Goal: Task Accomplishment & Management: Complete application form

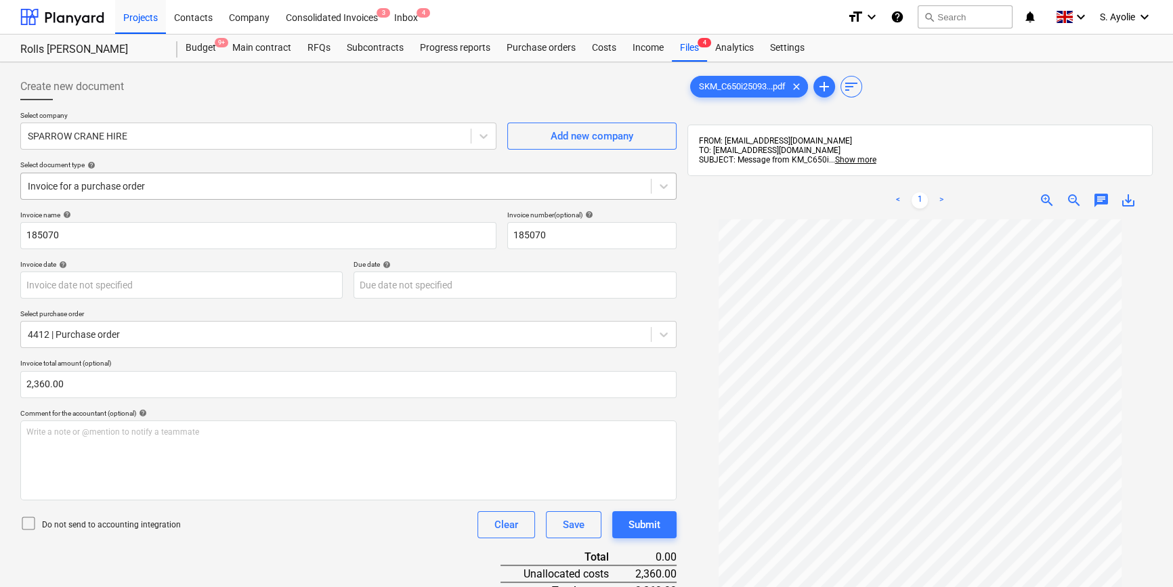
scroll to position [22, 0]
click at [698, 48] on div "Files 4" at bounding box center [689, 48] width 35 height 27
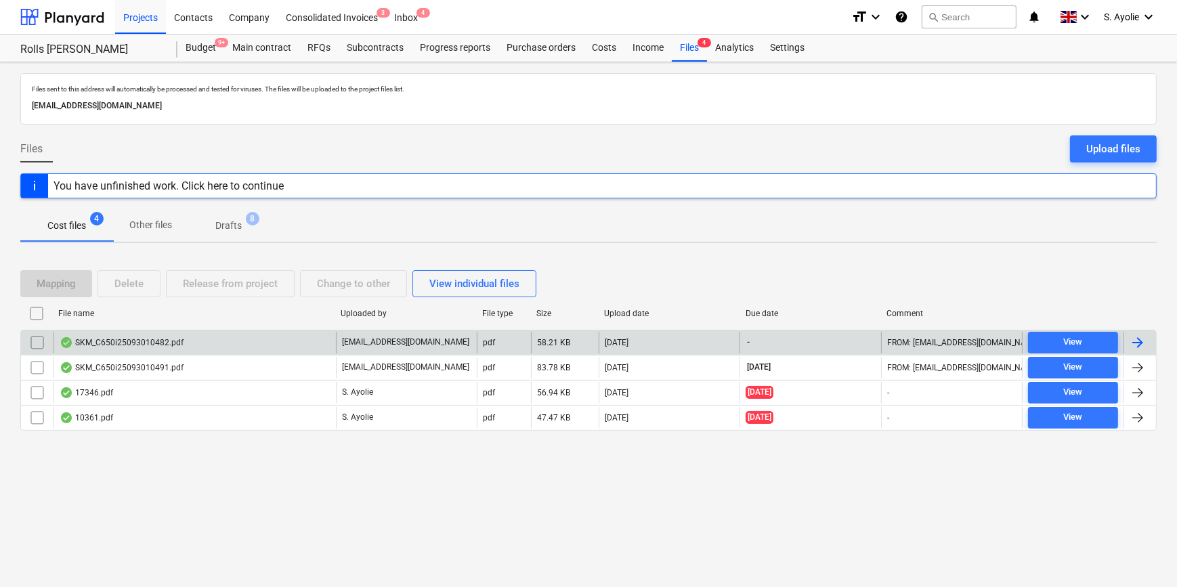
click at [151, 341] on div "SKM_C650i25093010482.pdf" at bounding box center [122, 342] width 124 height 11
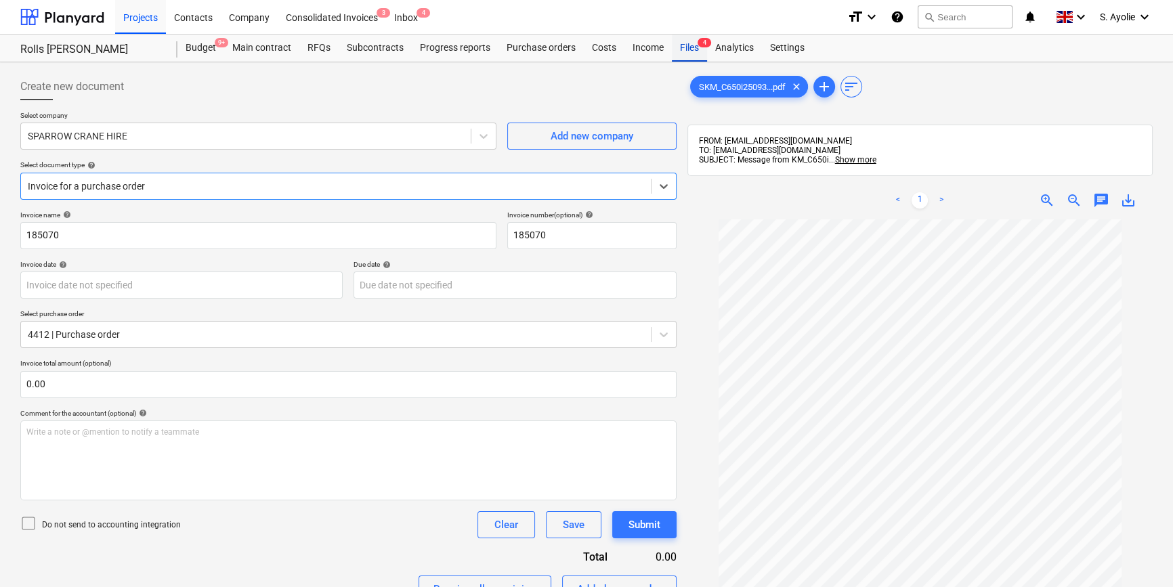
click at [689, 53] on div "Files 4" at bounding box center [689, 48] width 35 height 27
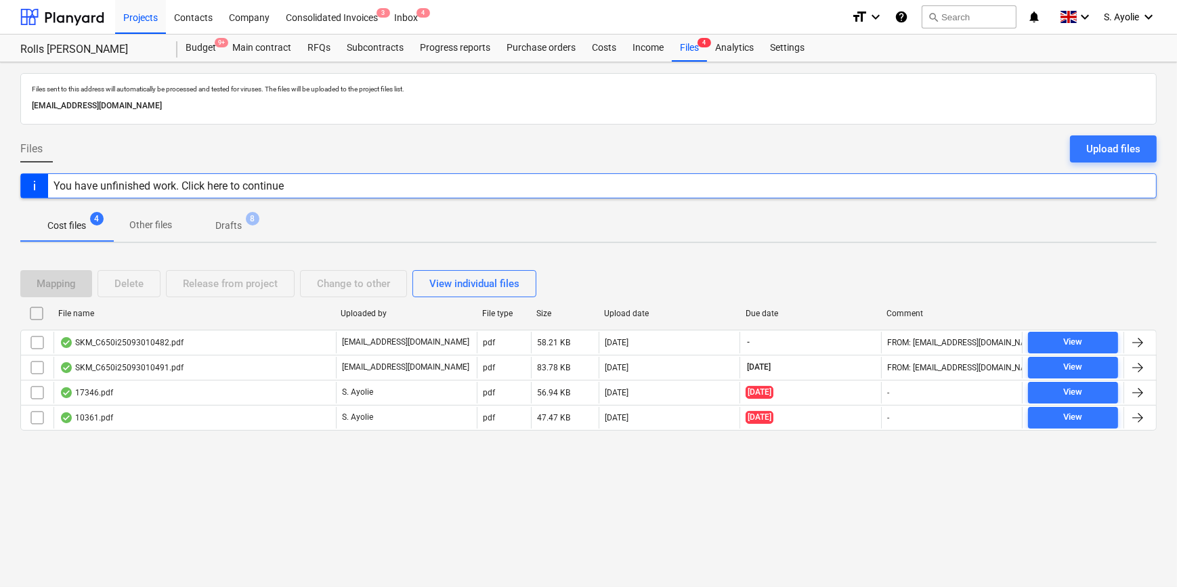
click at [174, 369] on div "SKM_C650i25093010491.pdf" at bounding box center [122, 367] width 124 height 11
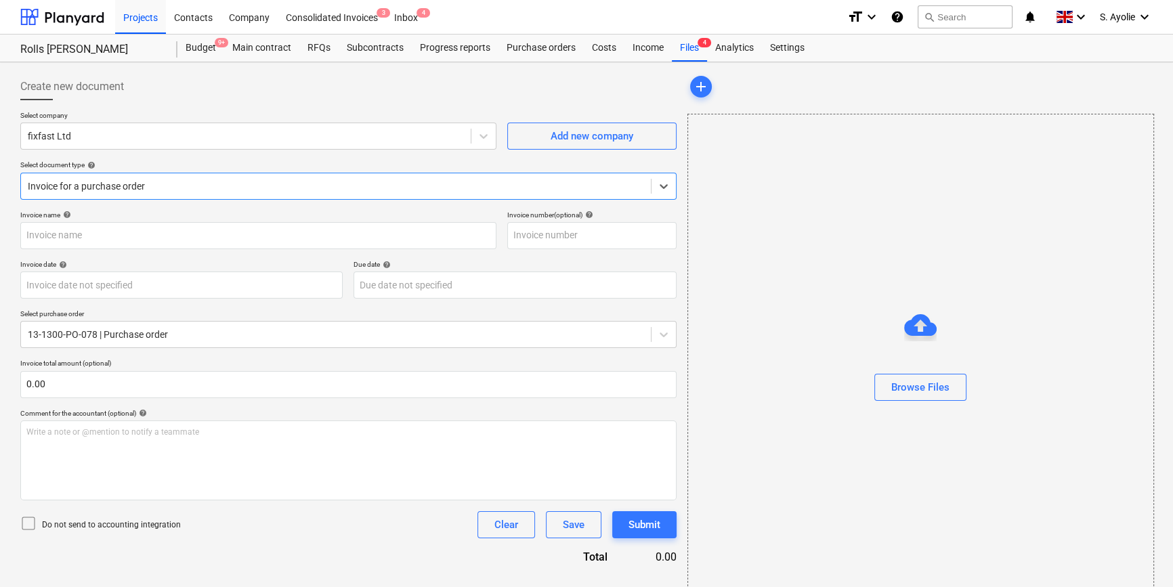
type input "1542086"
type input "[DATE]"
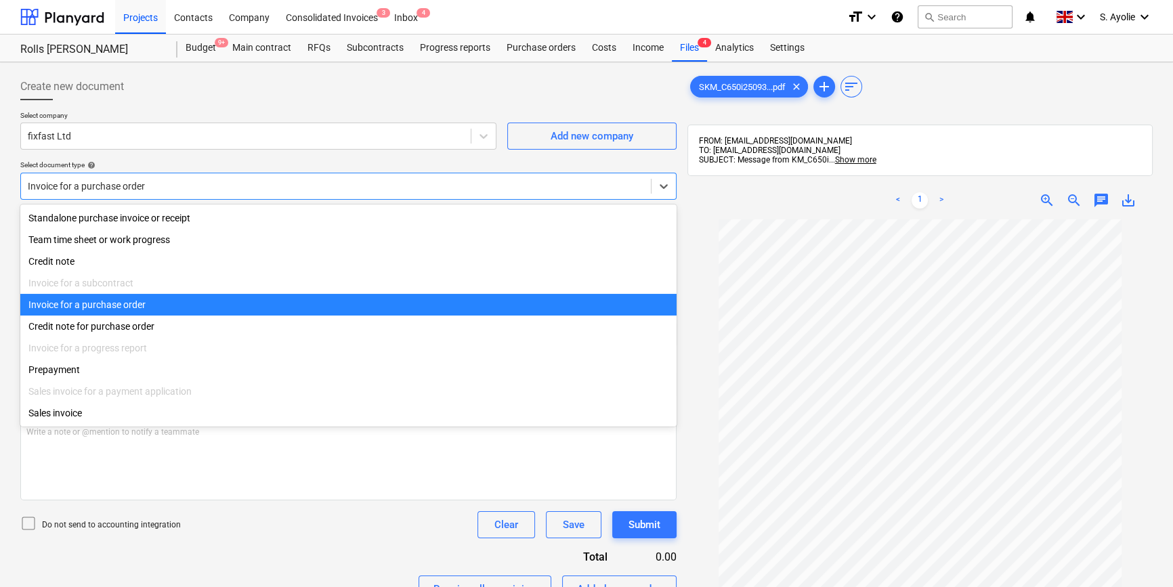
click at [179, 188] on div at bounding box center [336, 186] width 616 height 14
click at [129, 312] on div "Invoice for a purchase order" at bounding box center [348, 305] width 656 height 22
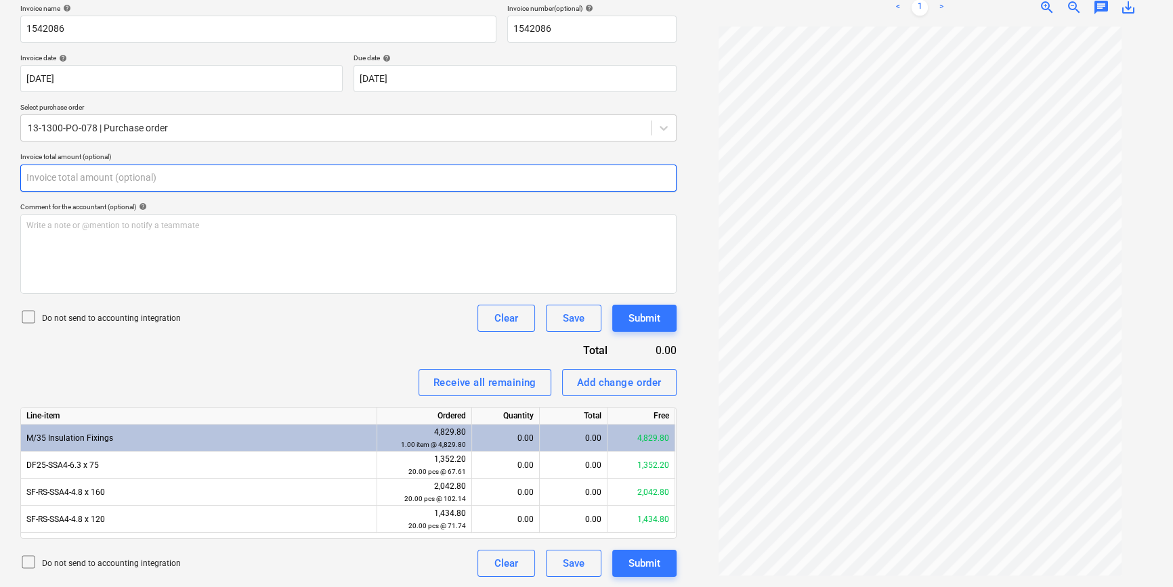
click at [125, 181] on input "text" at bounding box center [348, 178] width 656 height 27
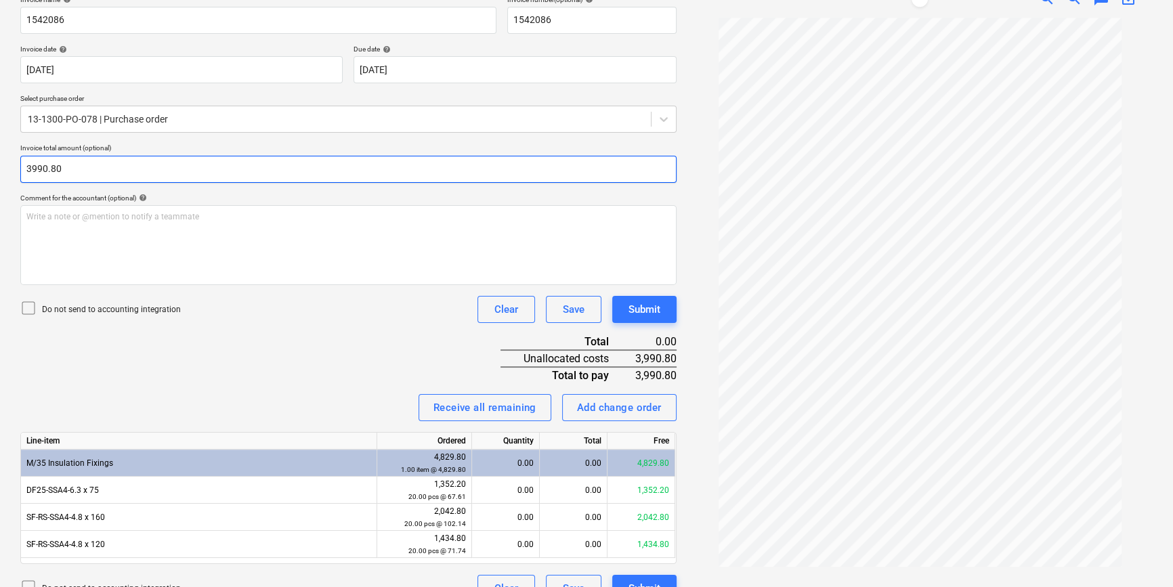
scroll to position [240, 0]
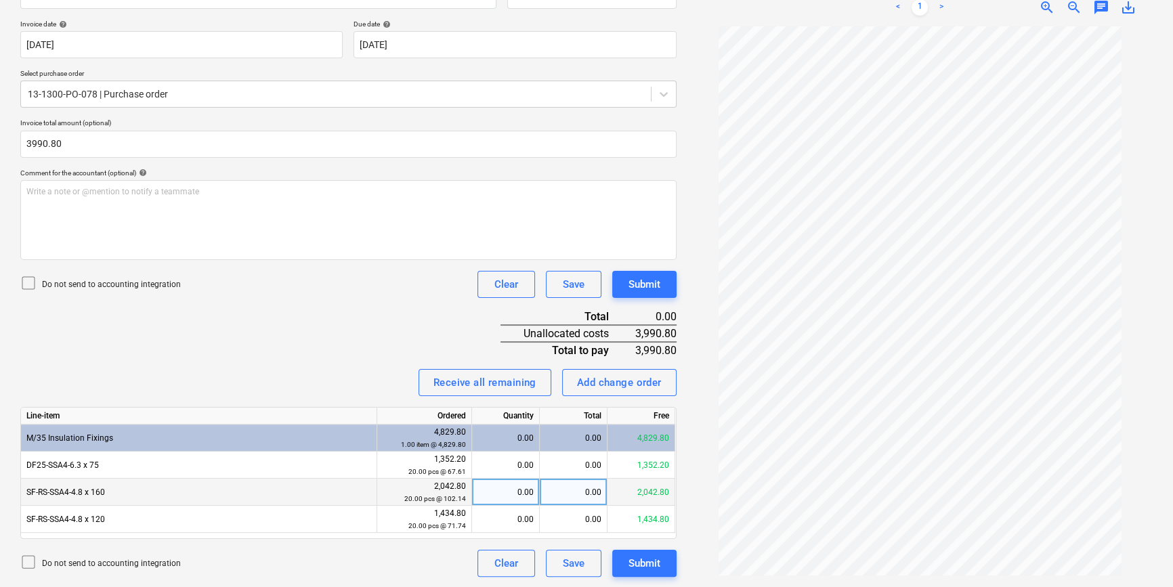
type input "3,990.80"
click at [452, 498] on small "20.00 pcs @ 102.14" at bounding box center [435, 498] width 62 height 7
click at [420, 501] on small "20.00 pcs @ 102.14" at bounding box center [435, 498] width 62 height 7
click at [418, 501] on small "20.00 pcs @ 102.14" at bounding box center [435, 498] width 62 height 7
click at [592, 494] on div "0.00" at bounding box center [574, 492] width 68 height 27
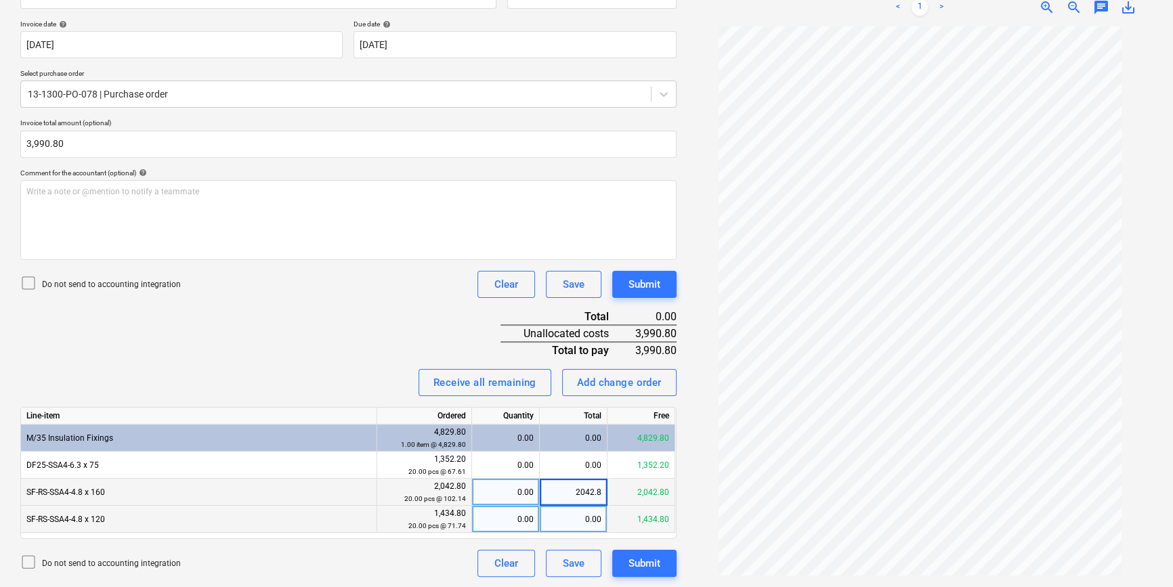
type input "2042.80"
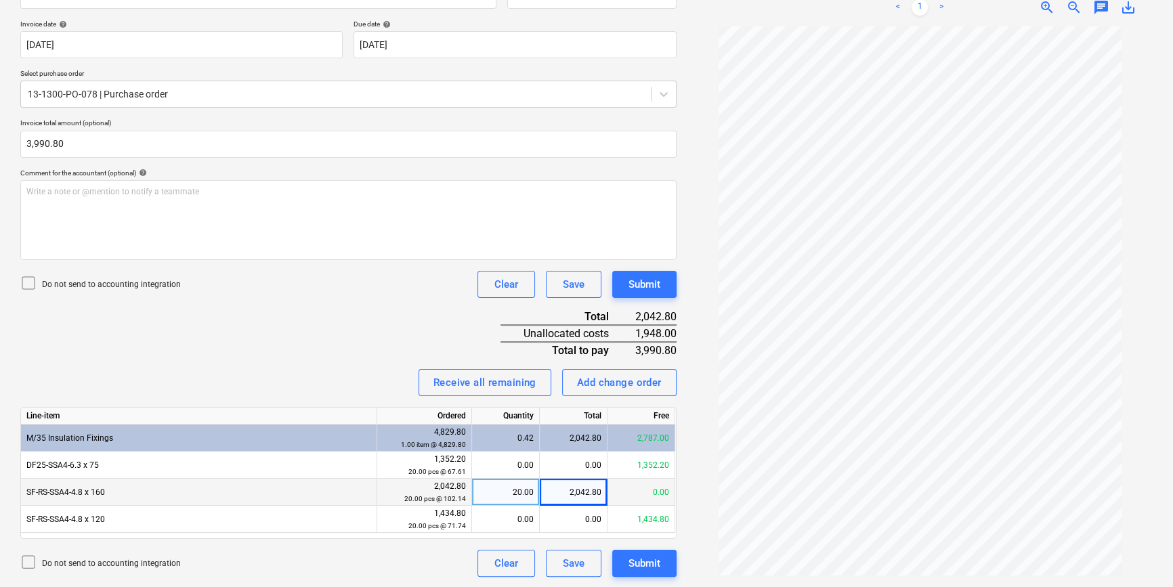
click at [529, 494] on div "20.00" at bounding box center [505, 492] width 56 height 27
type input "2000"
click at [584, 494] on div "2,042.80" at bounding box center [574, 492] width 68 height 27
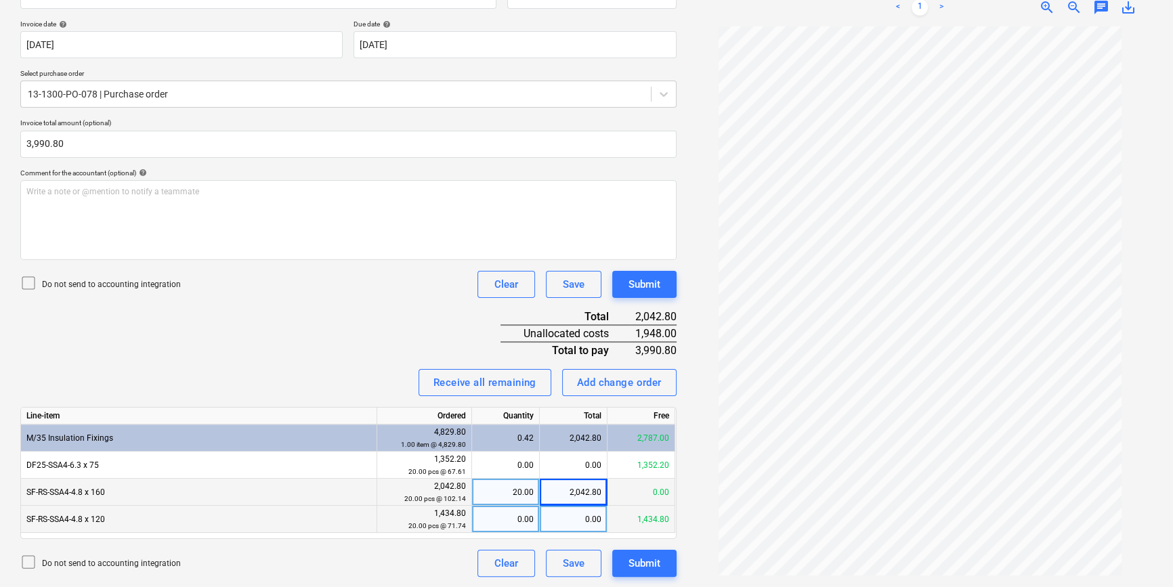
click at [579, 526] on div "0.00" at bounding box center [574, 519] width 68 height 27
type input "1434.80"
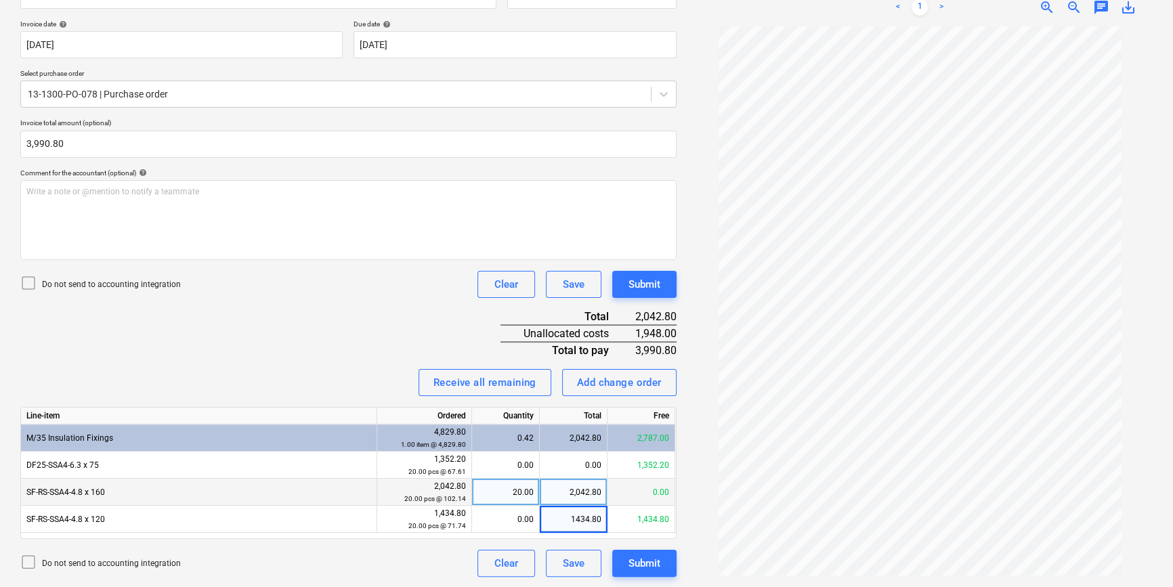
click at [340, 341] on div "Invoice name help 1542086 Invoice number (optional) help 1542086 Invoice date h…" at bounding box center [348, 273] width 656 height 607
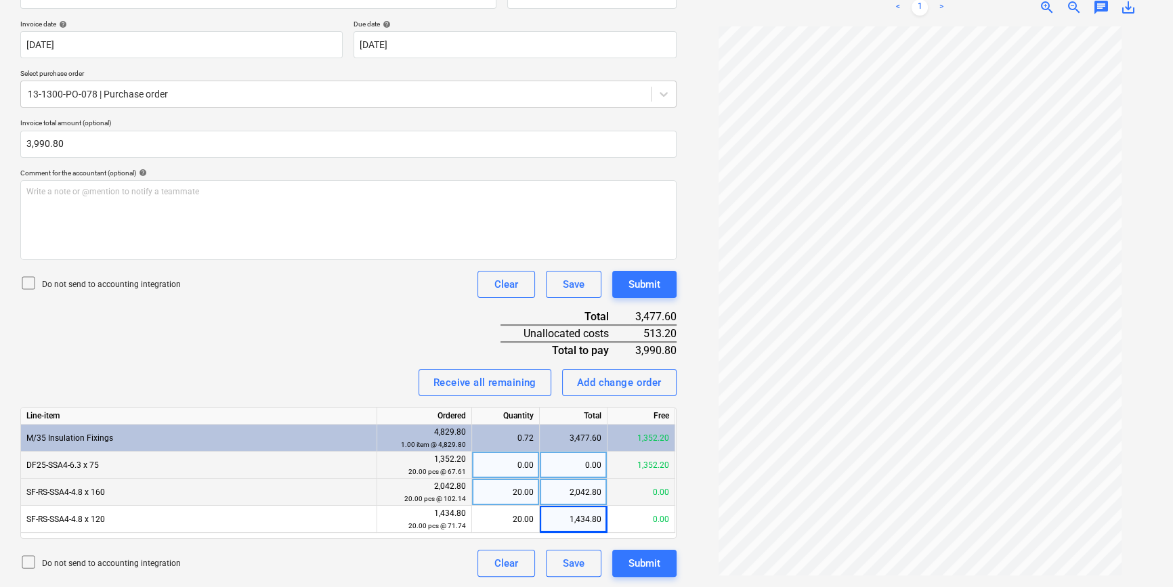
click at [179, 464] on div "DF25-SSA4-6.3 x 75" at bounding box center [199, 465] width 356 height 27
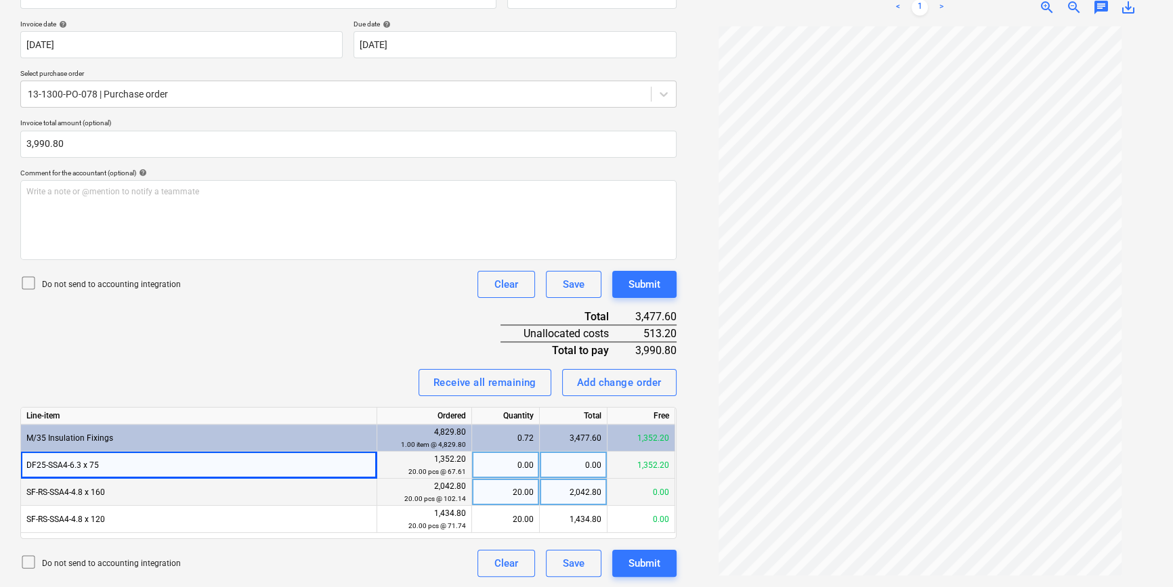
click at [117, 457] on div "DF25-SSA4-6.3 x 75" at bounding box center [199, 465] width 356 height 27
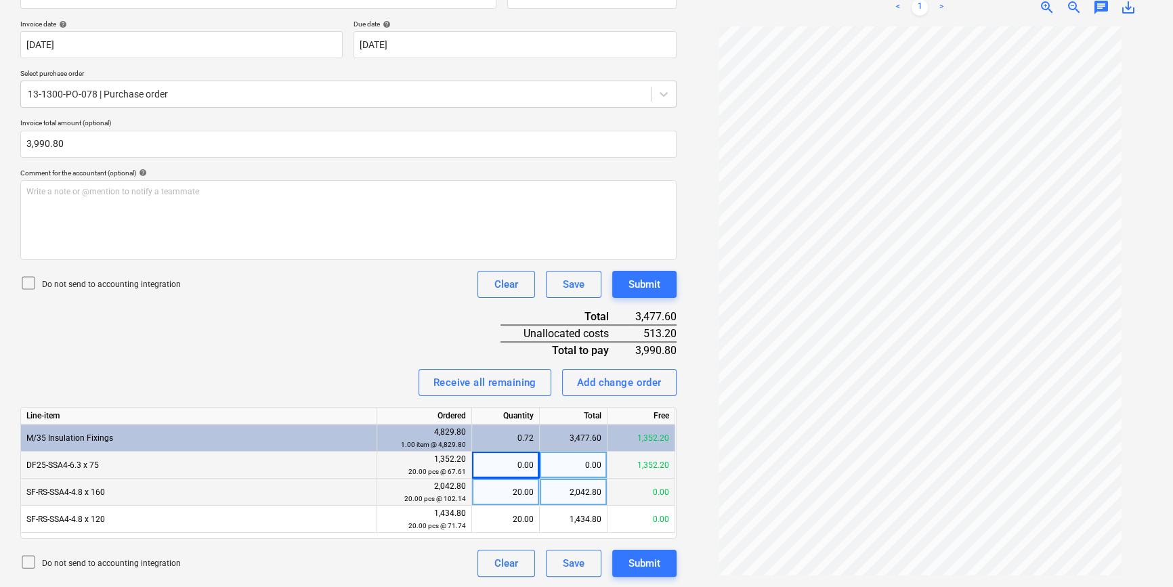
drag, startPoint x: 488, startPoint y: 467, endPoint x: 462, endPoint y: 465, distance: 25.8
drag, startPoint x: 462, startPoint y: 465, endPoint x: 440, endPoint y: 469, distance: 22.0
click at [440, 469] on small "20.00 pcs @ 67.61" at bounding box center [437, 471] width 58 height 7
click at [441, 469] on small "20.00 pcs @ 67.61" at bounding box center [437, 471] width 58 height 7
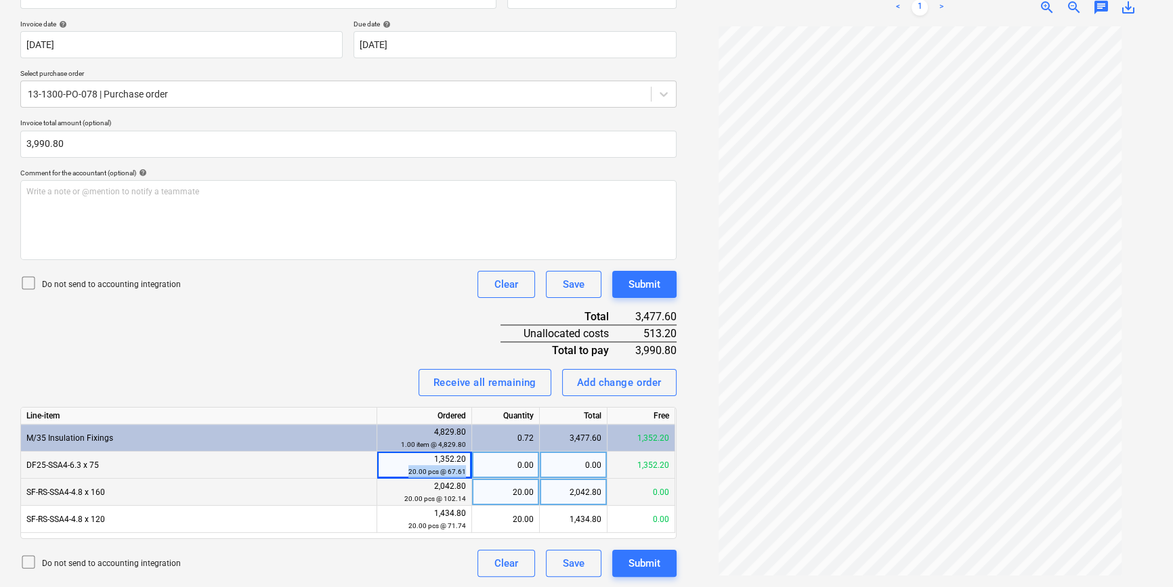
click at [441, 468] on small "20.00 pcs @ 67.61" at bounding box center [437, 471] width 58 height 7
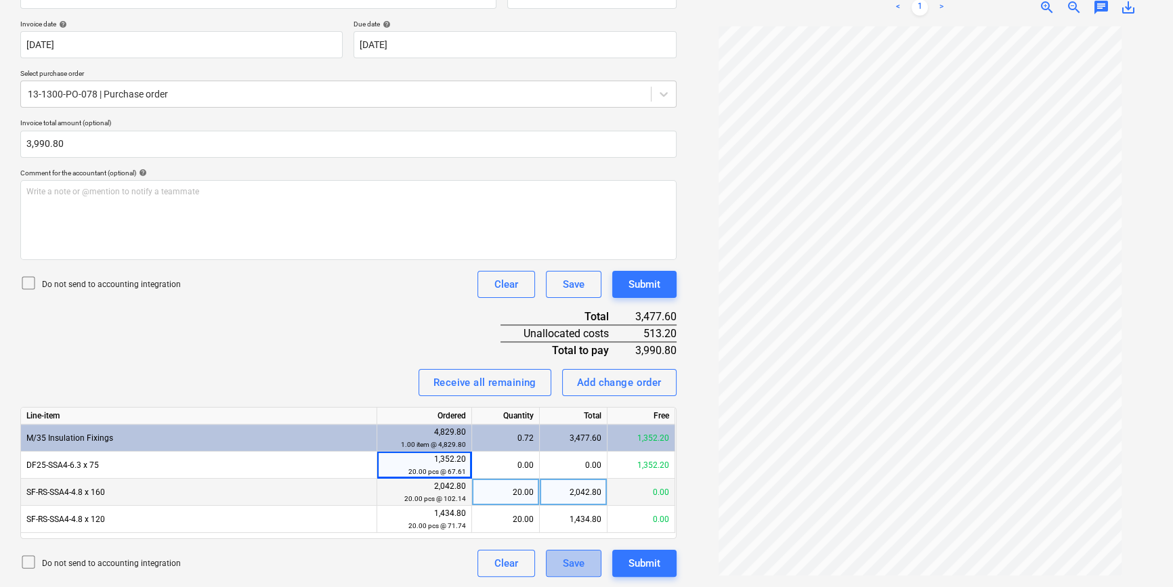
click at [567, 569] on div "Save" at bounding box center [574, 564] width 22 height 18
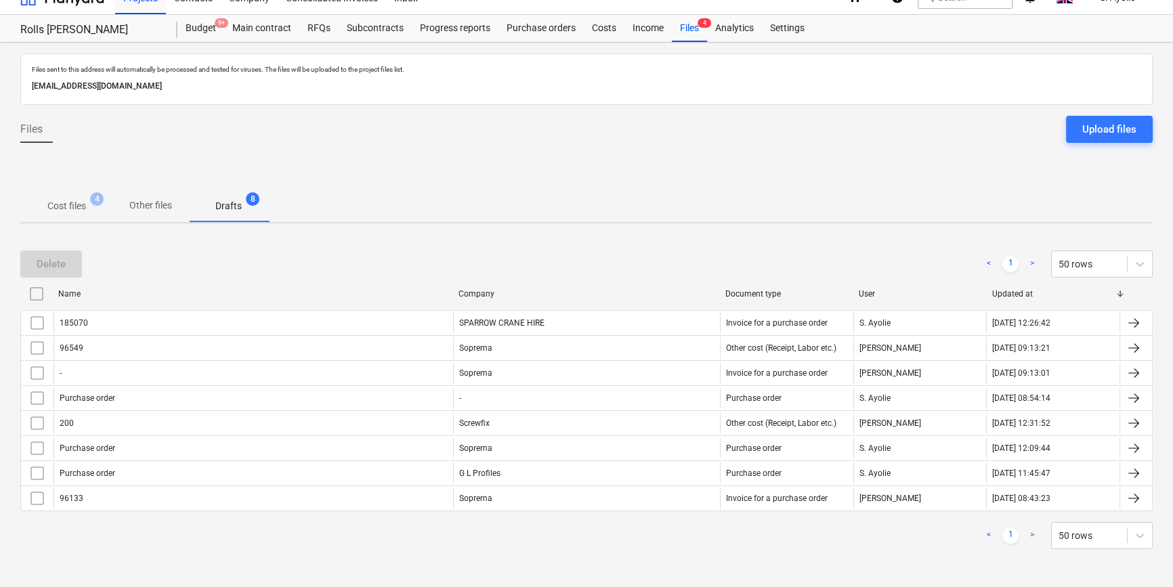
scroll to position [18, 0]
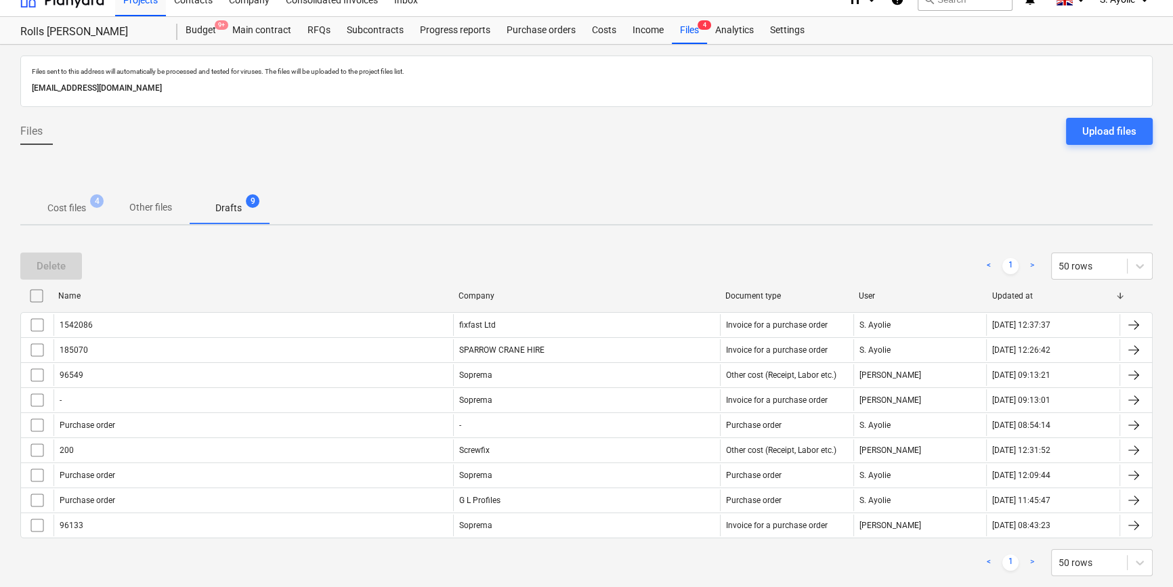
click at [242, 224] on div "Files sent to this address will automatically be processed and tested for virus…" at bounding box center [586, 329] width 1173 height 569
click at [140, 204] on p "Other files" at bounding box center [150, 207] width 43 height 14
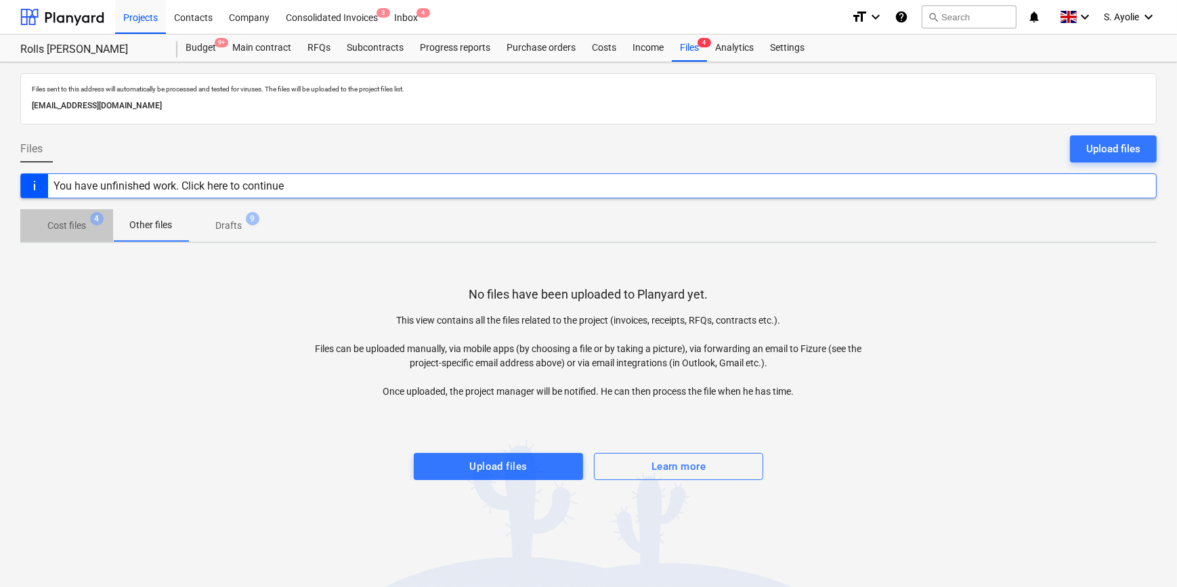
click at [83, 223] on p "Cost files" at bounding box center [66, 226] width 39 height 14
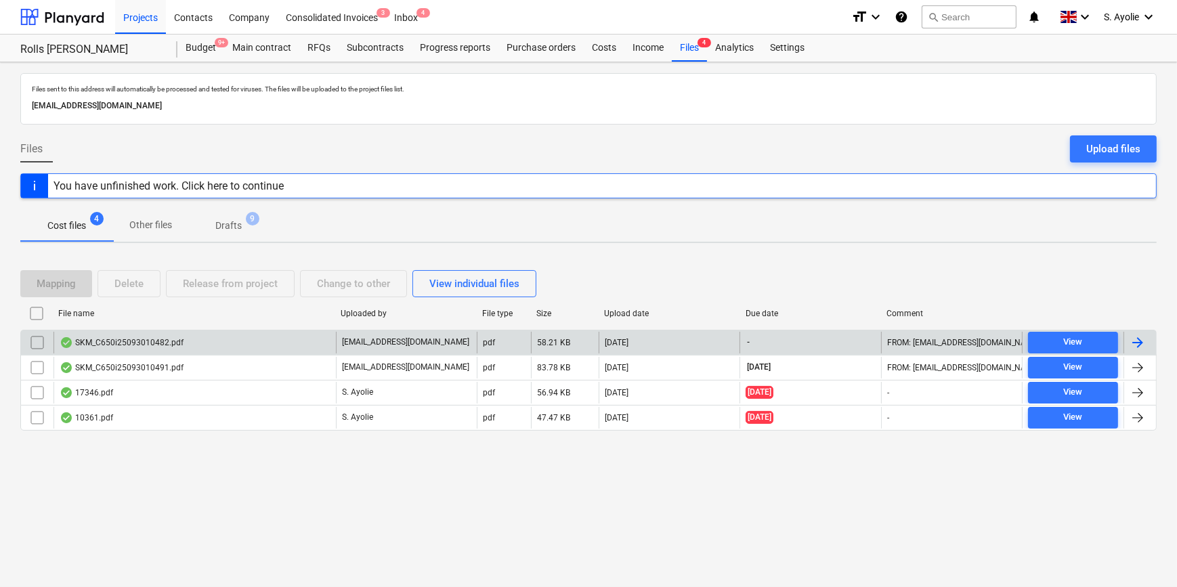
click at [138, 343] on div "SKM_C650i25093010482.pdf" at bounding box center [122, 342] width 124 height 11
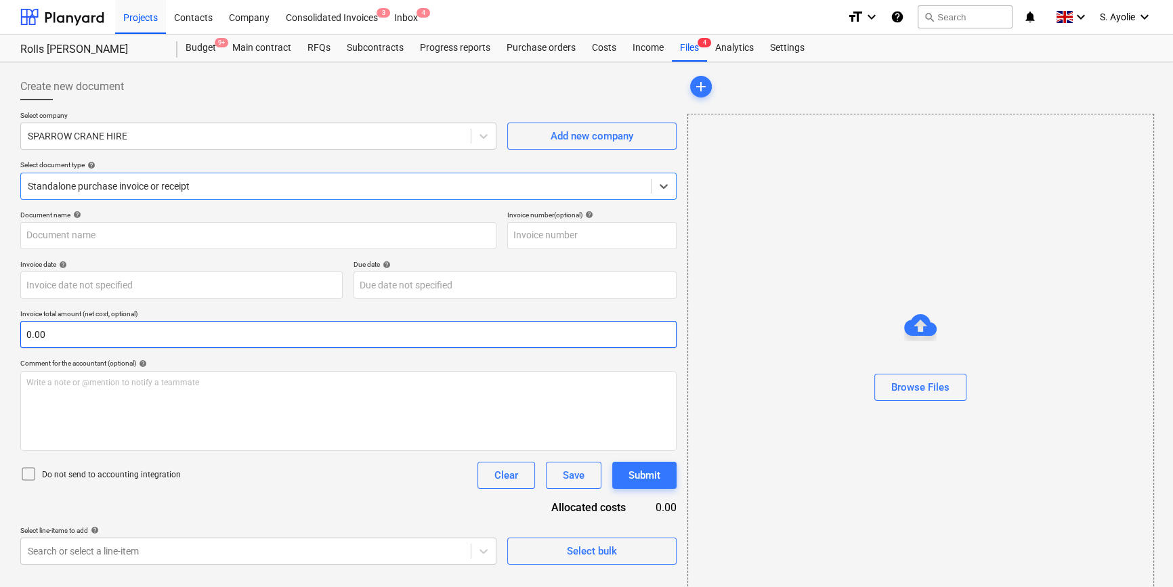
type input "185070"
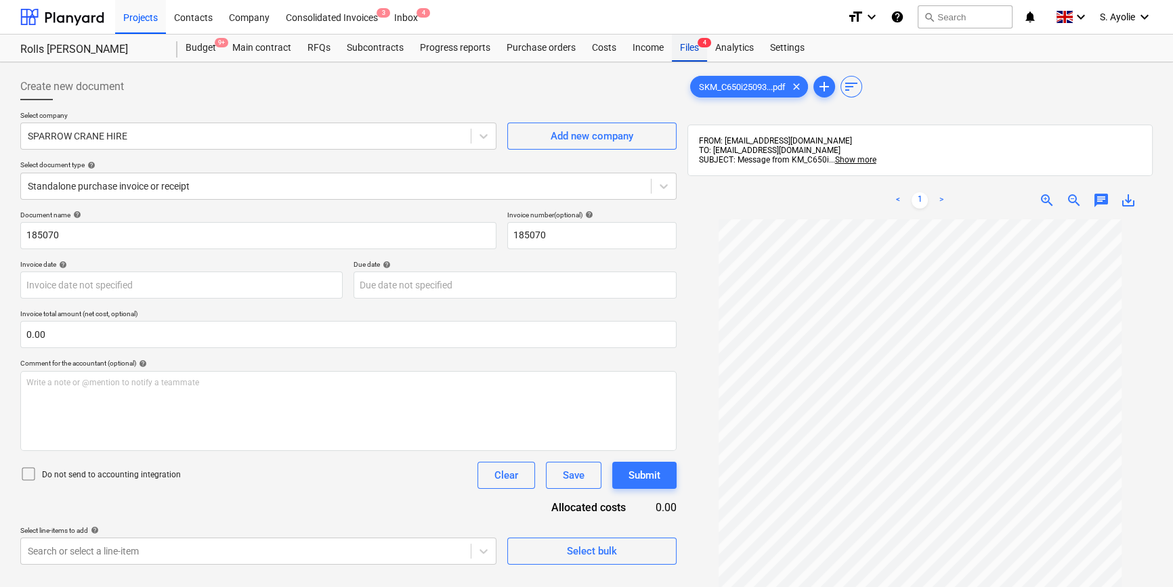
click at [679, 52] on div "Files 4" at bounding box center [689, 48] width 35 height 27
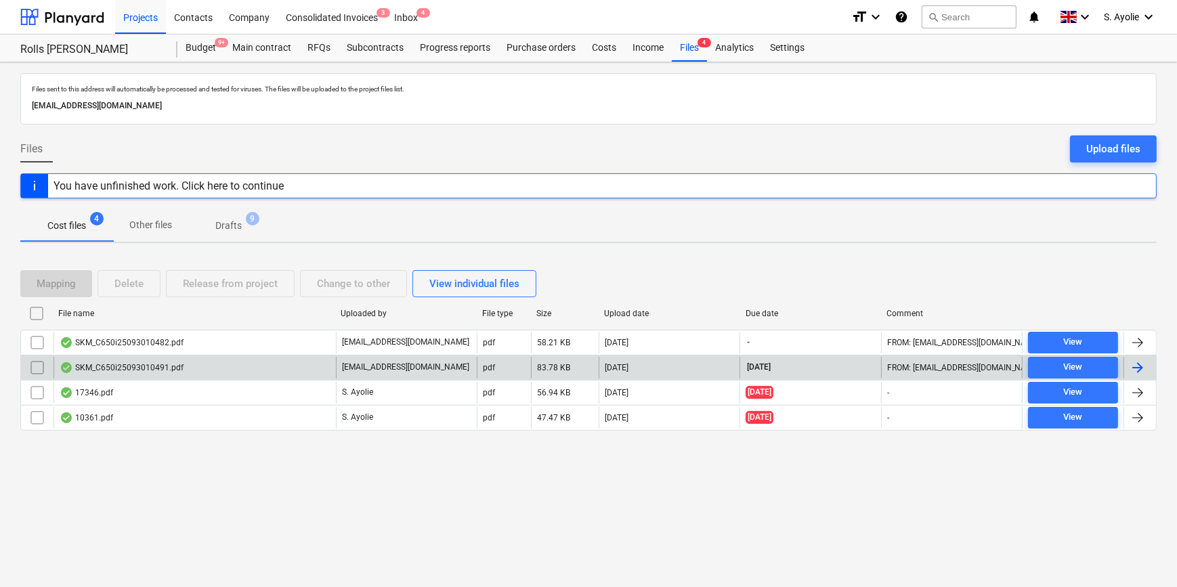
click at [174, 360] on div "SKM_C650i25093010491.pdf" at bounding box center [194, 368] width 282 height 22
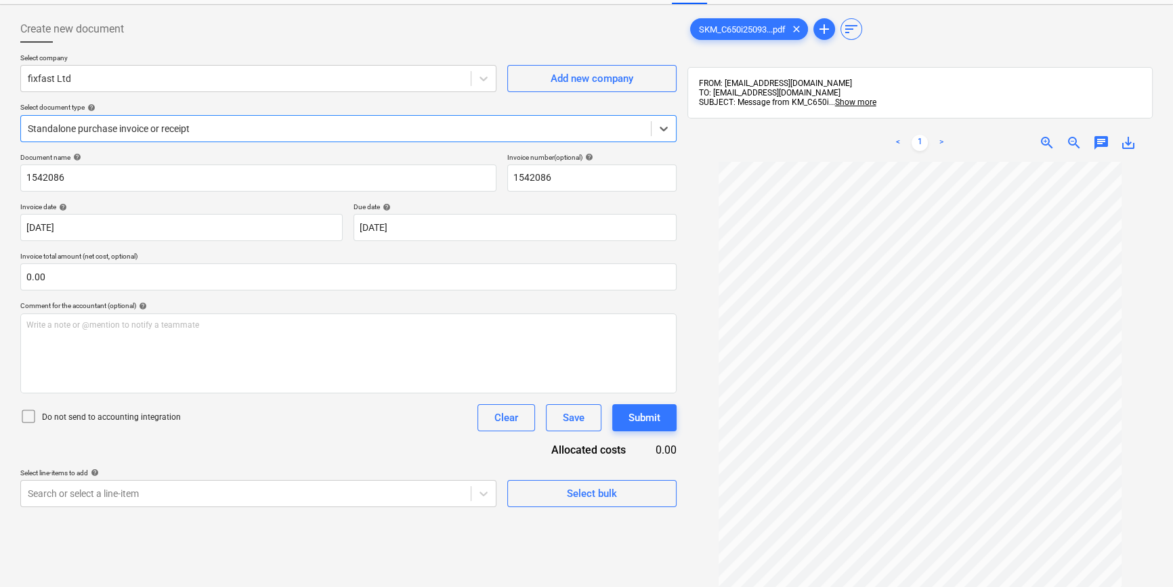
scroll to position [8, 0]
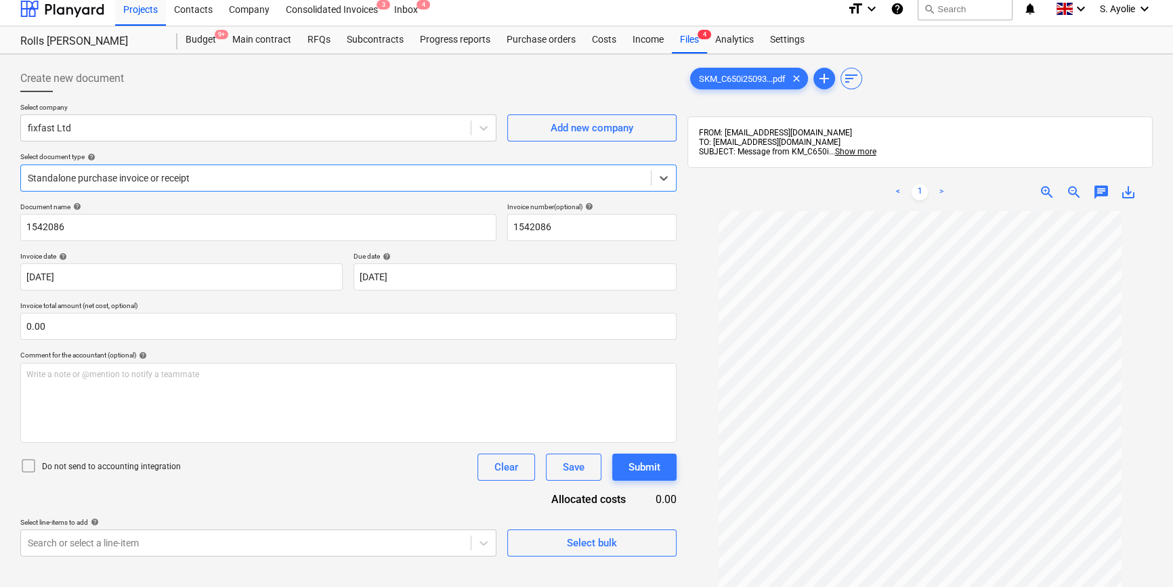
click at [288, 181] on div at bounding box center [336, 178] width 616 height 14
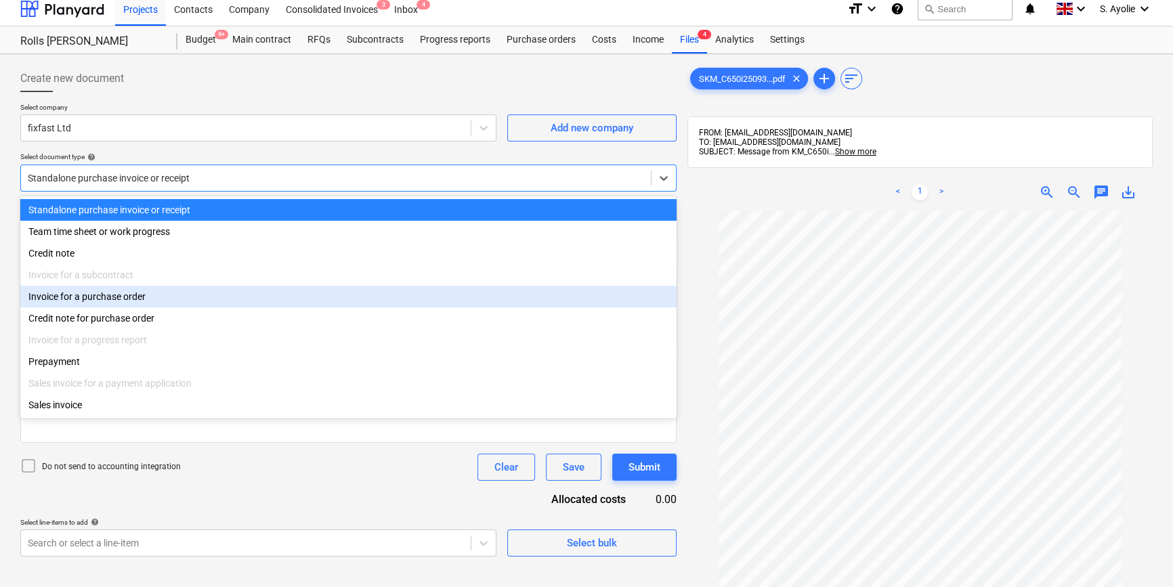
click at [240, 303] on div "Invoice for a purchase order" at bounding box center [348, 297] width 656 height 22
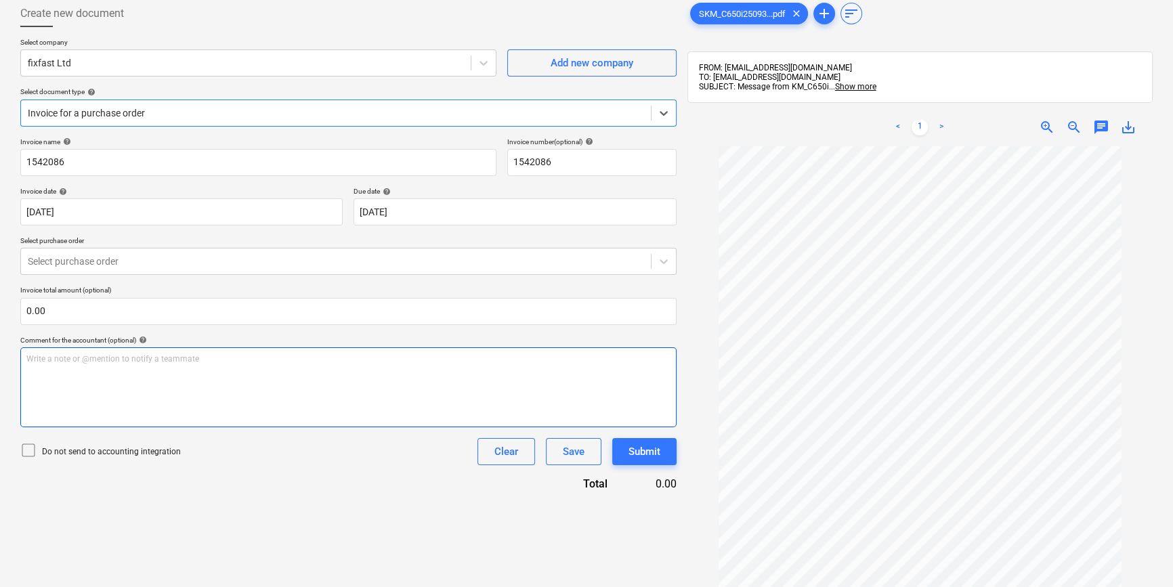
scroll to position [70, 0]
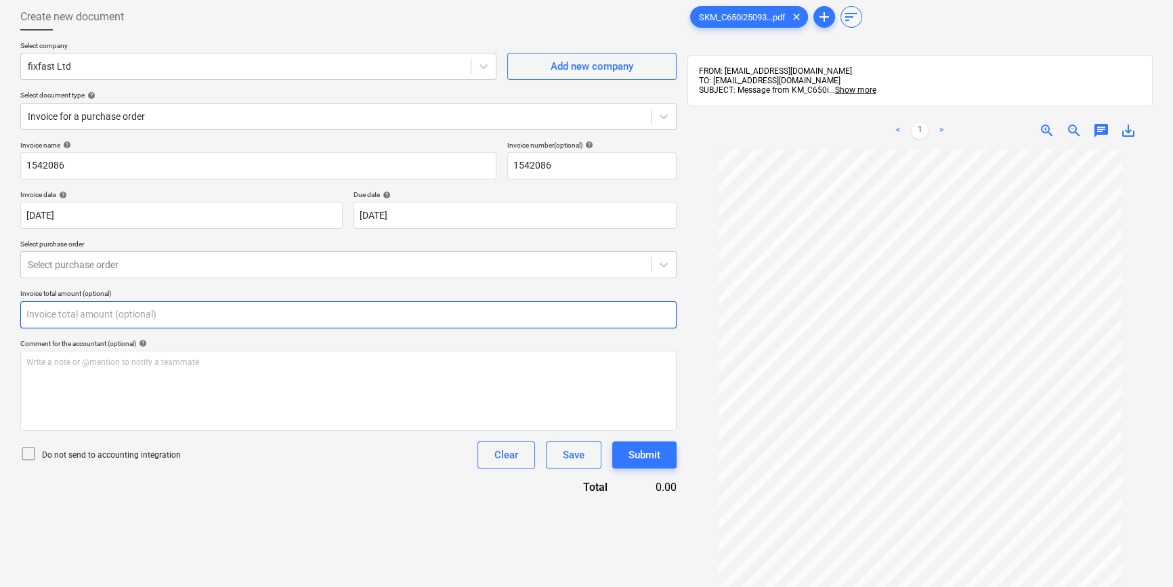
click at [233, 316] on input "text" at bounding box center [348, 314] width 656 height 27
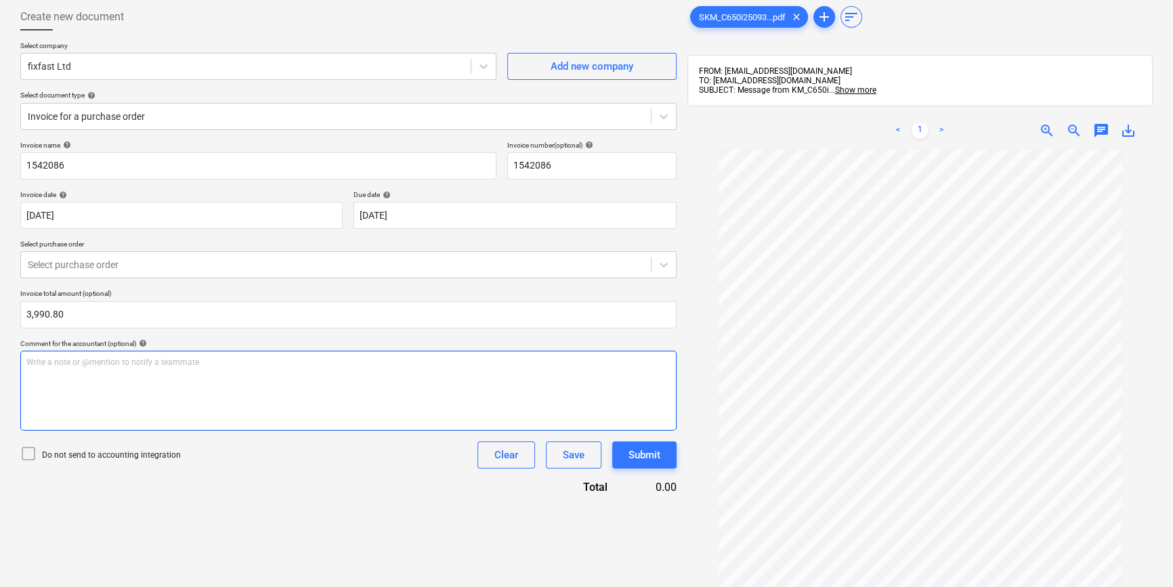
click at [154, 412] on div "Write a note or @mention to notify a teammate [PERSON_NAME]" at bounding box center [348, 391] width 656 height 80
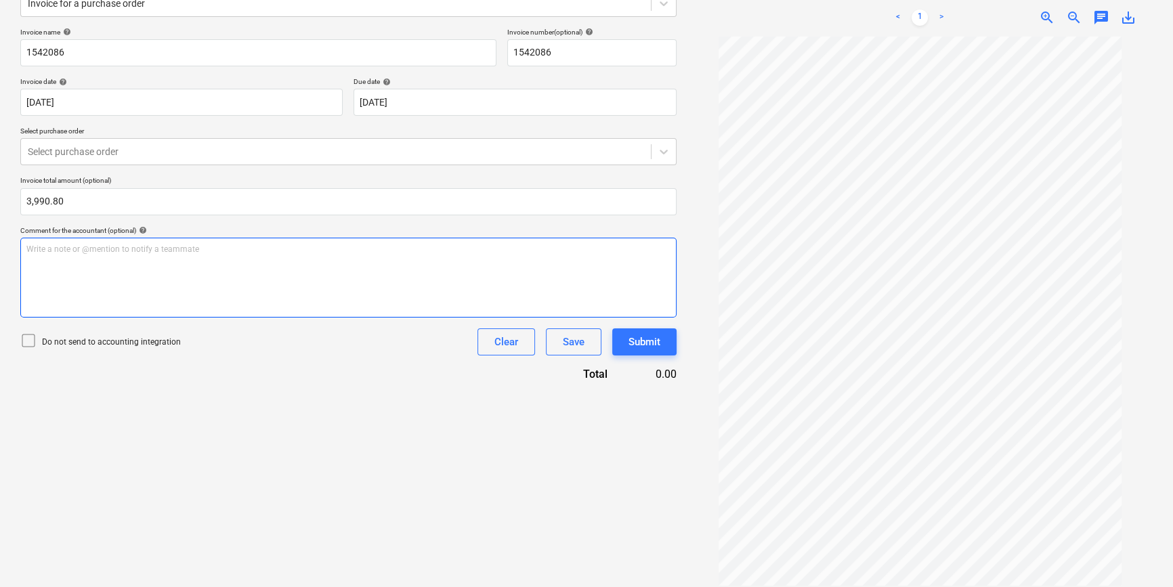
scroll to position [184, 0]
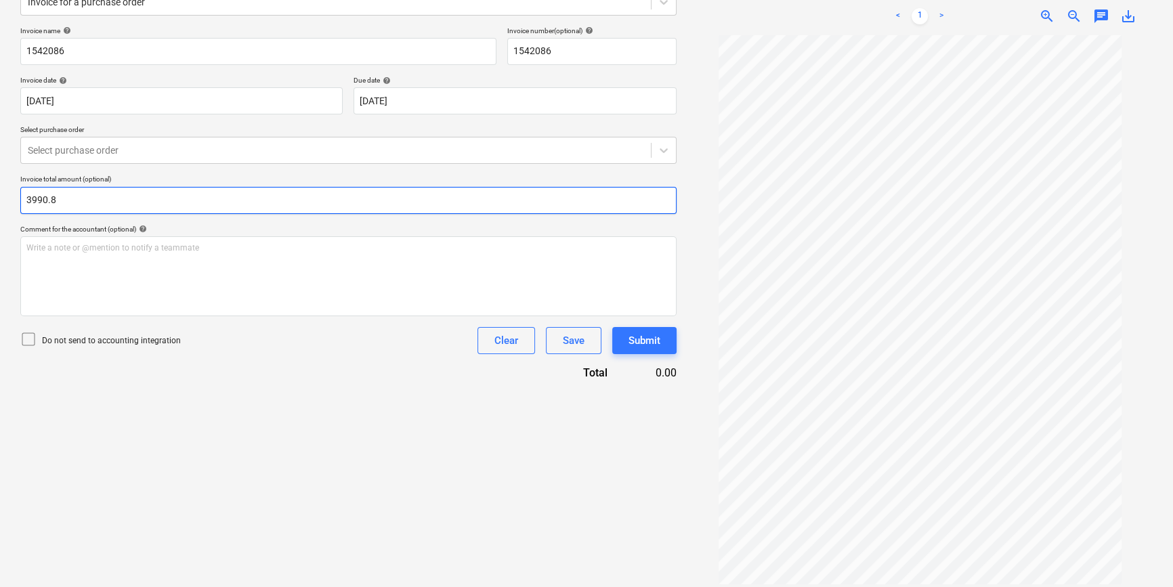
click at [372, 200] on input "3990.8" at bounding box center [348, 200] width 656 height 27
type input "3,990.80"
click at [372, 225] on div "Comment for the accountant (optional) help" at bounding box center [348, 229] width 656 height 9
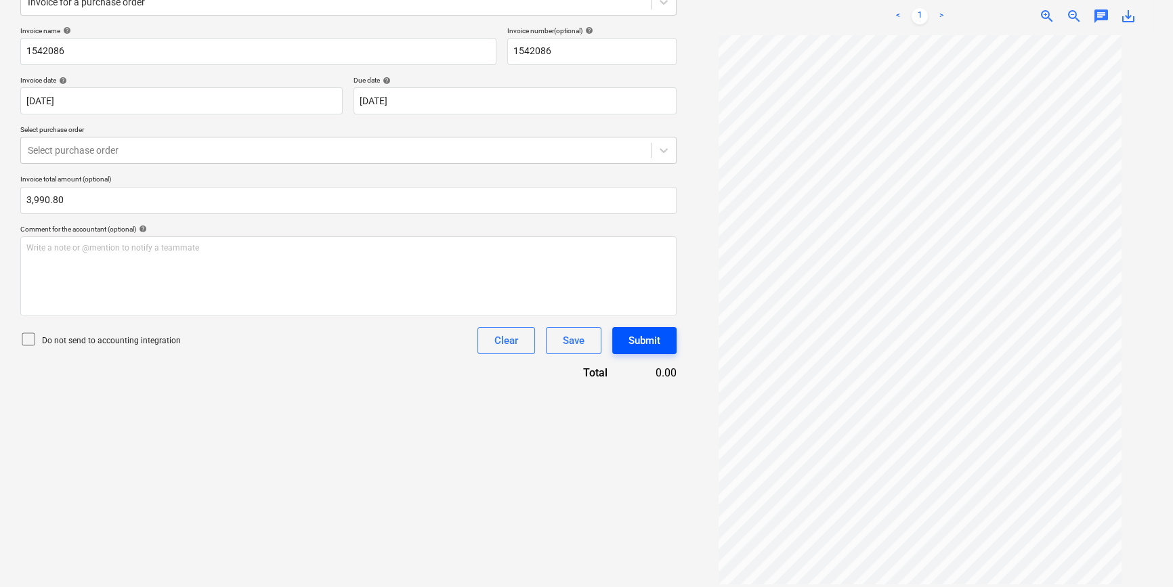
click at [620, 345] on button "Submit" at bounding box center [644, 340] width 64 height 27
click at [483, 149] on div at bounding box center [336, 151] width 616 height 14
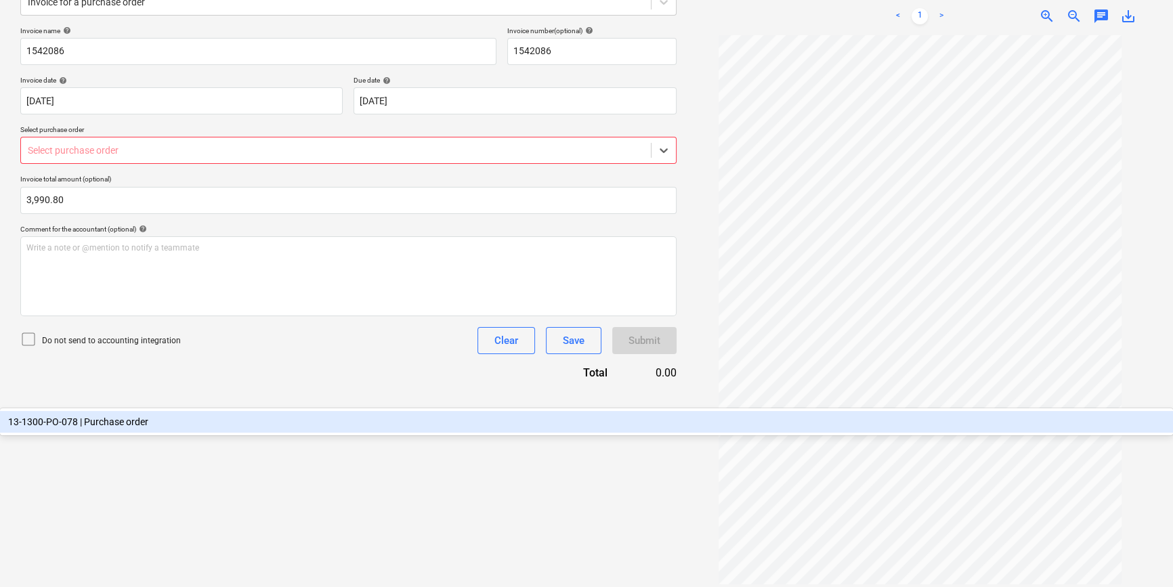
click at [454, 411] on div "13-1300-PO-078 | Purchase order" at bounding box center [586, 422] width 1173 height 22
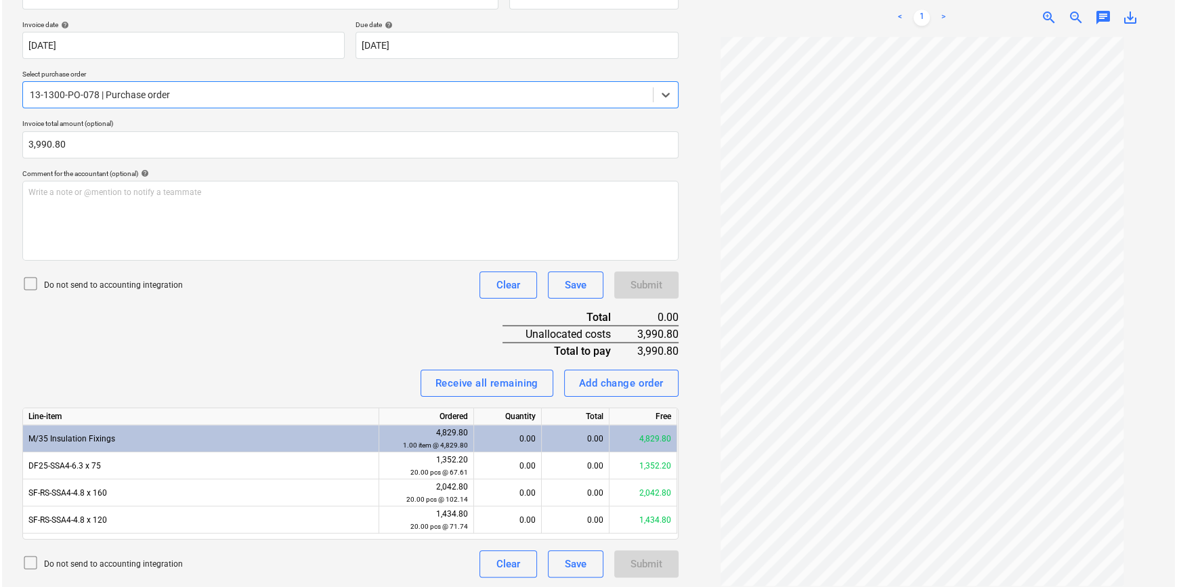
scroll to position [240, 0]
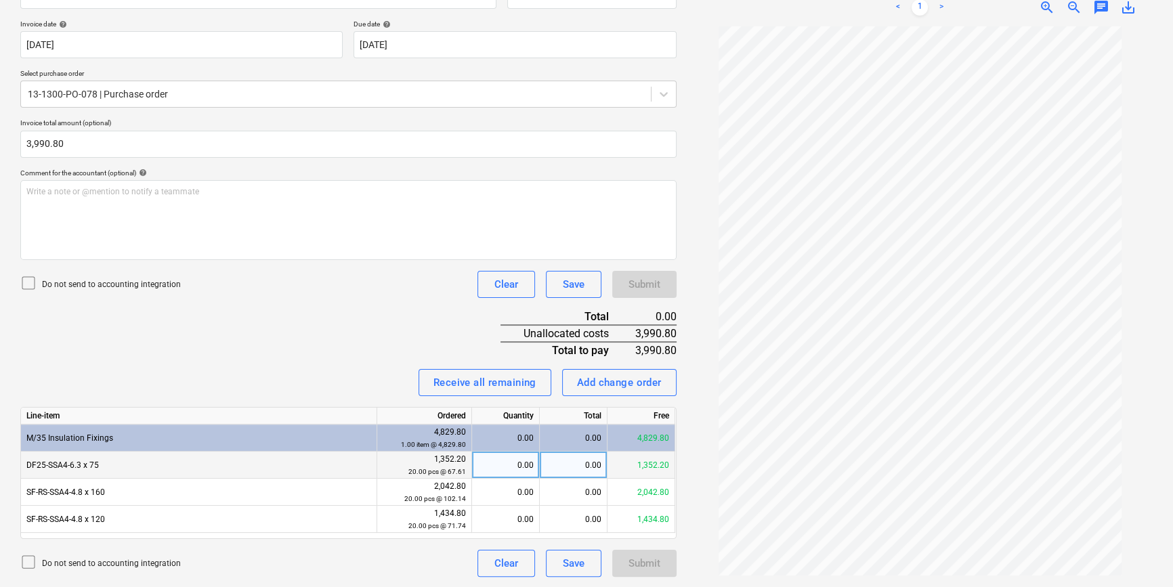
click at [518, 468] on div "0.00" at bounding box center [505, 465] width 56 height 27
type input "20"
drag, startPoint x: 523, startPoint y: 466, endPoint x: 548, endPoint y: 468, distance: 25.8
click at [0, 0] on div "DF25-SSA4-6.3 x 75 1,352.20 20.00 pcs @ 67.61 20 0.00 1,352.20" at bounding box center [0, 0] width 0 height 0
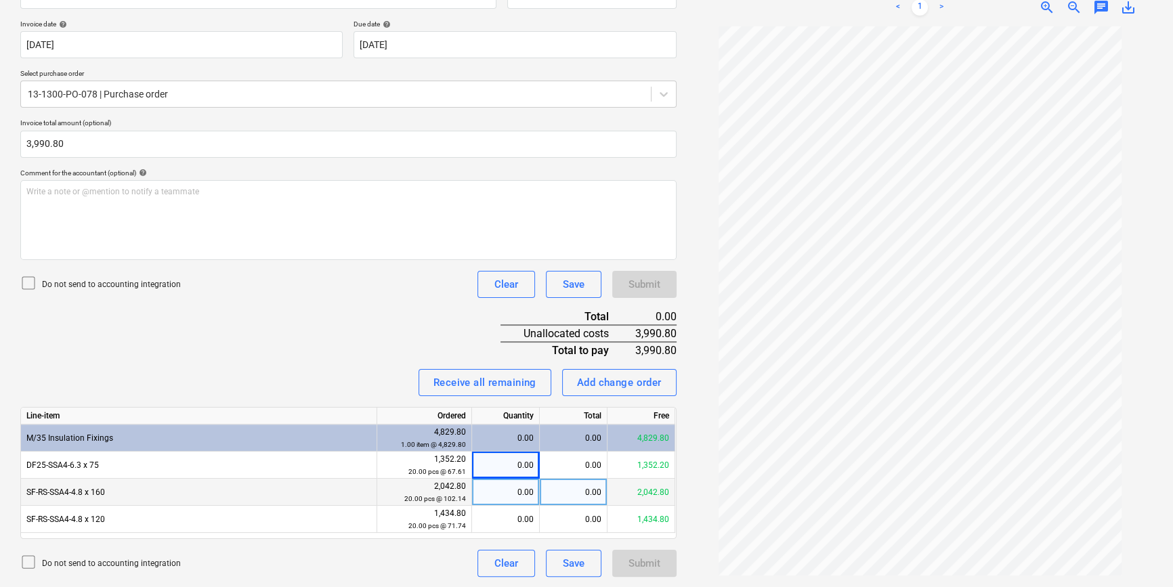
click at [519, 494] on div "0.00" at bounding box center [505, 492] width 56 height 27
type input "2"
type input "1"
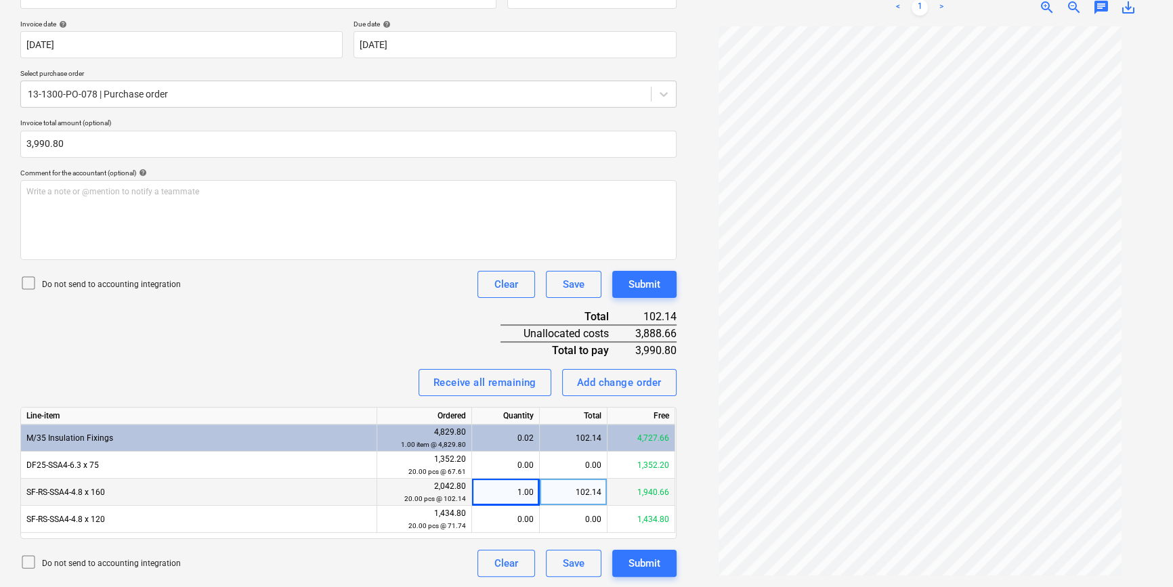
click at [584, 489] on div "102.14" at bounding box center [574, 492] width 68 height 27
type input "2042.80"
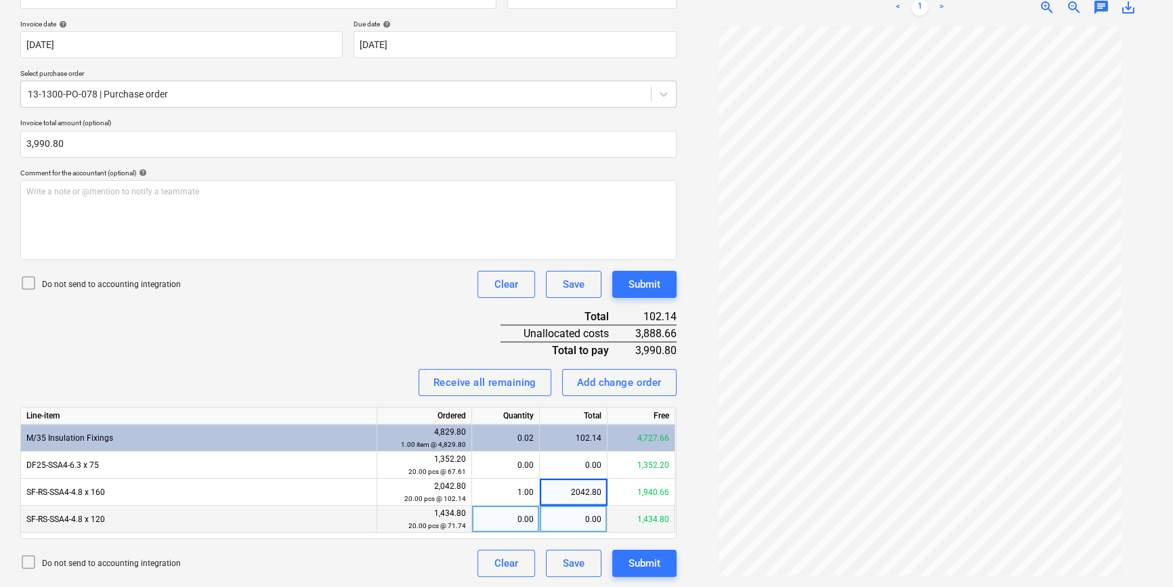
click at [582, 515] on div "0.00" at bounding box center [574, 519] width 68 height 27
click at [502, 519] on div "0.00" at bounding box center [505, 519] width 56 height 27
type input "1"
click at [588, 519] on div "71.74" at bounding box center [574, 519] width 68 height 27
click at [529, 492] on div "20.00" at bounding box center [505, 492] width 56 height 27
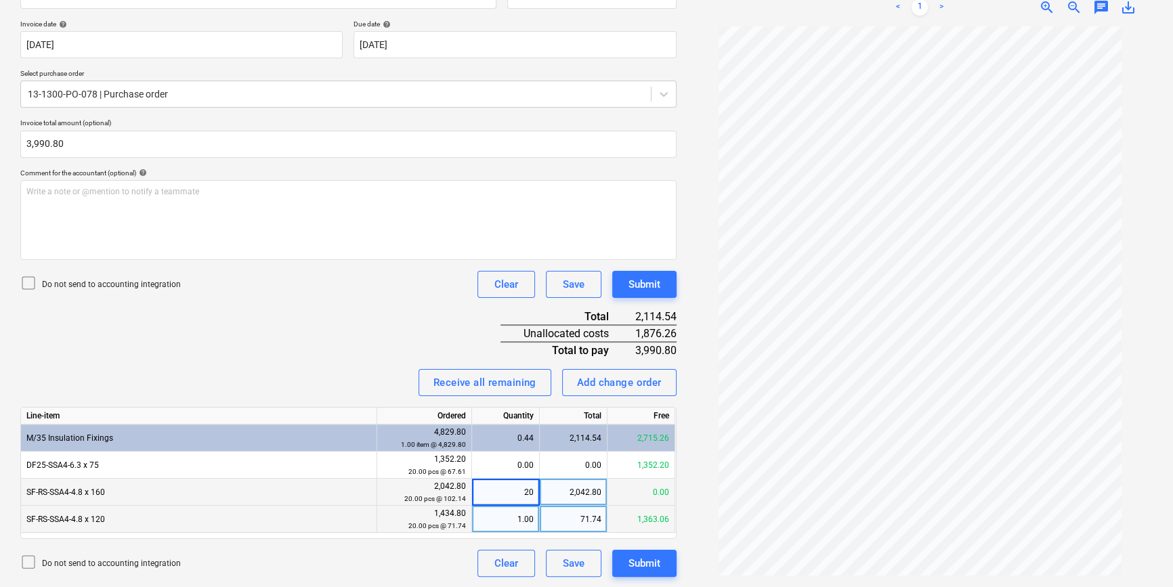
type input "1"
click at [599, 522] on div "71.74" at bounding box center [574, 519] width 68 height 27
click at [588, 500] on div "102.14" at bounding box center [574, 492] width 68 height 27
type input "2042.80"
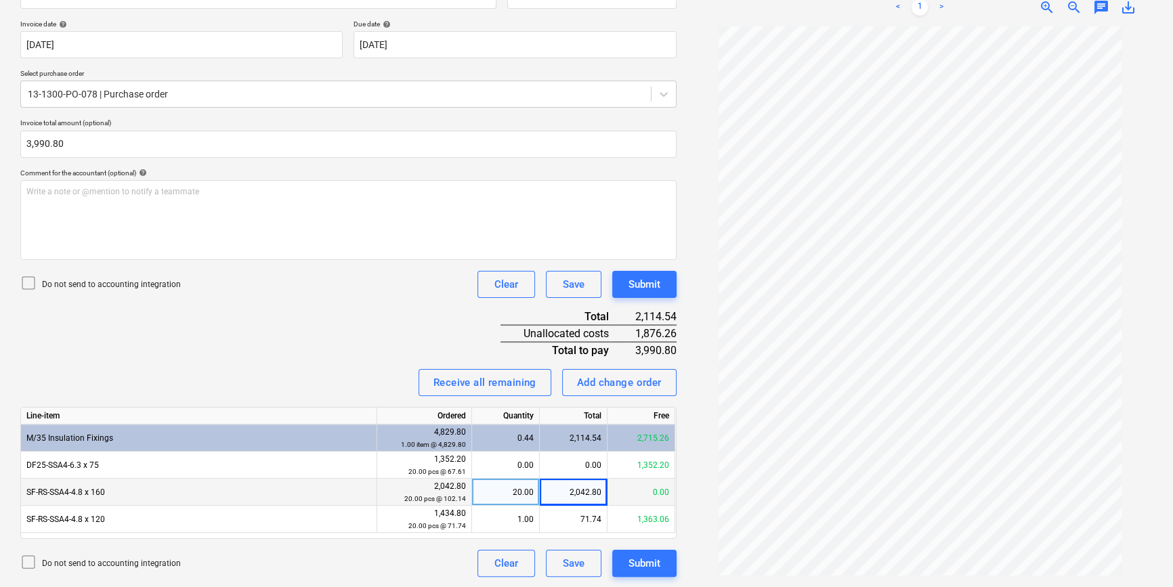
click at [450, 551] on div "Do not send to accounting integration Clear Save Submit" at bounding box center [348, 563] width 656 height 27
click at [521, 493] on div "20.00" at bounding box center [505, 492] width 56 height 27
type input "200"
click at [415, 563] on div "Do not send to accounting integration Clear Save Submit" at bounding box center [348, 563] width 656 height 27
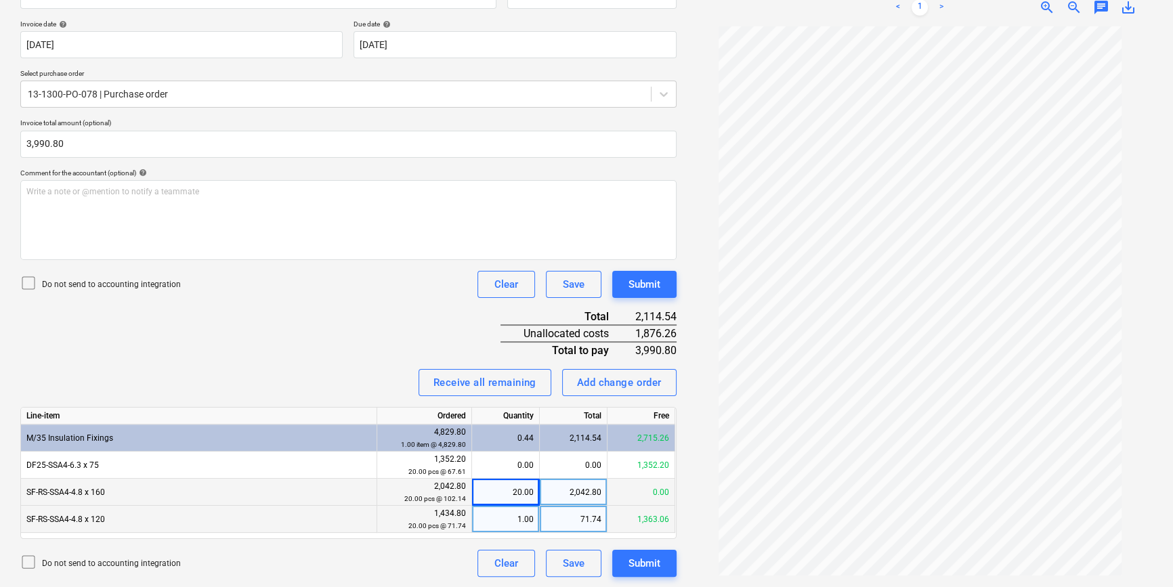
click at [527, 515] on div "1.00" at bounding box center [505, 519] width 56 height 27
type input "20"
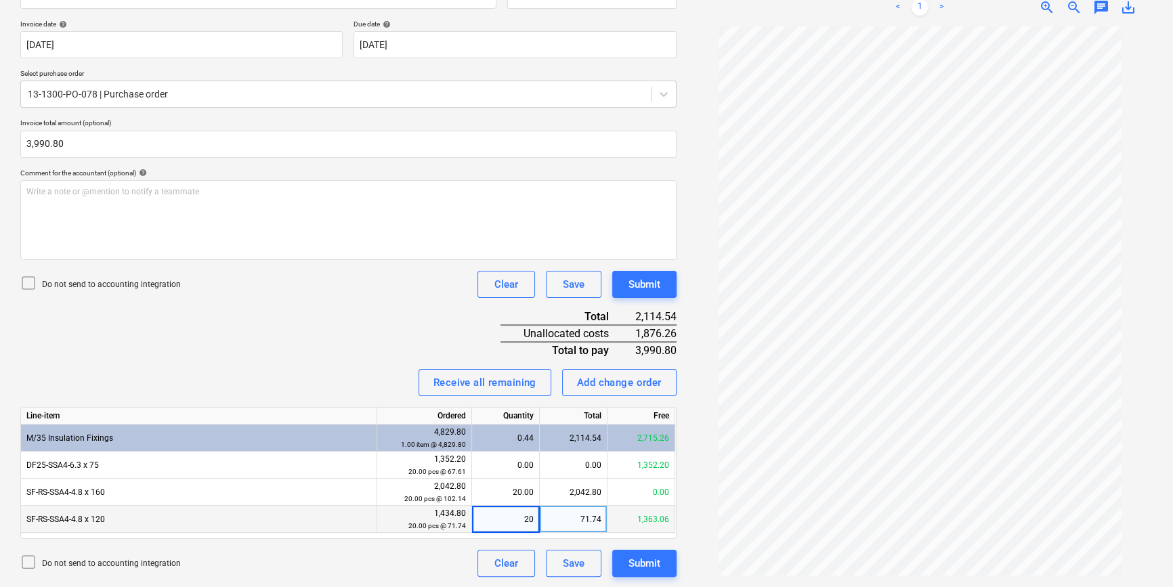
click at [564, 517] on div "71.74" at bounding box center [574, 519] width 68 height 27
type input "1434.80"
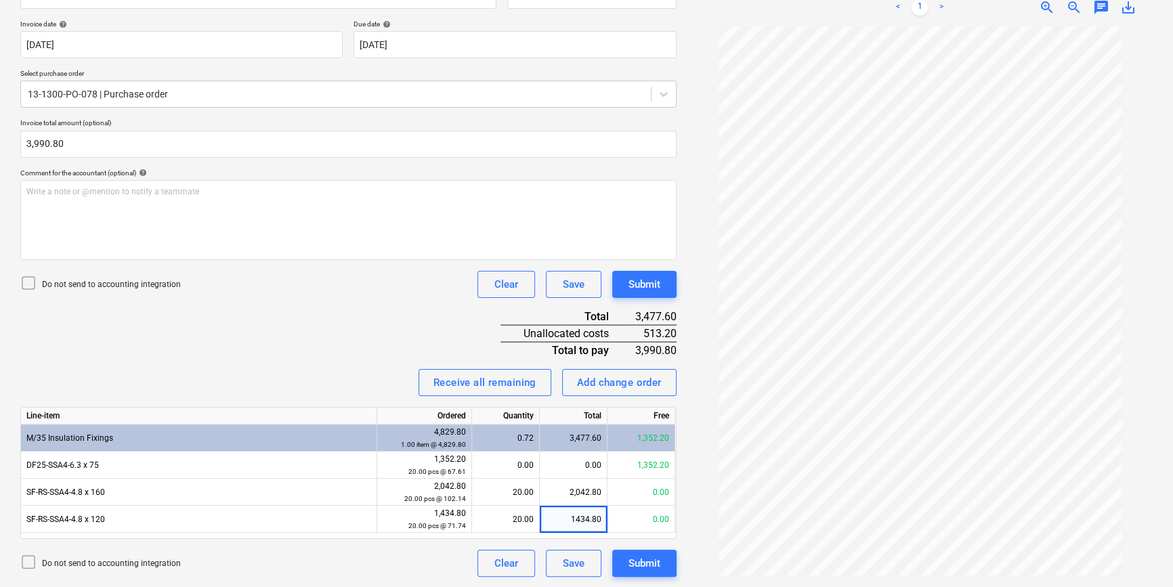
click at [429, 555] on div "Do not send to accounting integration Clear Save Submit" at bounding box center [348, 563] width 656 height 27
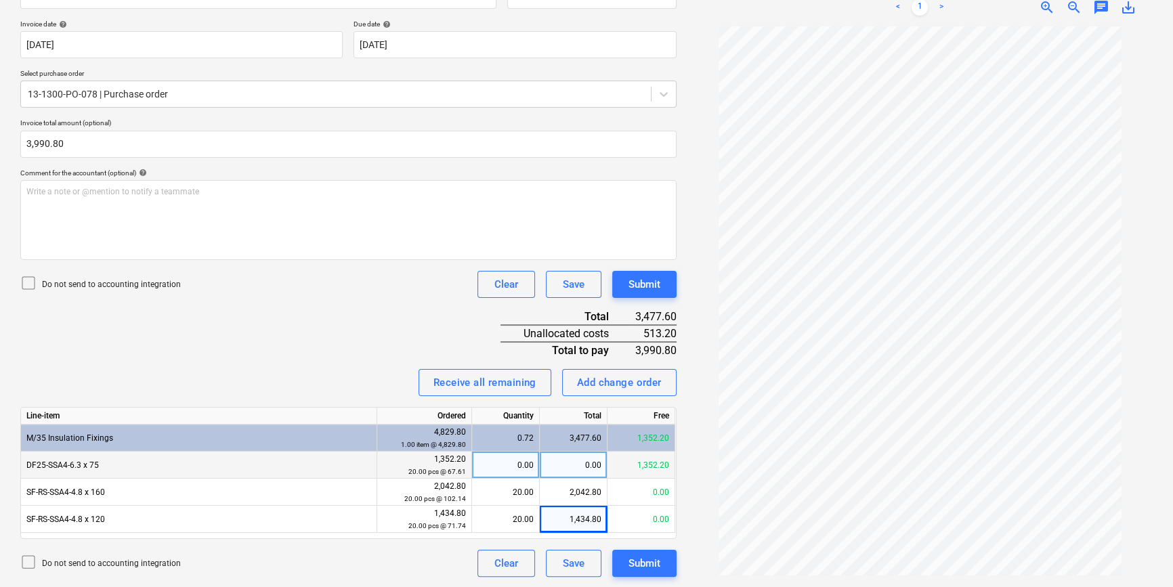
click at [508, 470] on div "0.00" at bounding box center [505, 465] width 56 height 27
type input "20"
click at [584, 465] on div "0.00" at bounding box center [574, 465] width 68 height 27
type input "513.20"
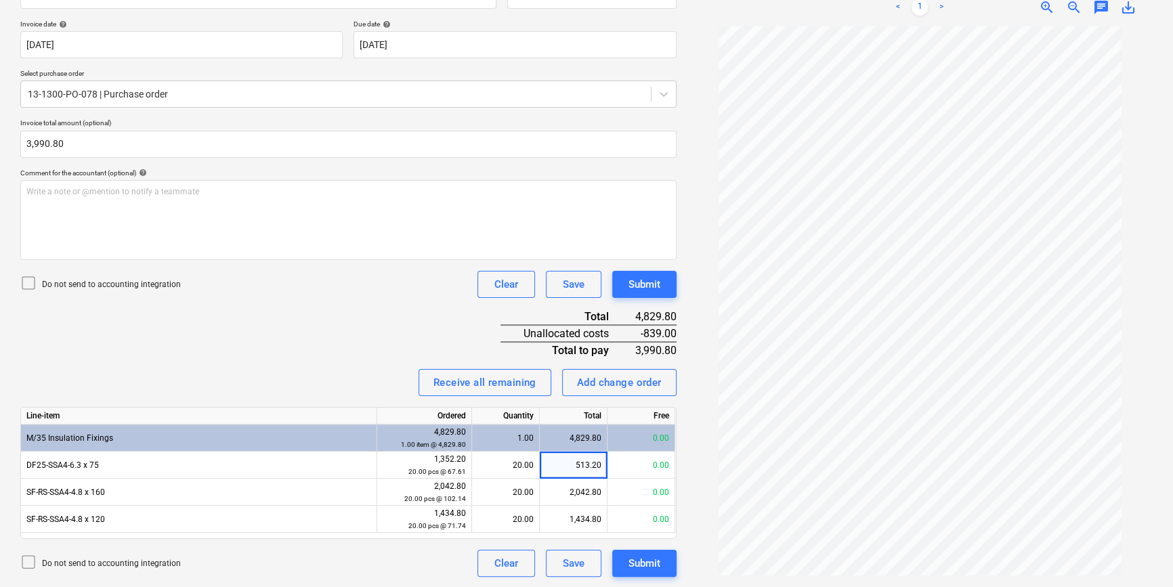
click at [364, 567] on div "Do not send to accounting integration Clear Save Submit" at bounding box center [348, 563] width 656 height 27
click at [642, 565] on div "Submit" at bounding box center [644, 564] width 32 height 18
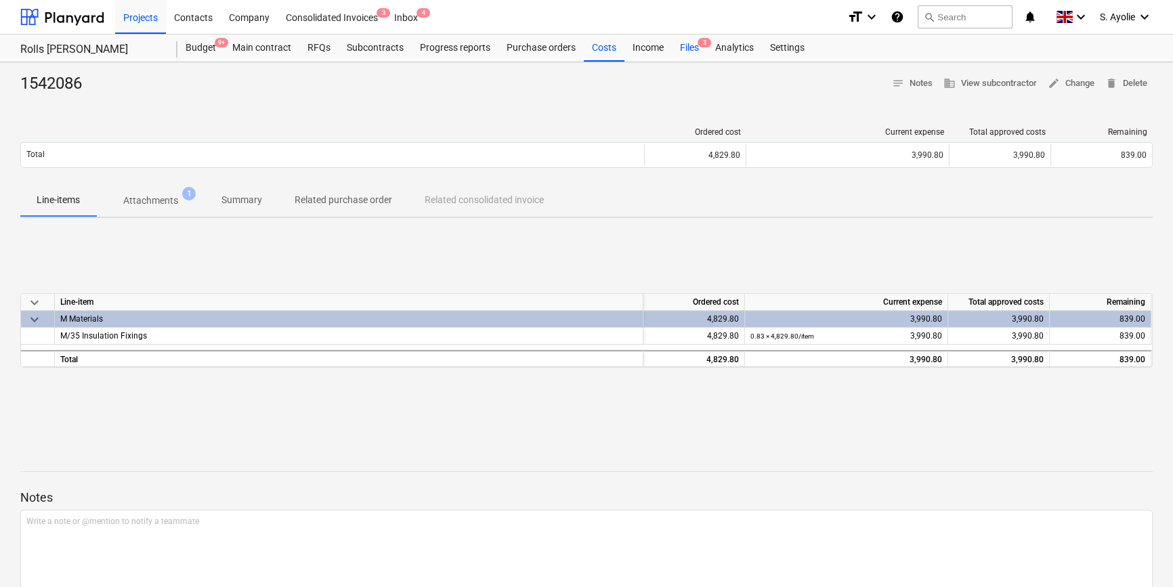
click at [685, 53] on div "Files 3" at bounding box center [689, 48] width 35 height 27
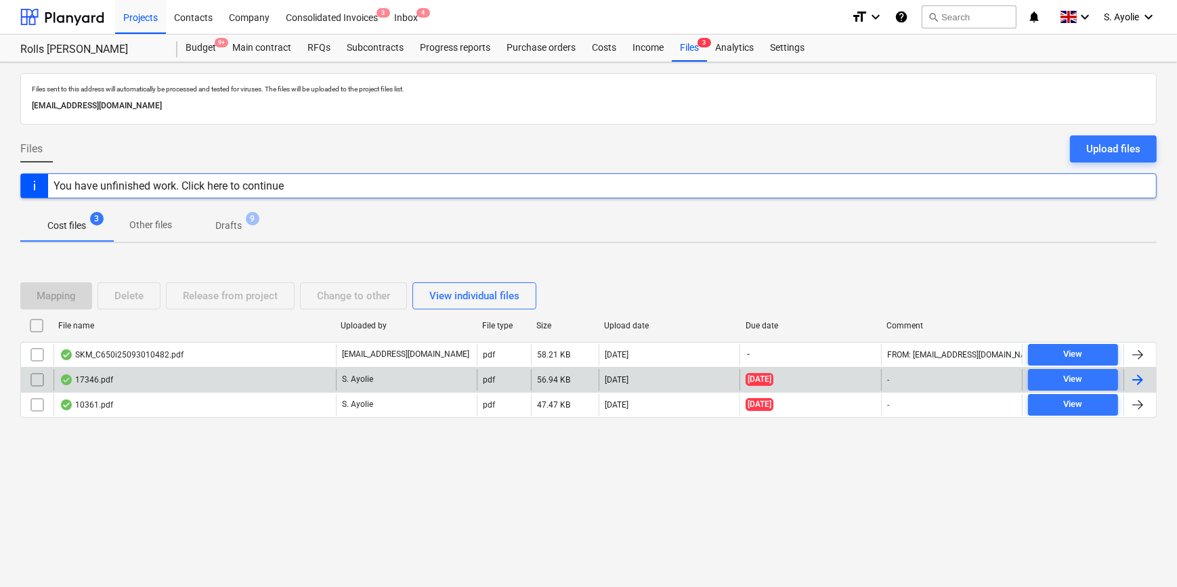
click at [183, 382] on div "17346.pdf" at bounding box center [194, 380] width 282 height 22
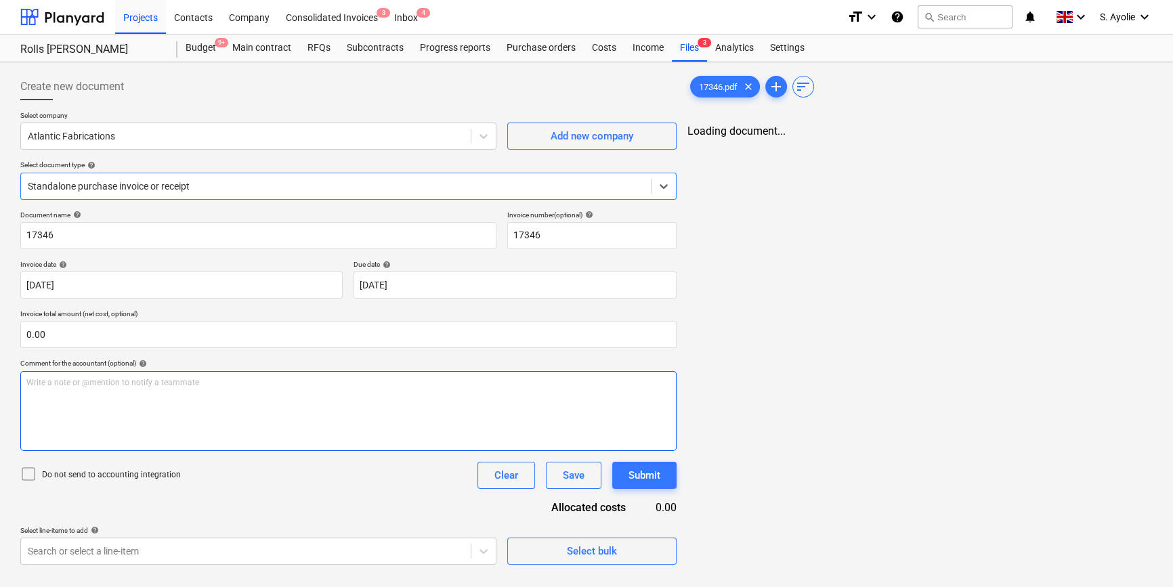
type input "17346"
type input "[DATE]"
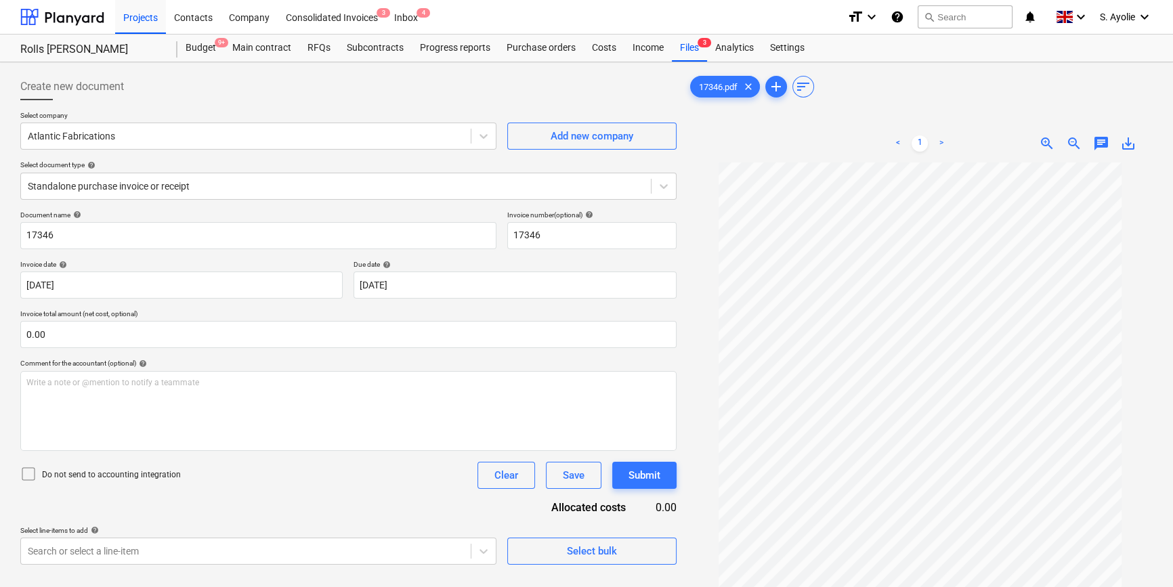
click at [207, 357] on div "Document name help 17346 Invoice number (optional) help 17346 Invoice date help…" at bounding box center [348, 388] width 656 height 354
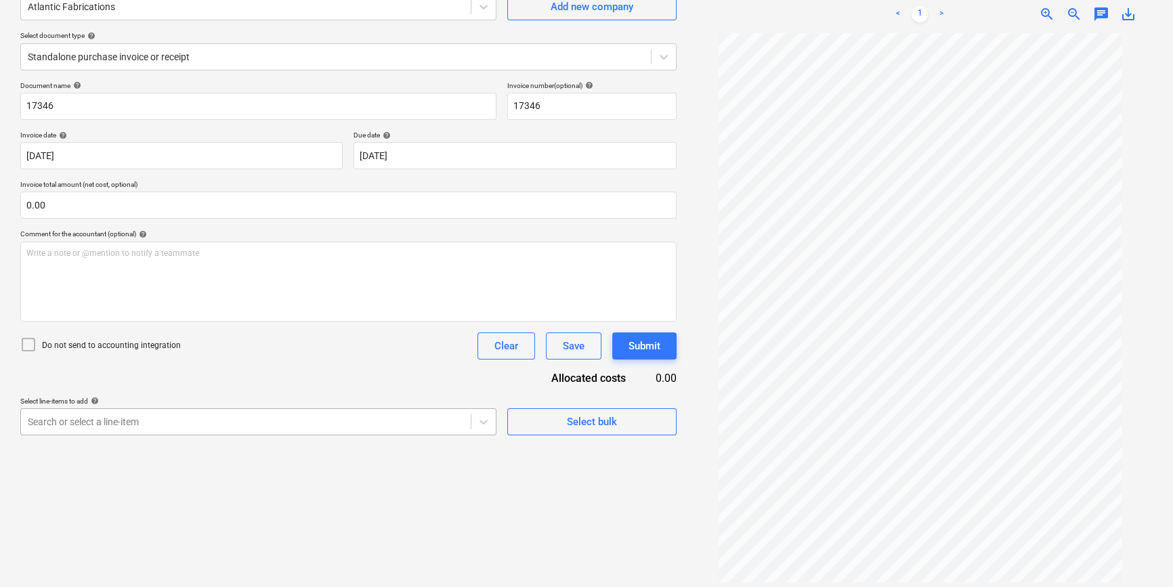
scroll to position [135, 0]
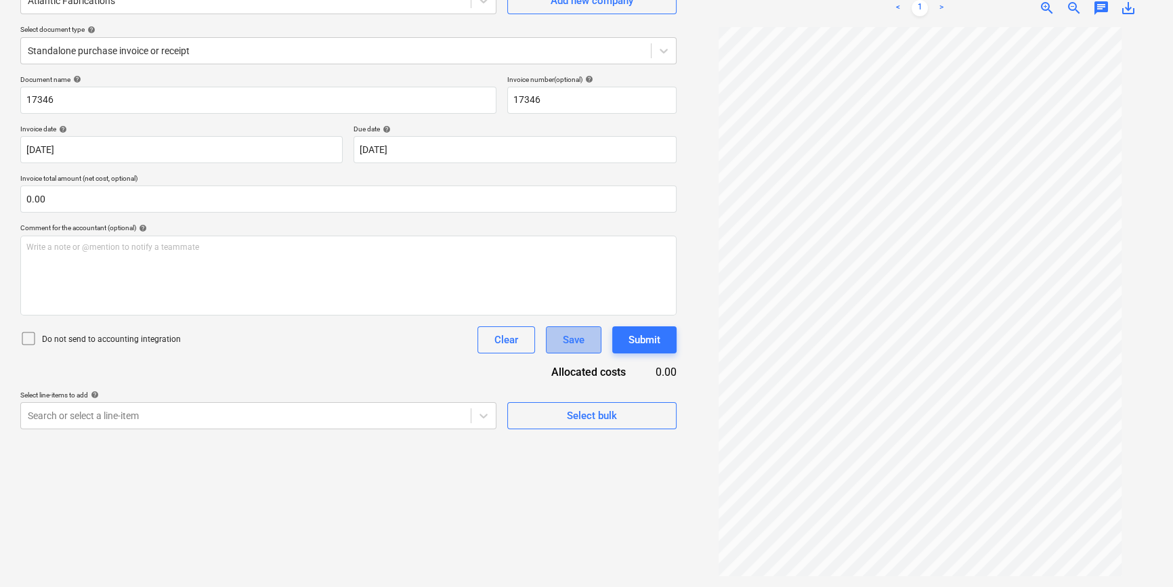
click at [563, 351] on button "Save" at bounding box center [574, 339] width 56 height 27
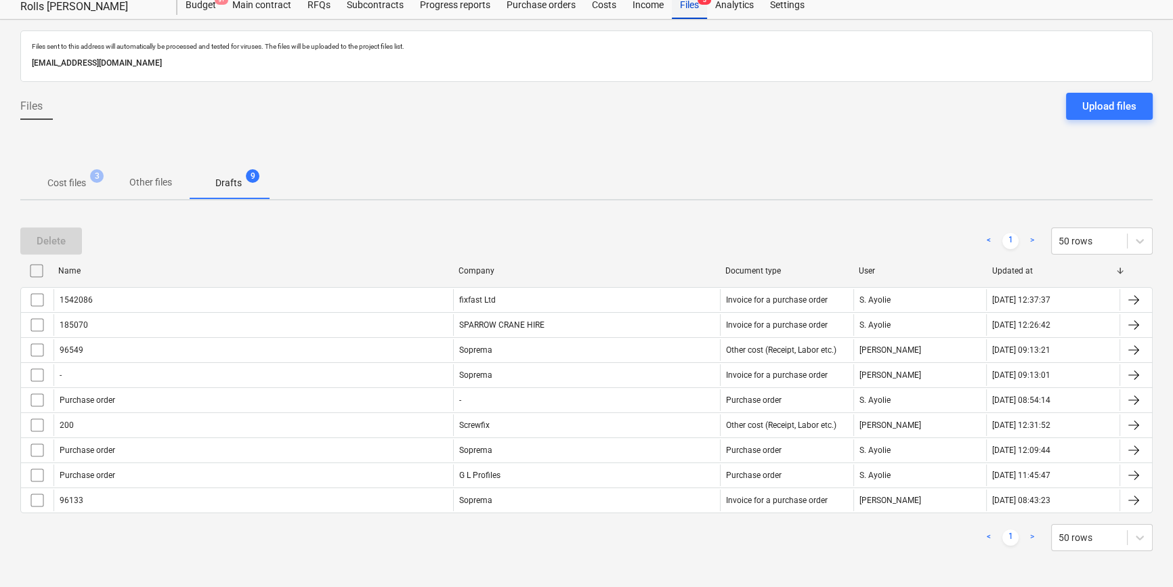
click at [697, 5] on div "Files 3" at bounding box center [689, 5] width 35 height 27
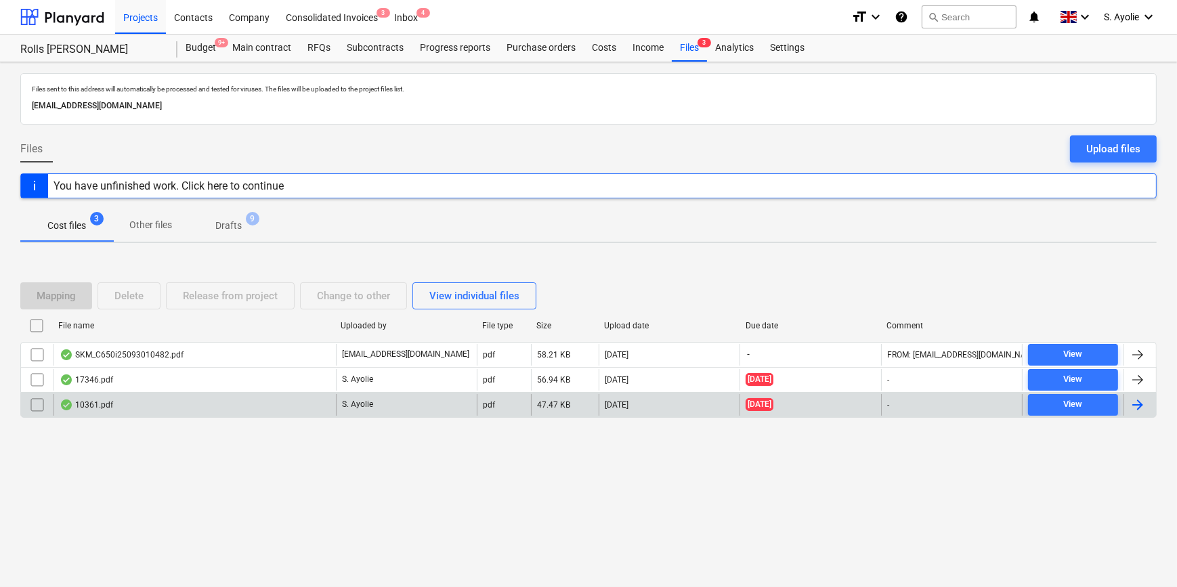
click at [125, 399] on div "10361.pdf" at bounding box center [194, 405] width 282 height 22
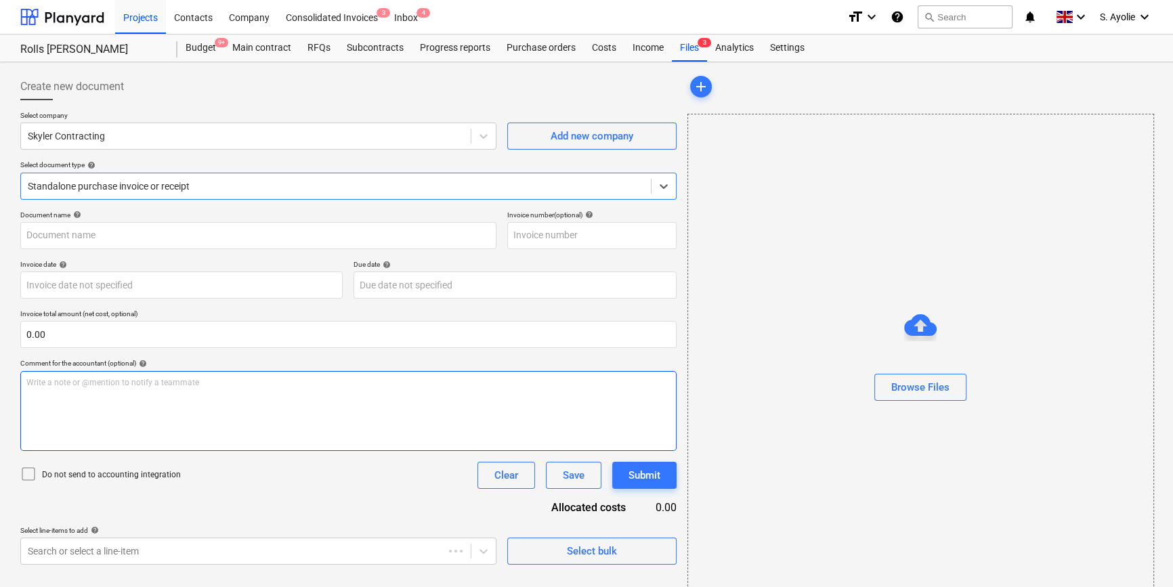
type input "10361"
type input "[DATE]"
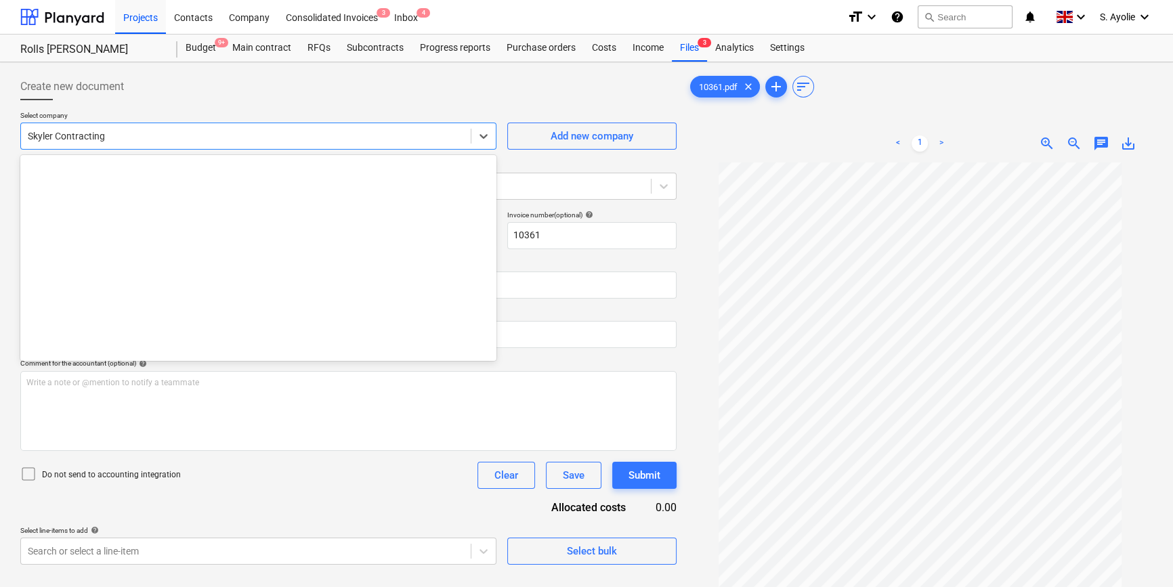
click at [204, 132] on div at bounding box center [246, 136] width 436 height 14
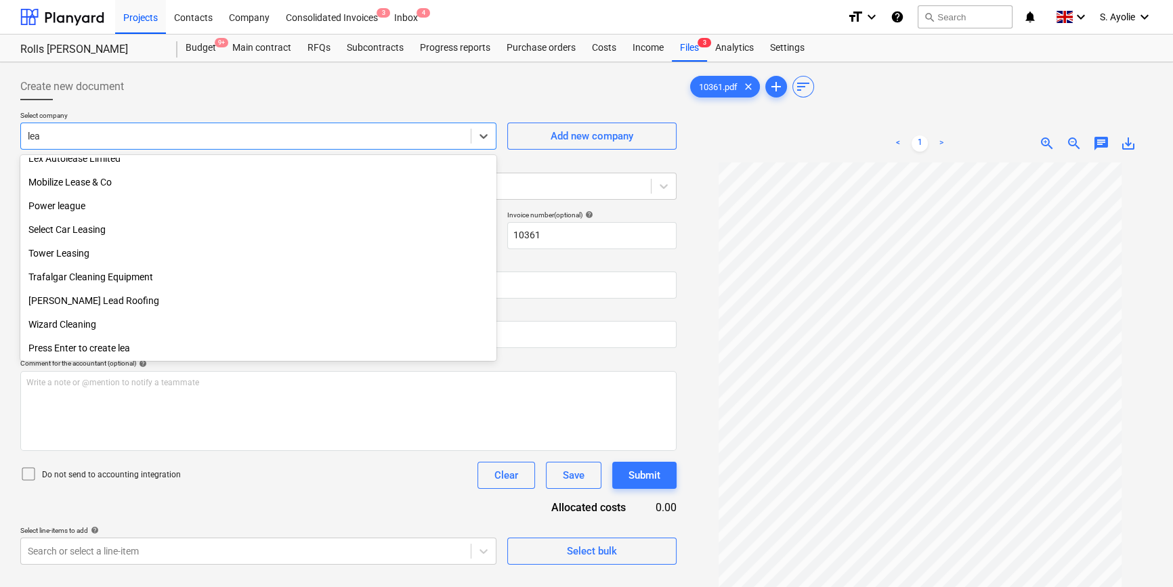
scroll to position [295, 0]
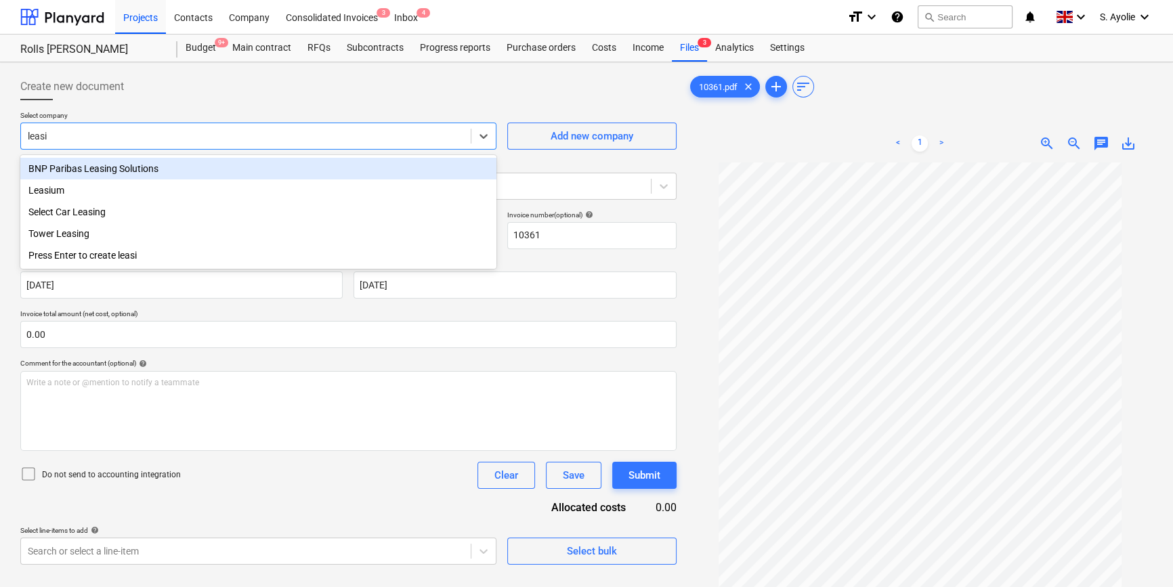
type input "leasiu"
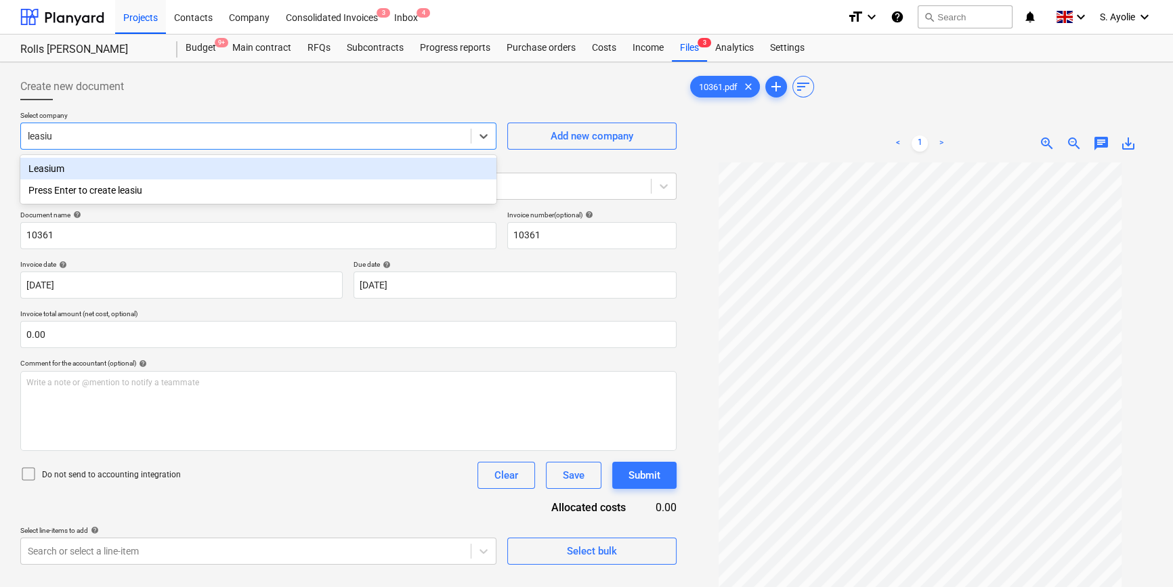
click at [165, 169] on div "Leasium" at bounding box center [258, 169] width 476 height 22
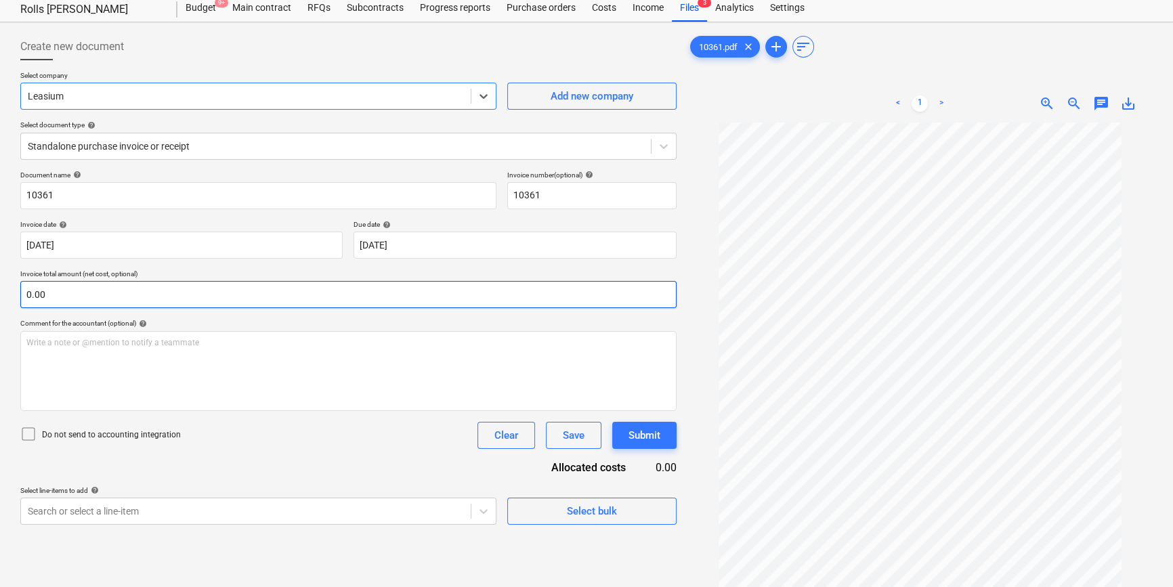
scroll to position [61, 0]
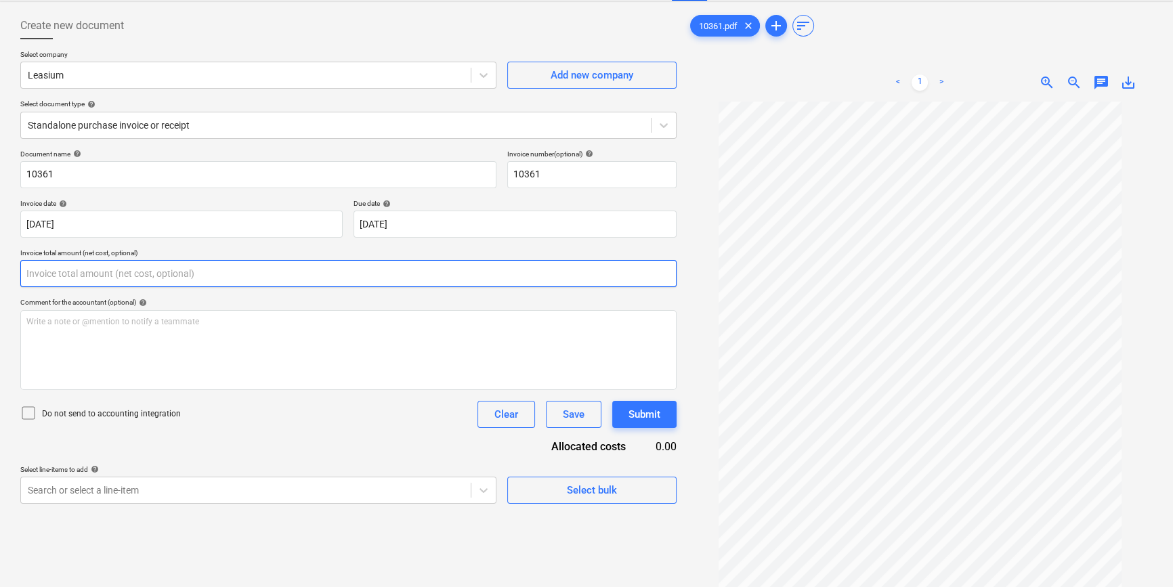
click at [151, 280] on input "text" at bounding box center [348, 273] width 656 height 27
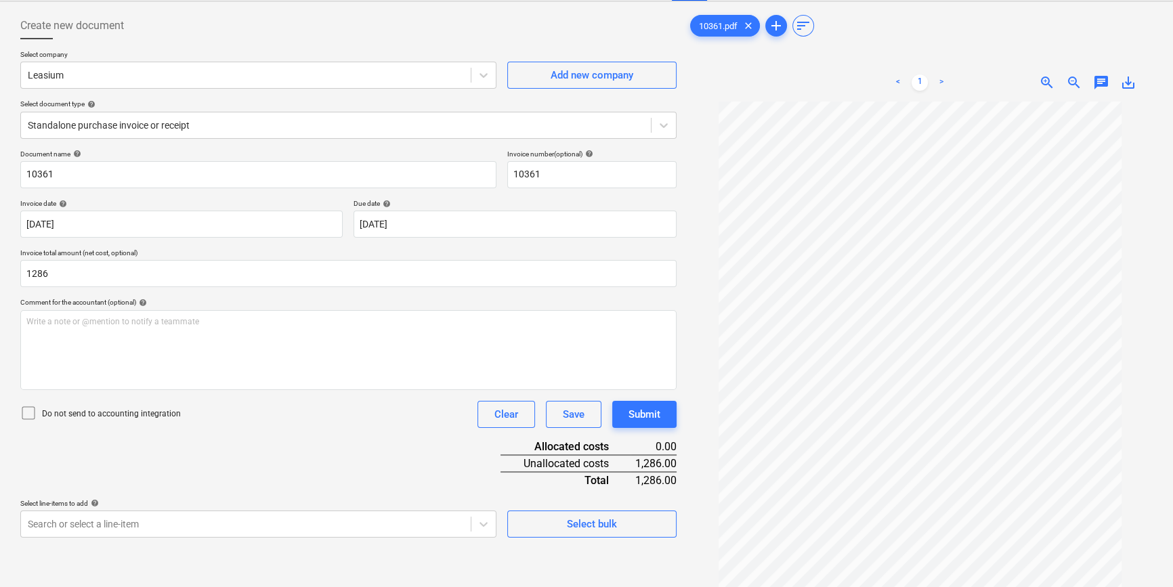
type input "1,286.00"
click at [467, 431] on div "Document name help 10361 Invoice number (optional) help 10361 Invoice date help…" at bounding box center [348, 344] width 656 height 388
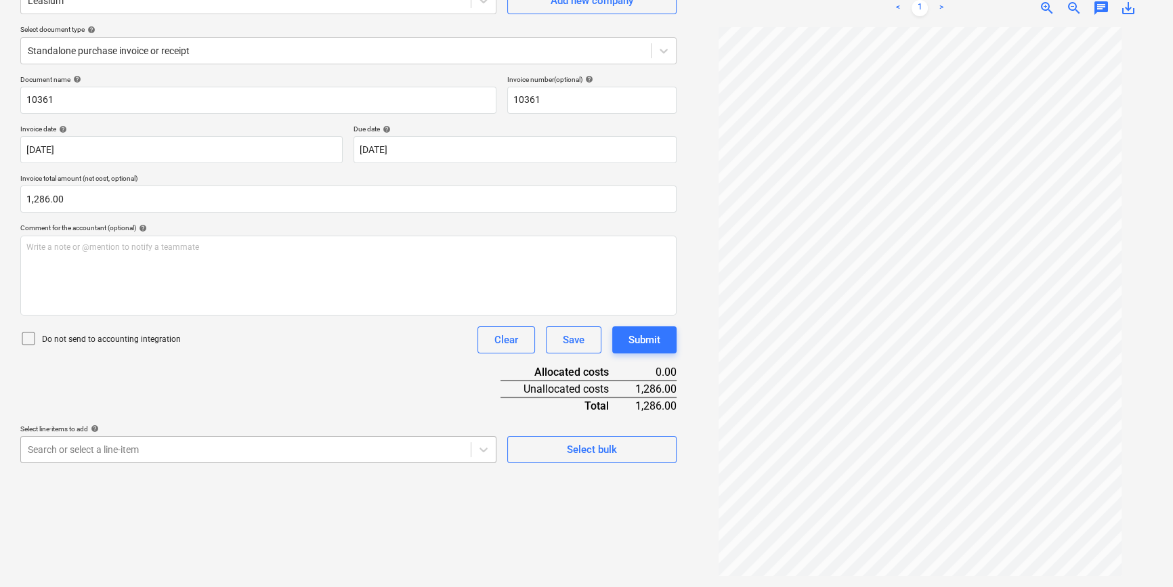
scroll to position [222, 0]
click at [177, 452] on body "Projects Contacts Company Consolidated Invoices 3 Inbox 4 format_size keyboard_…" at bounding box center [586, 158] width 1173 height 587
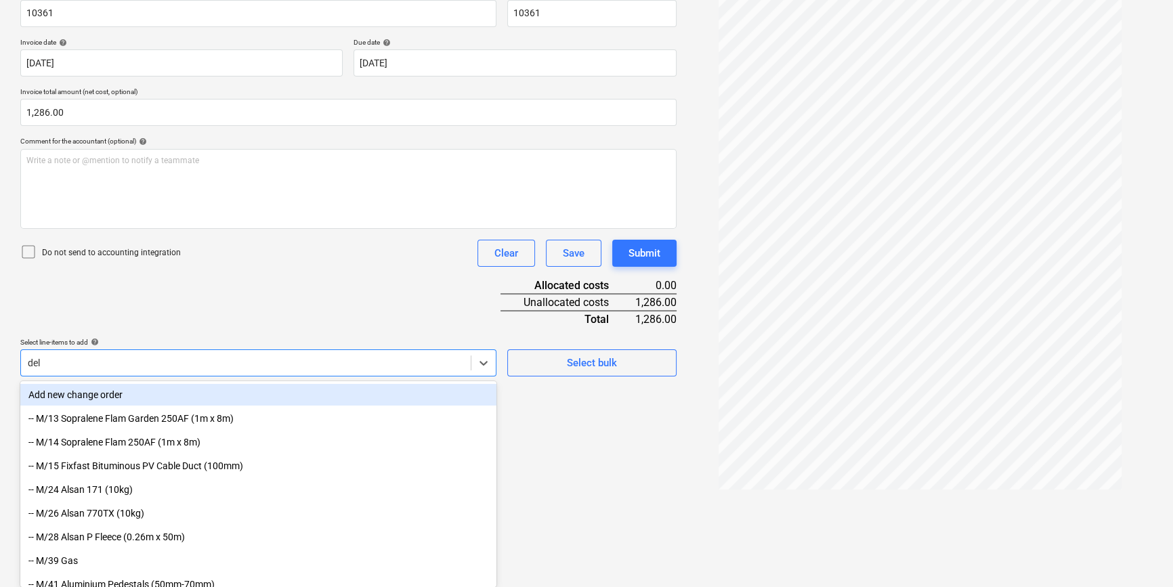
scroll to position [135, 0]
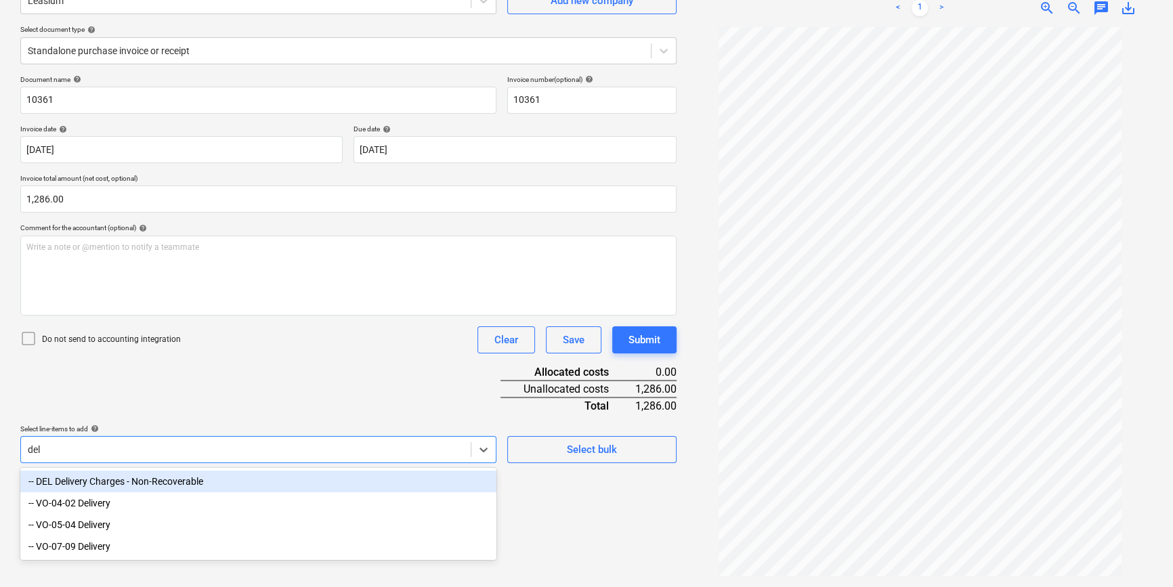
type input "deli"
click at [144, 477] on div "-- DEL Delivery Charges - Non-Recoverable" at bounding box center [258, 482] width 476 height 22
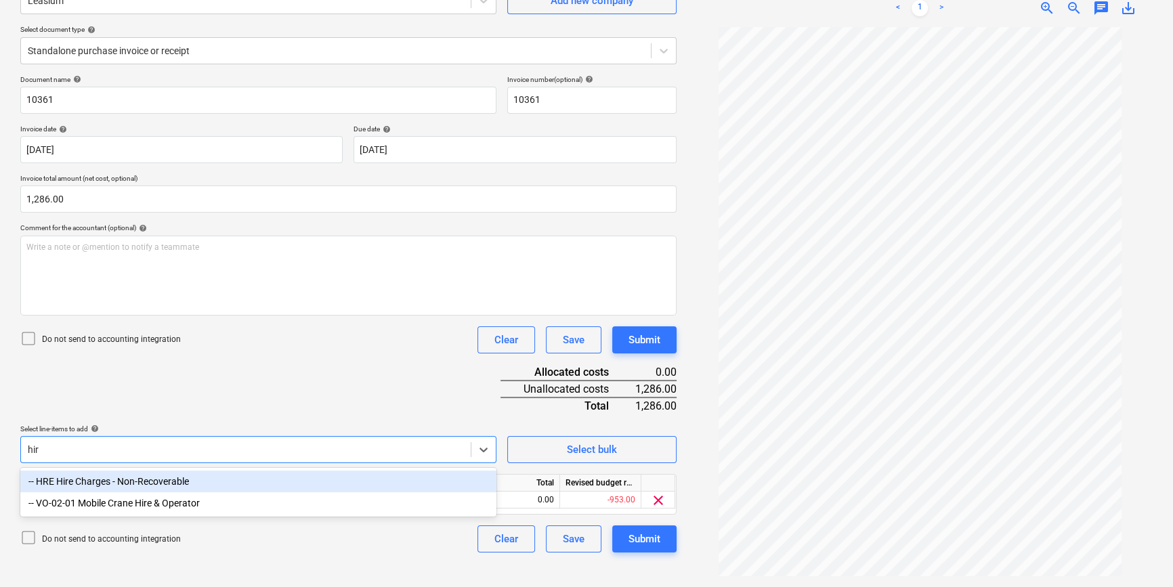
type input "hire"
click at [133, 481] on div "-- HRE Hire Charges - Non-Recoverable" at bounding box center [258, 482] width 476 height 22
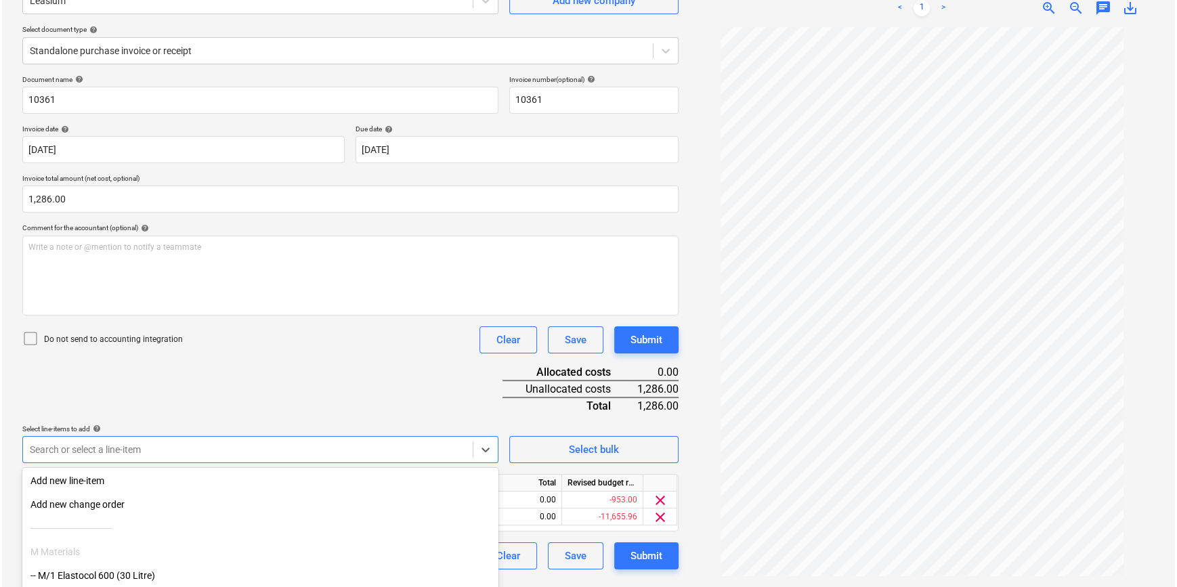
scroll to position [0, 0]
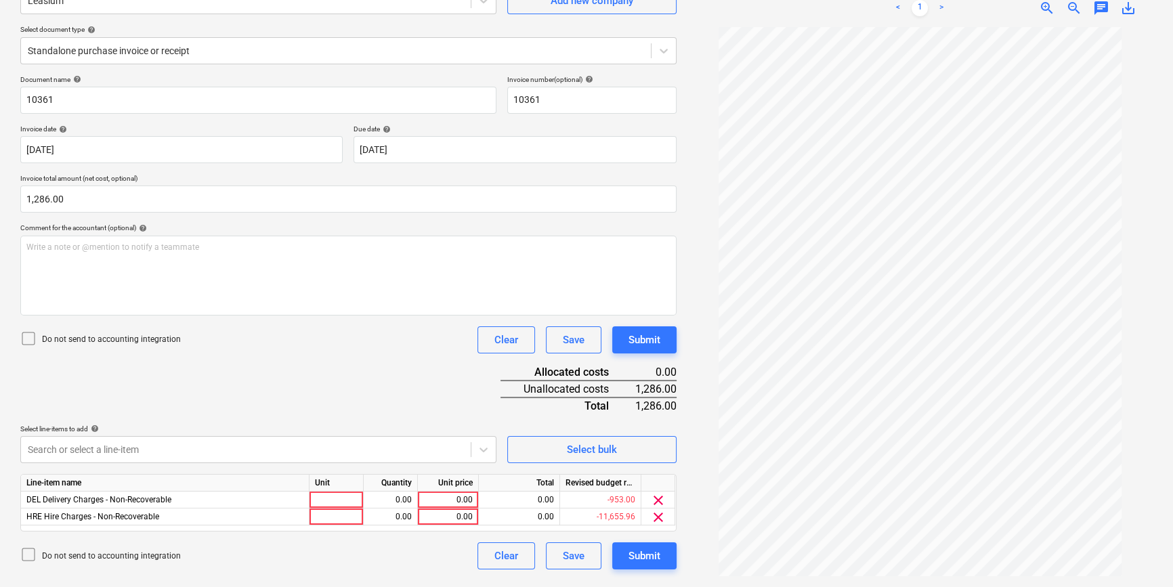
click at [187, 384] on div "Document name help 10361 Invoice number (optional) help 10361 Invoice date help…" at bounding box center [348, 322] width 656 height 494
click at [351, 502] on div at bounding box center [336, 500] width 54 height 17
type input "pcs"
click at [396, 502] on div "0.00" at bounding box center [390, 500] width 43 height 17
type input "1"
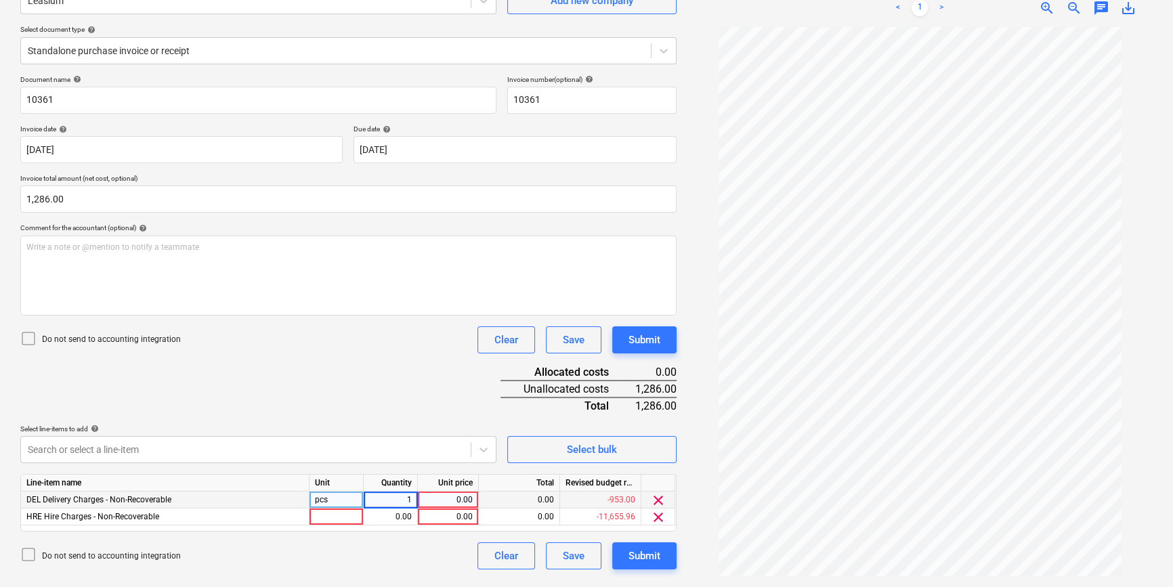
click at [462, 503] on div "0.00" at bounding box center [447, 500] width 49 height 17
type input "150.00"
click at [339, 517] on div at bounding box center [336, 517] width 54 height 17
type input "pcs"
click at [405, 521] on div "0.00" at bounding box center [390, 517] width 43 height 17
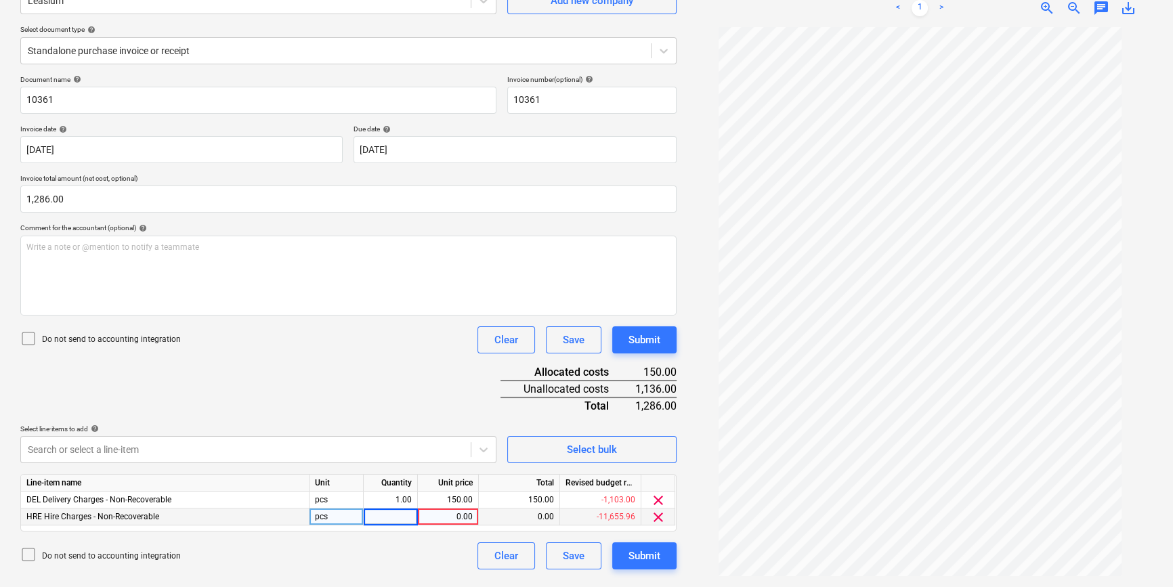
type input "1"
click at [445, 518] on div "0.00" at bounding box center [447, 517] width 49 height 17
type input "1136"
click at [481, 409] on div "Document name help 10361 Invoice number (optional) help 10361 Invoice date help…" at bounding box center [348, 322] width 656 height 494
click at [645, 550] on div "Submit" at bounding box center [644, 556] width 32 height 18
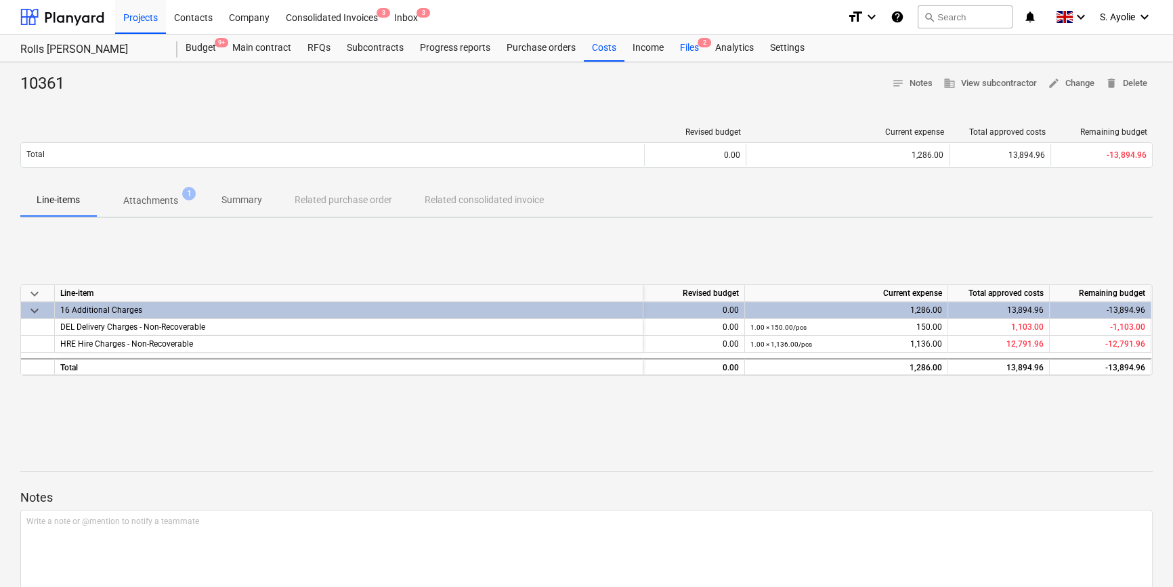
click at [692, 49] on div "Files 2" at bounding box center [689, 48] width 35 height 27
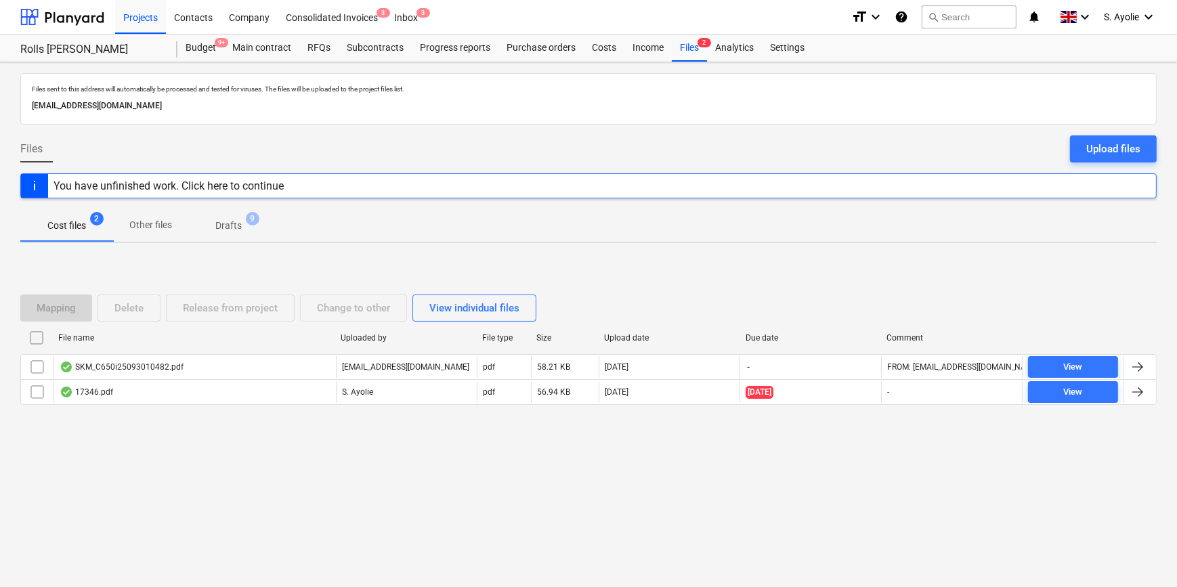
click at [1121, 158] on button "Upload files" at bounding box center [1113, 148] width 87 height 27
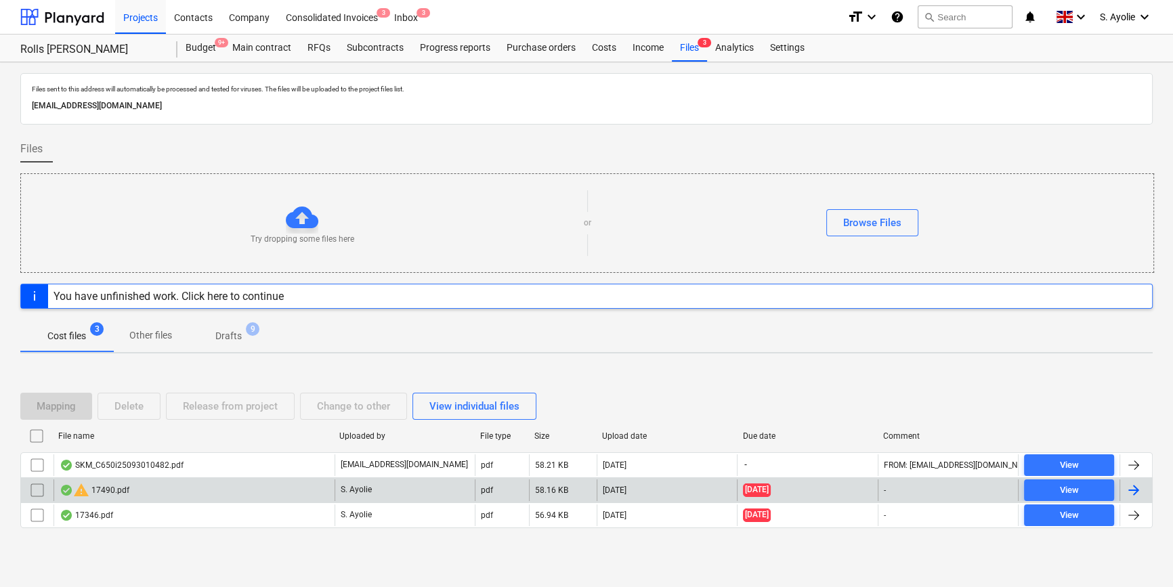
click at [117, 491] on div "warning 17490.pdf" at bounding box center [95, 490] width 70 height 16
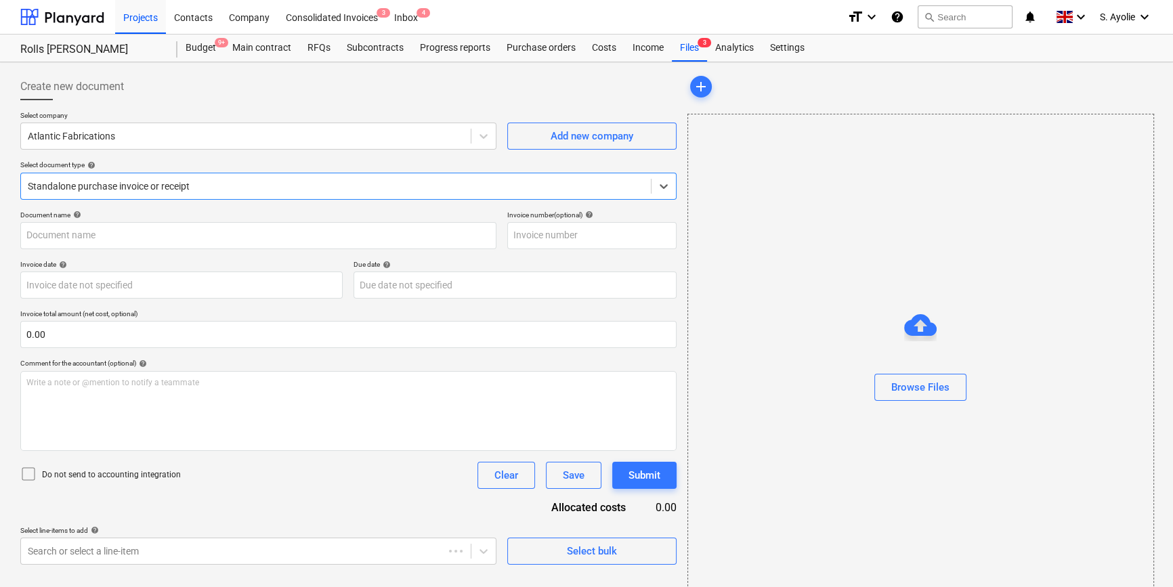
type input "17490"
type input "[DATE]"
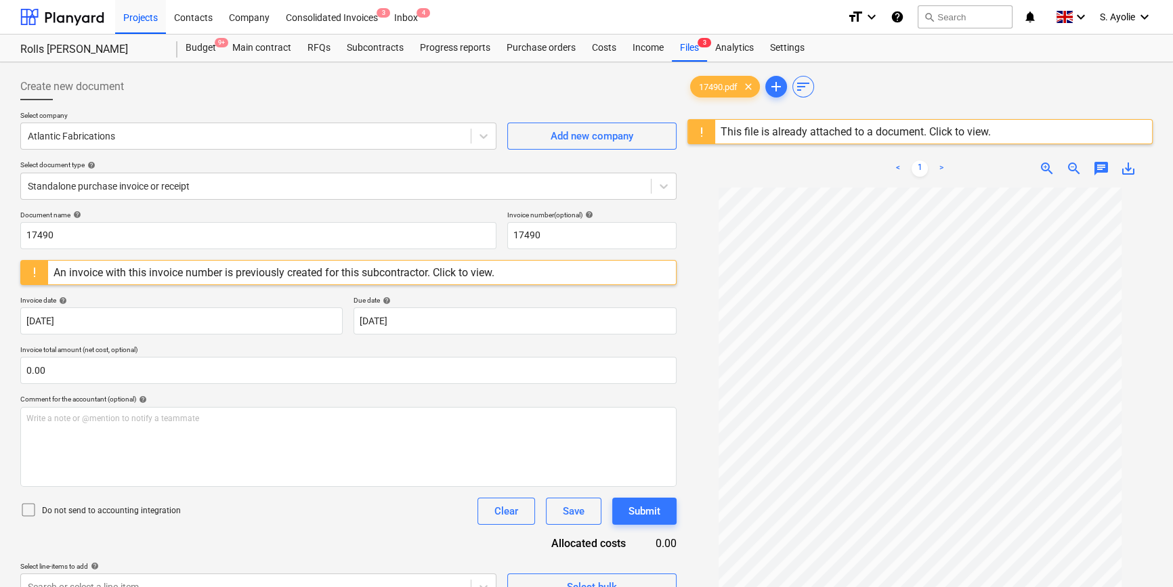
click at [758, 129] on div "This file is already attached to a document. Click to view." at bounding box center [855, 131] width 270 height 13
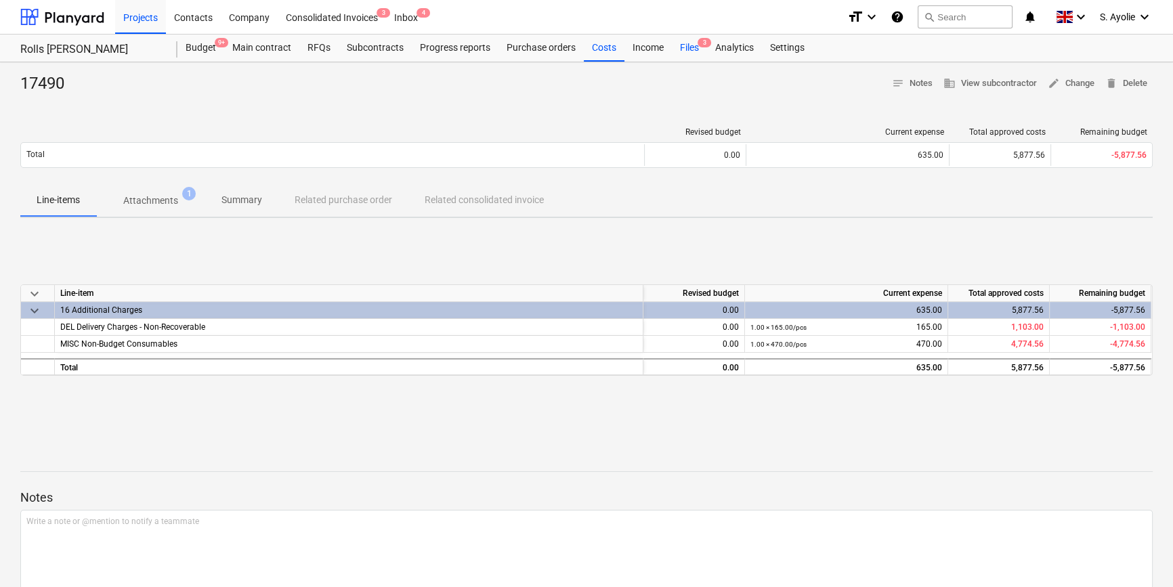
click at [678, 45] on div "Files 3" at bounding box center [689, 48] width 35 height 27
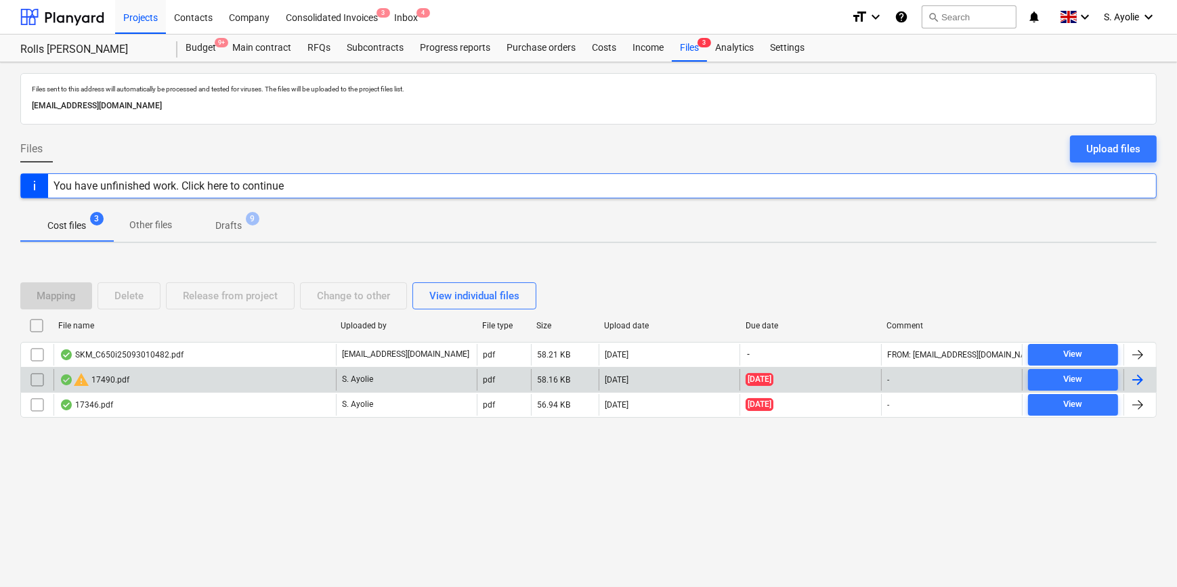
click at [37, 378] on input "checkbox" at bounding box center [37, 380] width 22 height 22
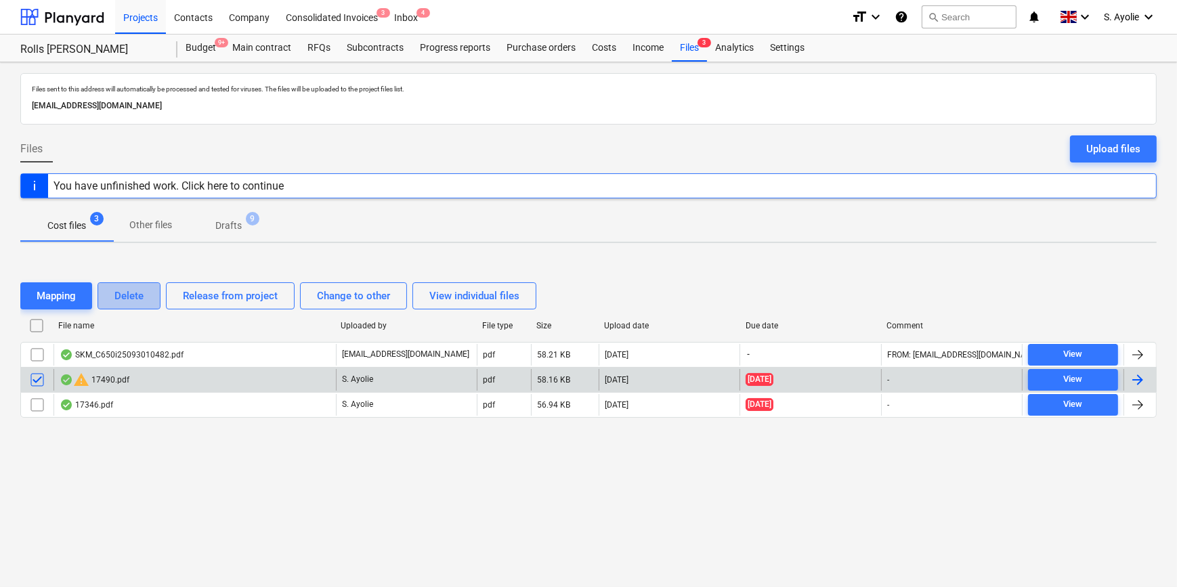
click at [131, 292] on div "Delete" at bounding box center [128, 296] width 29 height 18
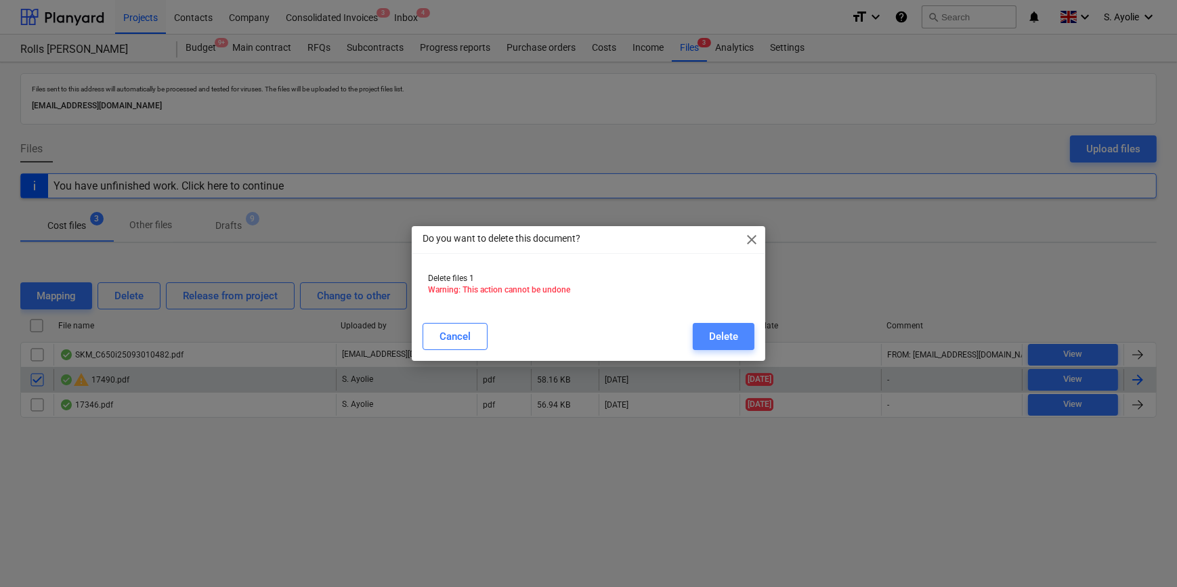
click at [741, 337] on button "Delete" at bounding box center [724, 336] width 62 height 27
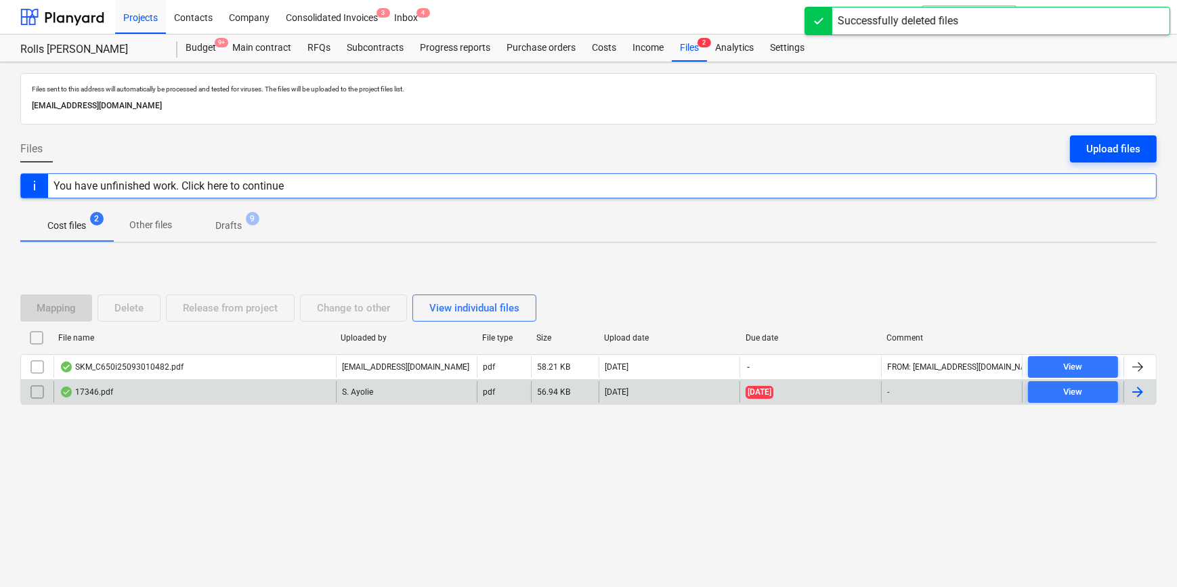
click at [1104, 148] on div "Upload files" at bounding box center [1113, 149] width 54 height 18
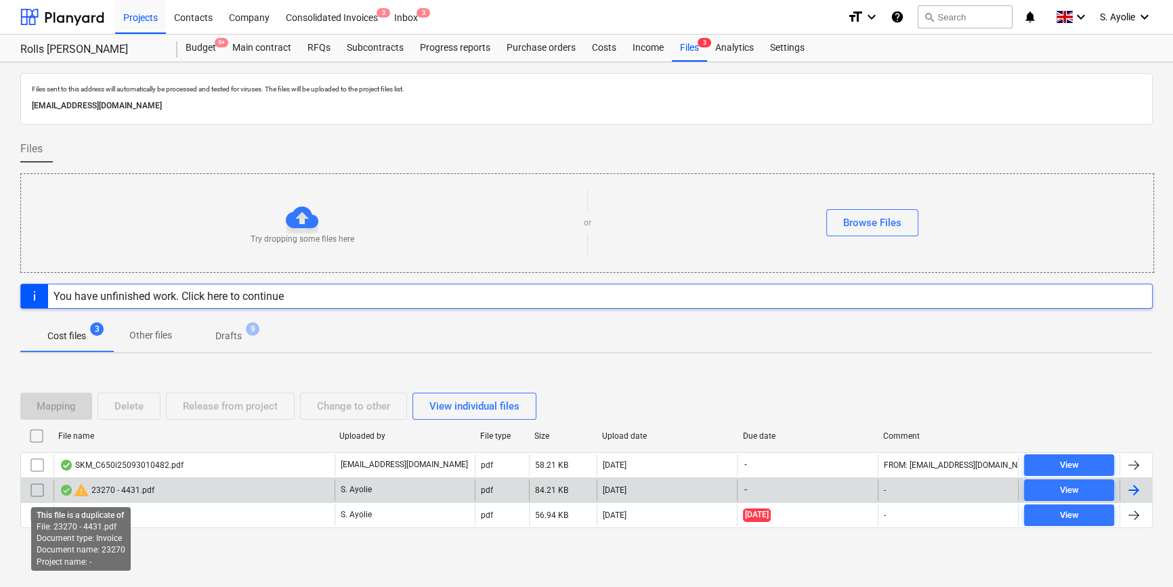
click at [78, 486] on span "warning" at bounding box center [81, 490] width 16 height 16
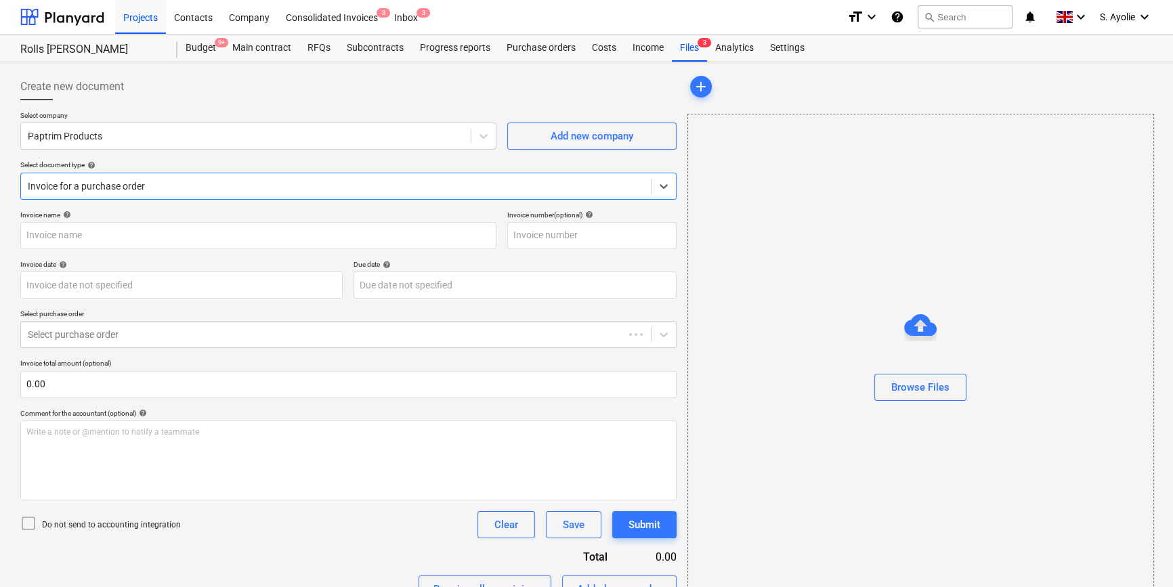
type input "1"
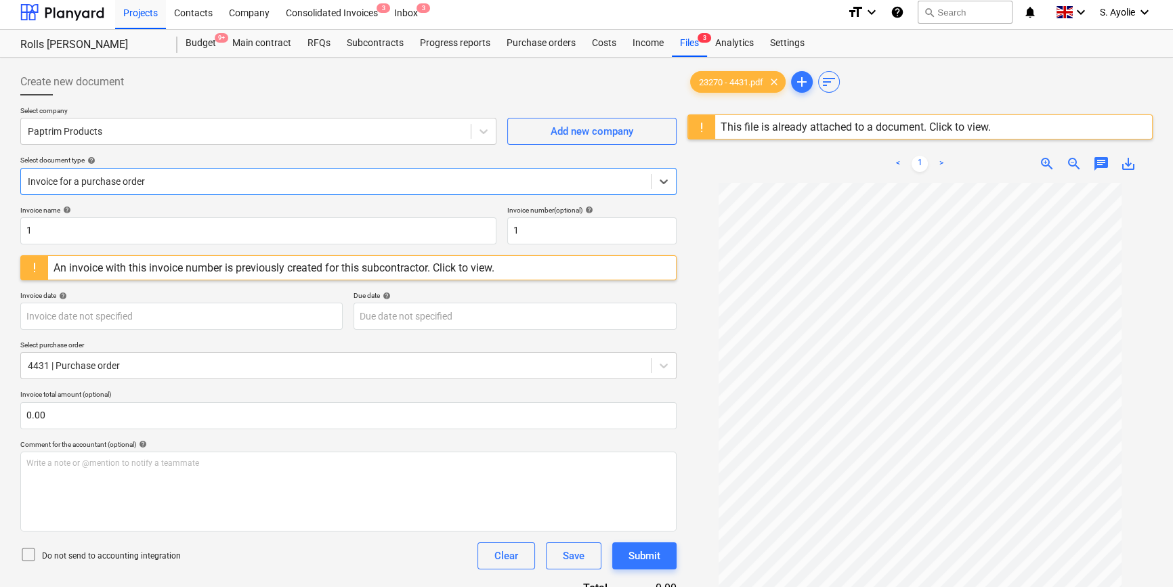
scroll to position [3, 0]
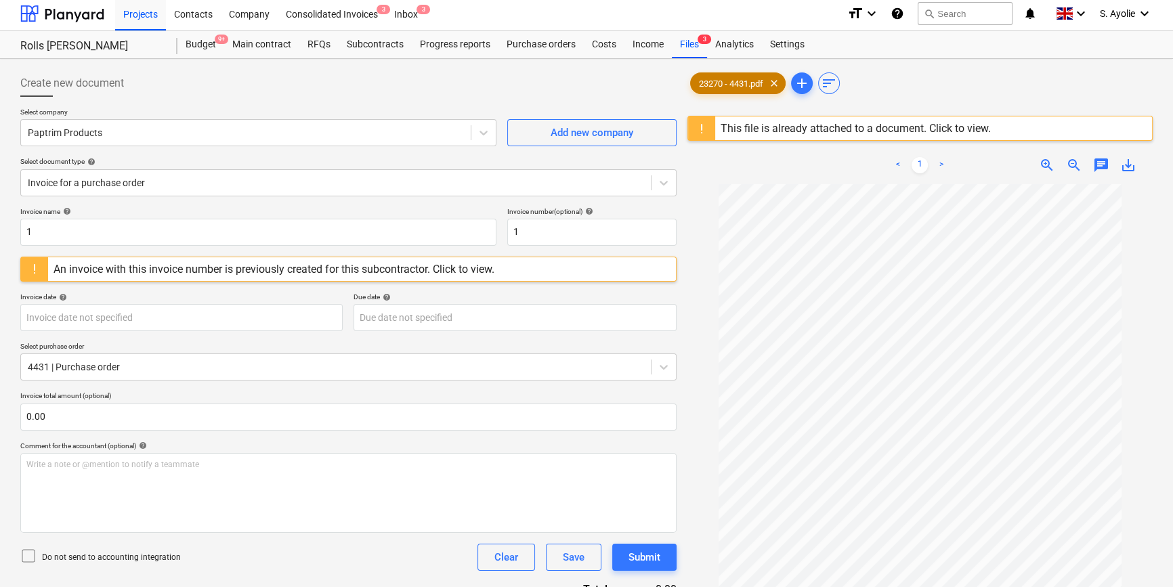
click at [728, 84] on span "23270 - 4431.pdf" at bounding box center [731, 84] width 81 height 10
click at [700, 80] on span "23270 - 4431.pdf" at bounding box center [731, 84] width 81 height 10
click at [747, 130] on div "This file is already attached to a document. Click to view." at bounding box center [855, 128] width 270 height 13
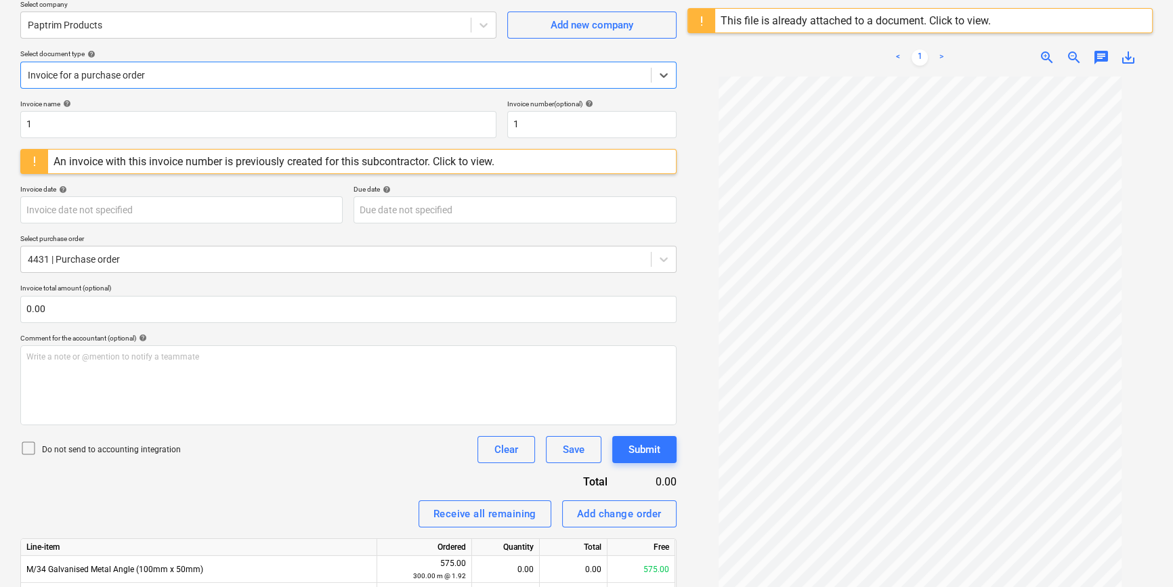
scroll to position [65, 0]
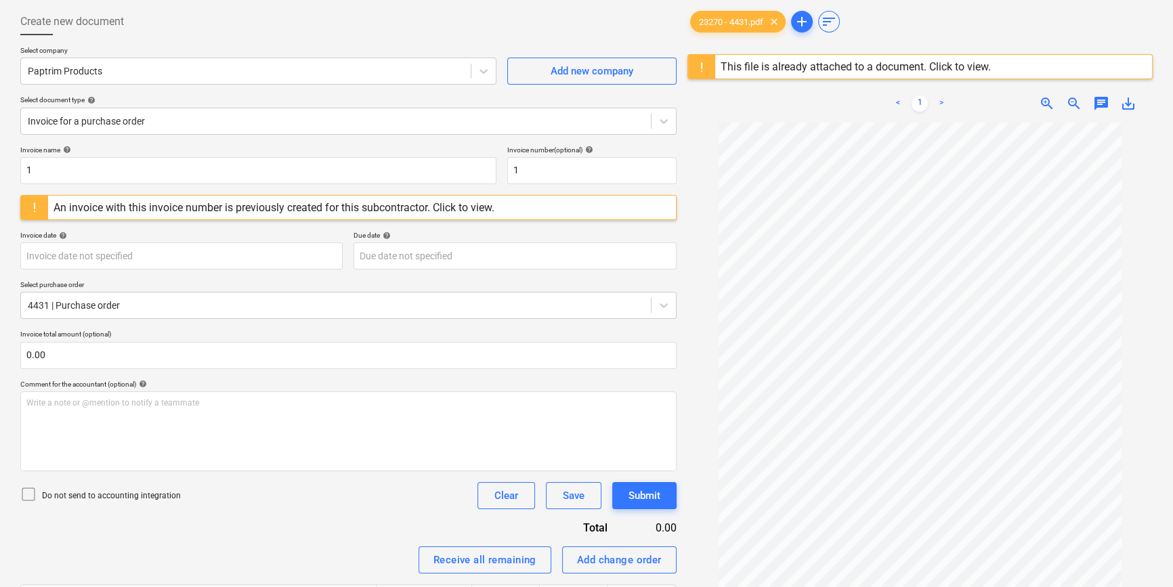
click at [936, 102] on link ">" at bounding box center [941, 103] width 16 height 16
click at [898, 66] on div "This file is already attached to a document. Click to view." at bounding box center [855, 66] width 270 height 13
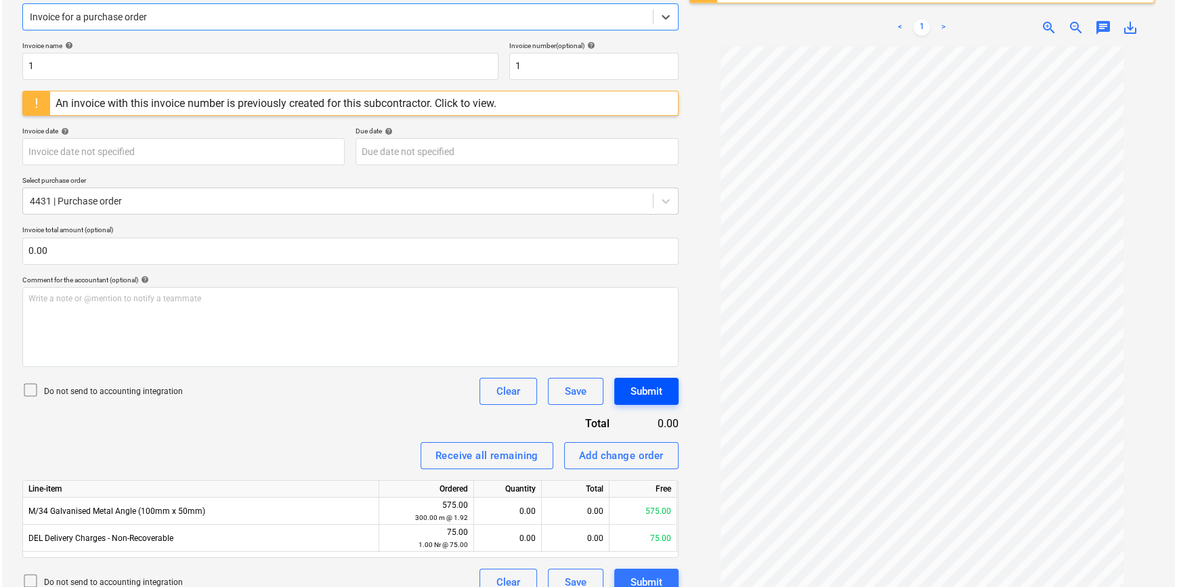
scroll to position [188, 0]
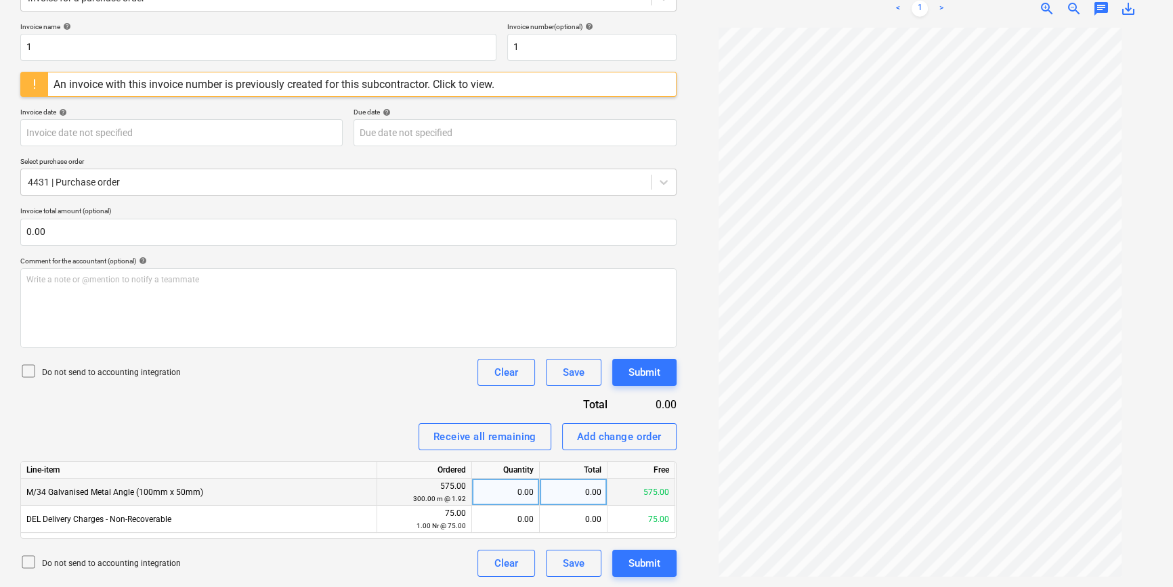
click at [527, 498] on div "0.00" at bounding box center [505, 492] width 56 height 27
type input "1"
click at [586, 493] on div "1.92" at bounding box center [574, 492] width 68 height 27
click at [517, 493] on div "1.00" at bounding box center [505, 492] width 56 height 27
type input "191.6667"
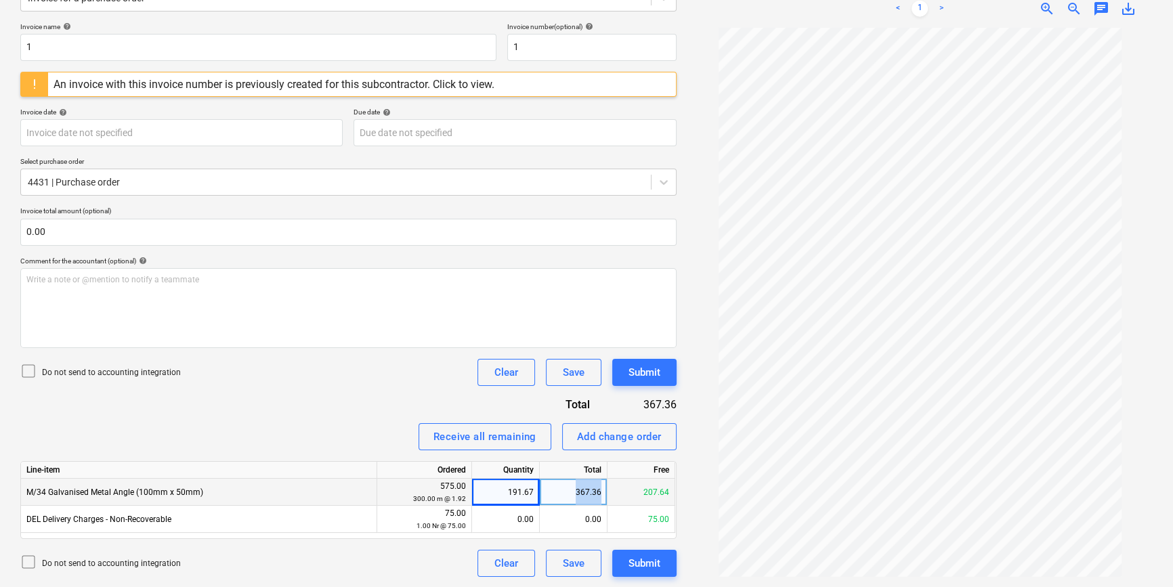
drag, startPoint x: 575, startPoint y: 490, endPoint x: 615, endPoint y: 493, distance: 40.0
click at [0, 0] on div "M/34 Galvanised Metal Angle (100mm x 50mm) 575.00 300.00 m @ 1.92 191.67 367.36…" at bounding box center [0, 0] width 0 height 0
drag, startPoint x: 615, startPoint y: 493, endPoint x: 587, endPoint y: 494, distance: 27.8
click at [587, 494] on div "367.36" at bounding box center [574, 492] width 68 height 27
type input "575"
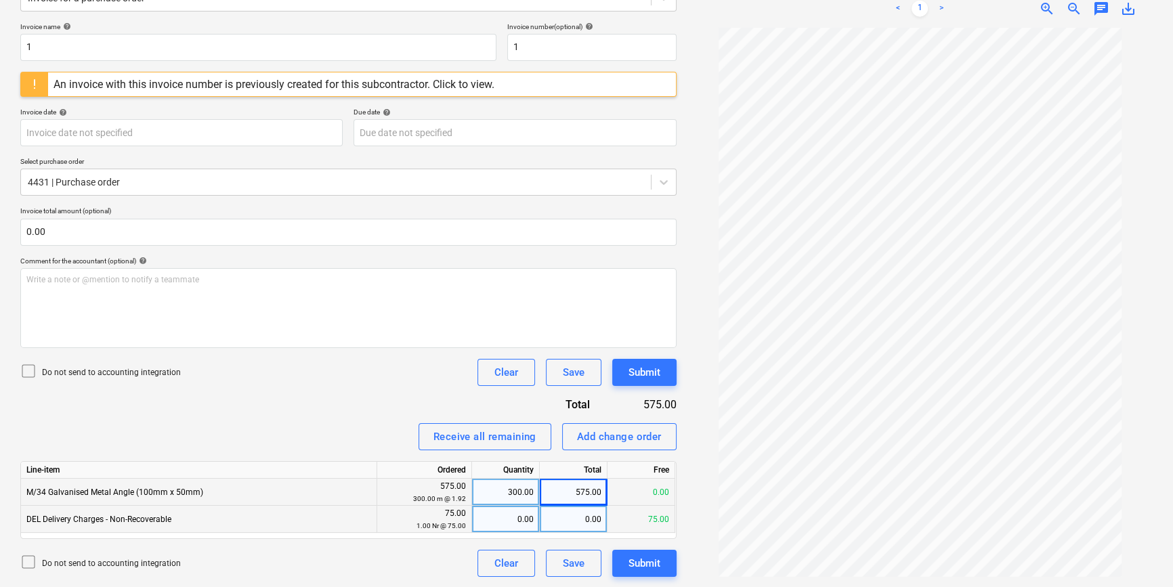
click at [535, 520] on div "0.00" at bounding box center [506, 519] width 68 height 27
type input "1"
click at [591, 518] on div "75.00" at bounding box center [574, 519] width 68 height 27
click at [571, 542] on div "Invoice name help 1 Invoice number (optional) help 1 An invoice with this invoi…" at bounding box center [348, 299] width 656 height 555
click at [641, 567] on div "Submit" at bounding box center [644, 564] width 32 height 18
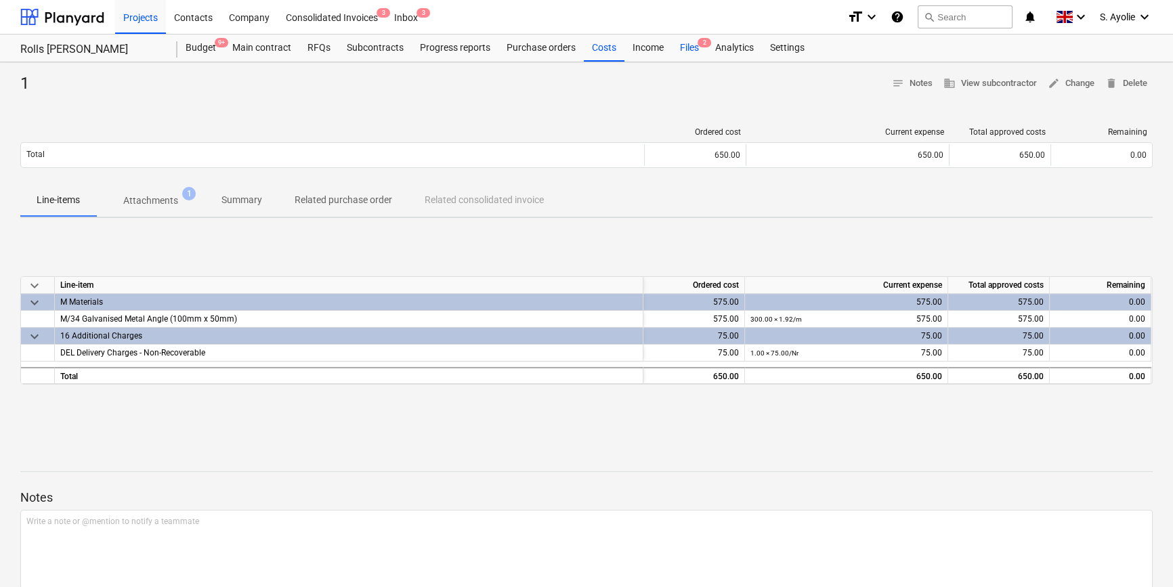
click at [683, 57] on div "Files 2" at bounding box center [689, 48] width 35 height 27
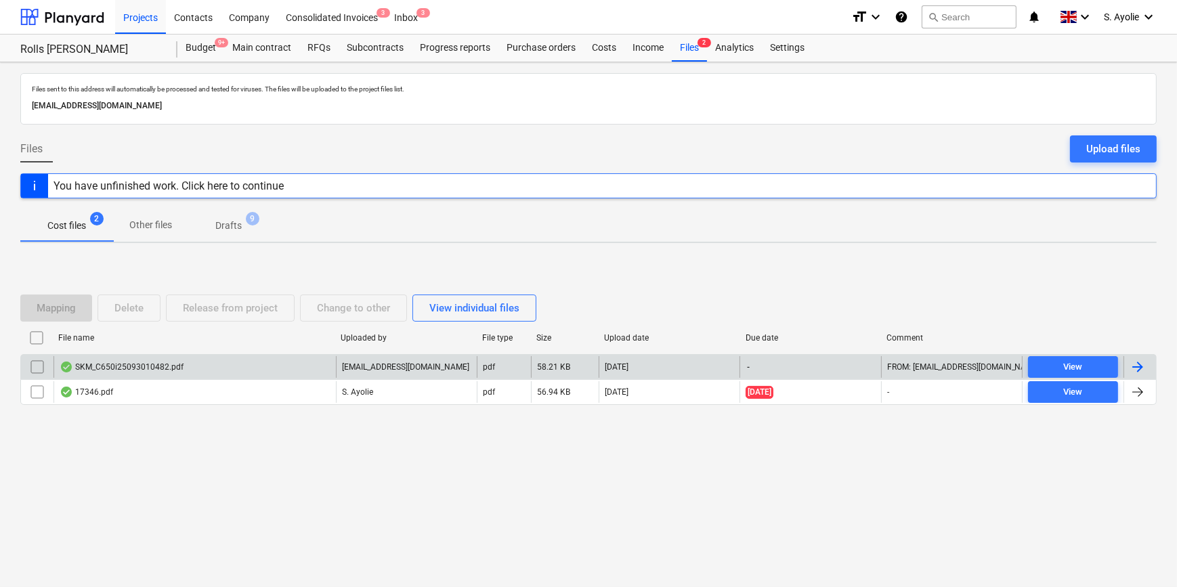
click at [137, 366] on div "SKM_C650i25093010482.pdf" at bounding box center [122, 367] width 124 height 11
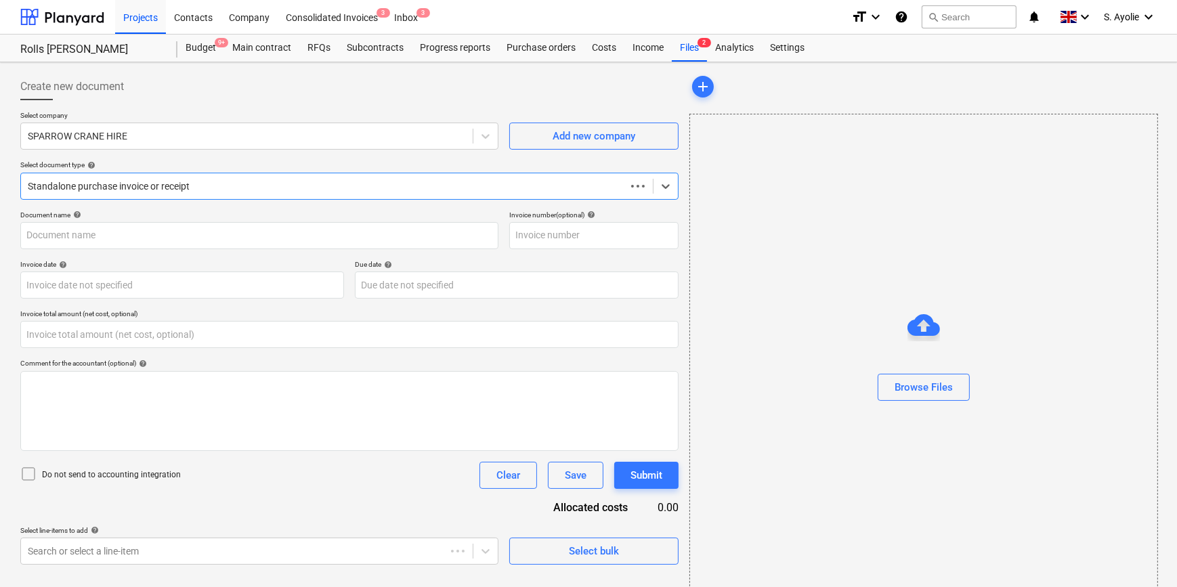
type input "0.00"
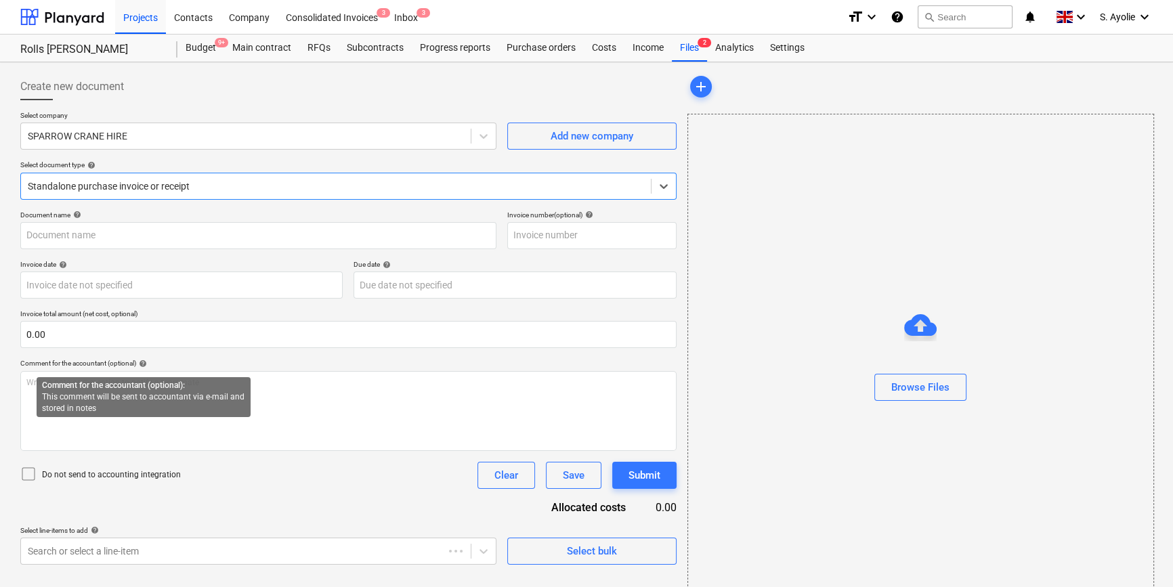
type input "185070"
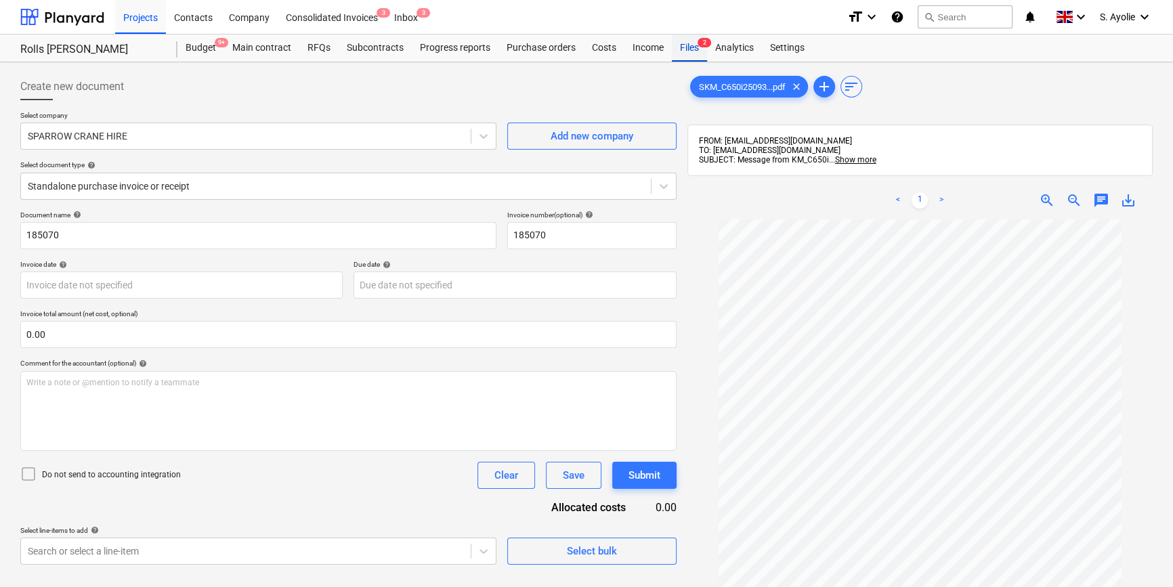
click at [683, 47] on div "Files 2" at bounding box center [689, 48] width 35 height 27
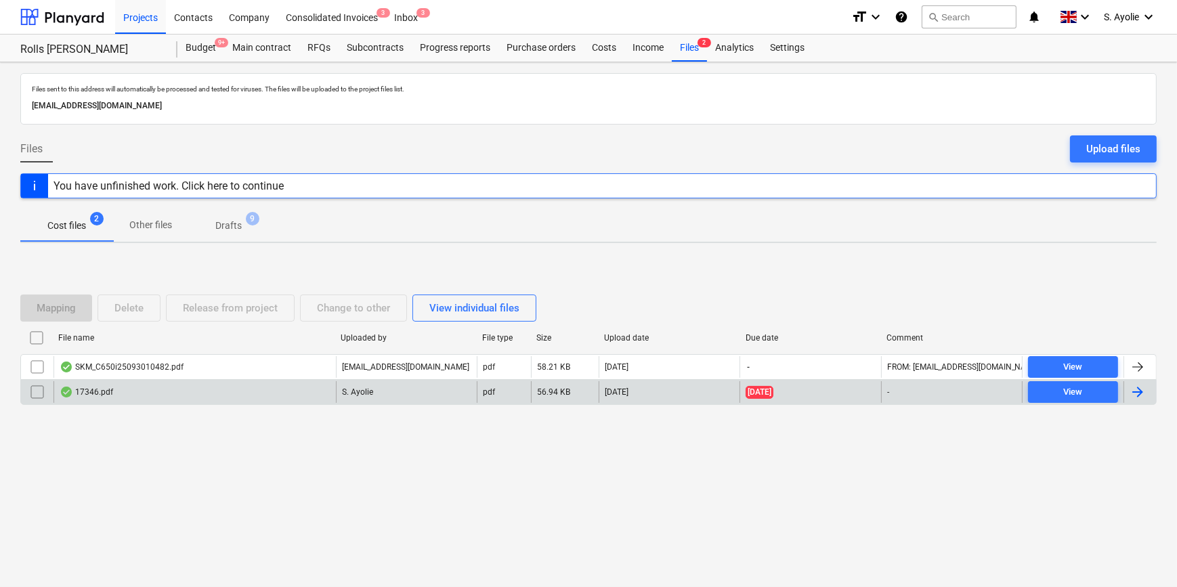
click at [166, 393] on div "17346.pdf" at bounding box center [194, 392] width 282 height 22
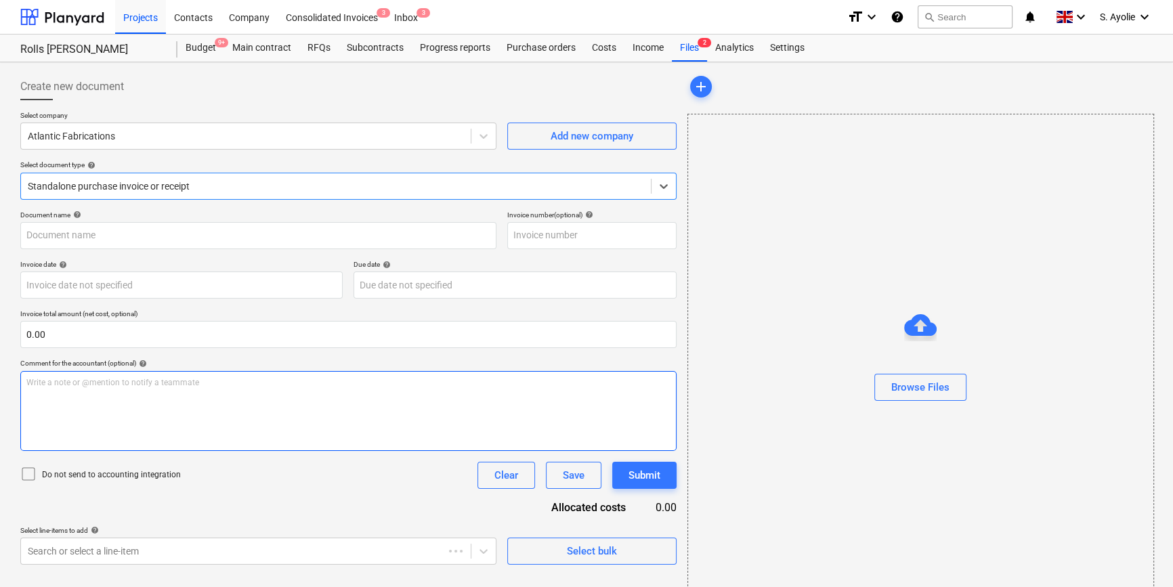
type input "17346"
type input "[DATE]"
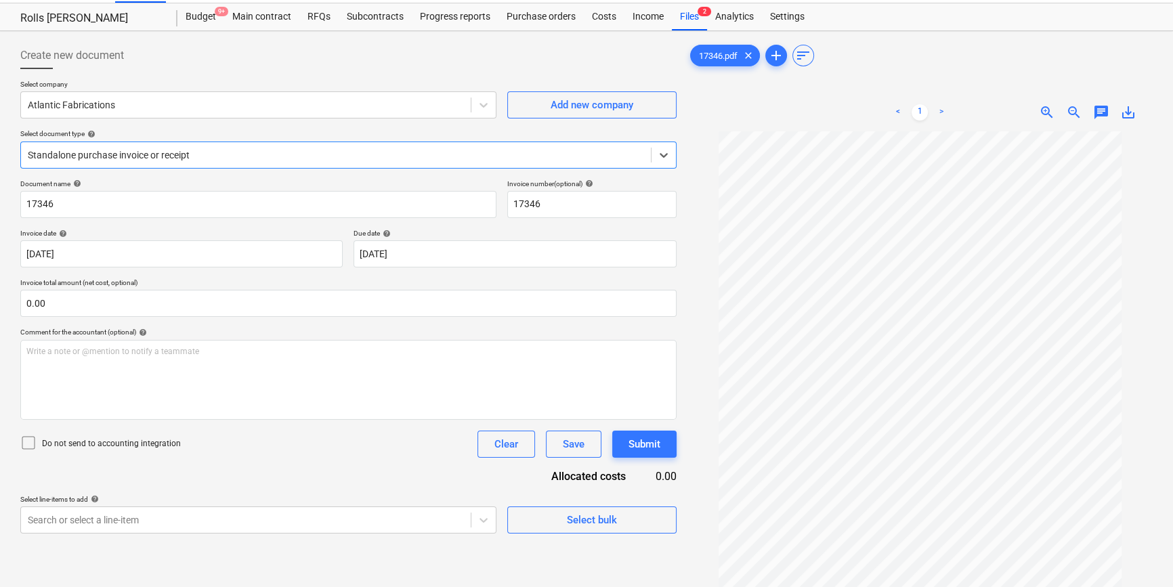
scroll to position [12, 0]
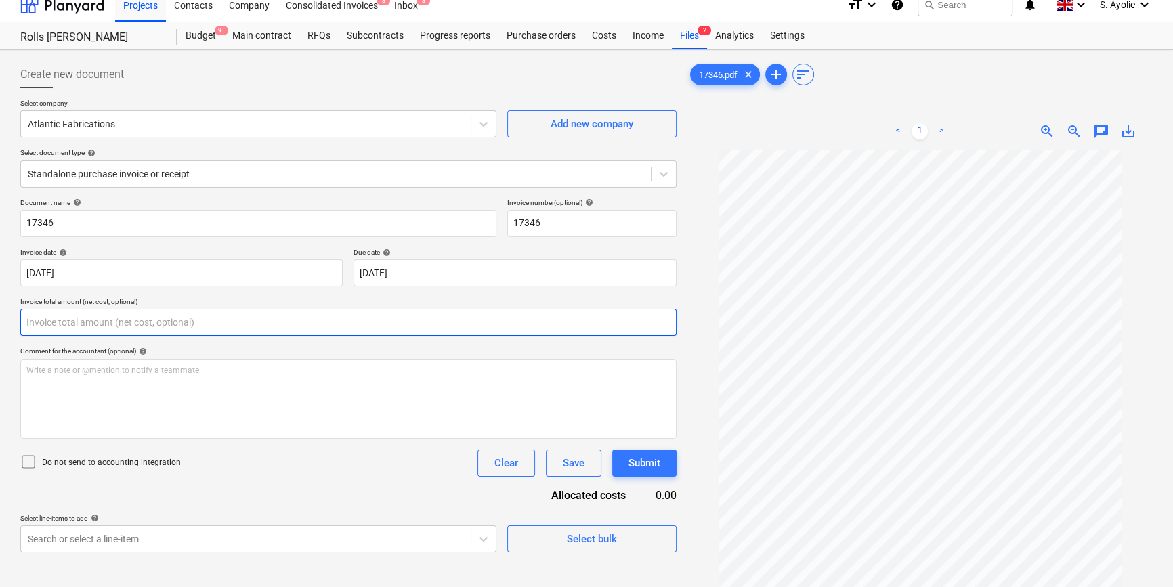
click at [309, 323] on input "text" at bounding box center [348, 322] width 656 height 27
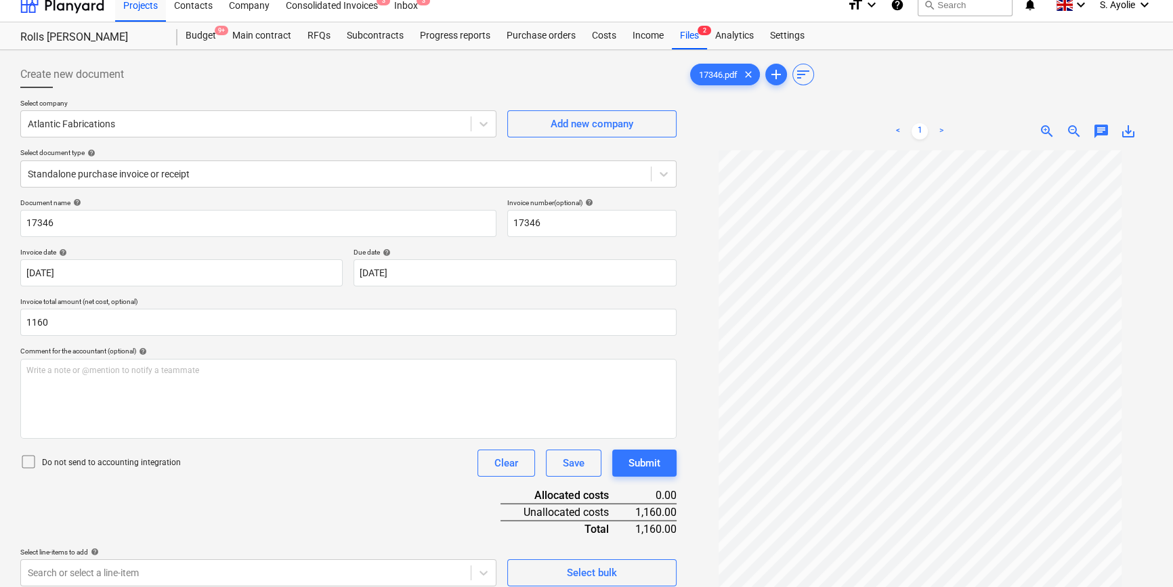
type input "1,160.00"
click at [225, 349] on div "Comment for the accountant (optional) help" at bounding box center [348, 351] width 656 height 9
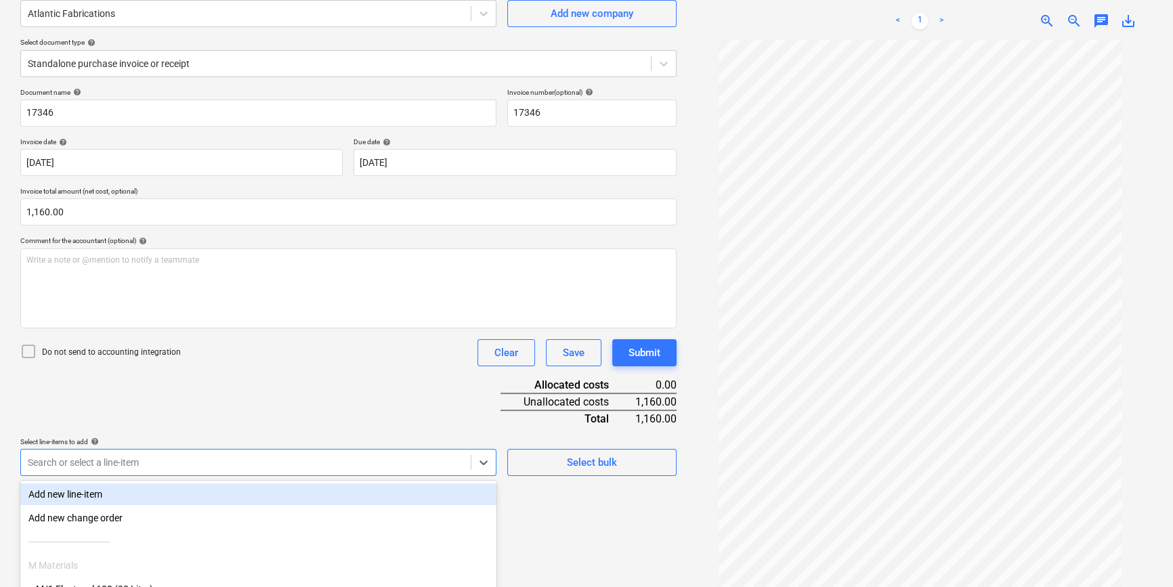
scroll to position [222, 0]
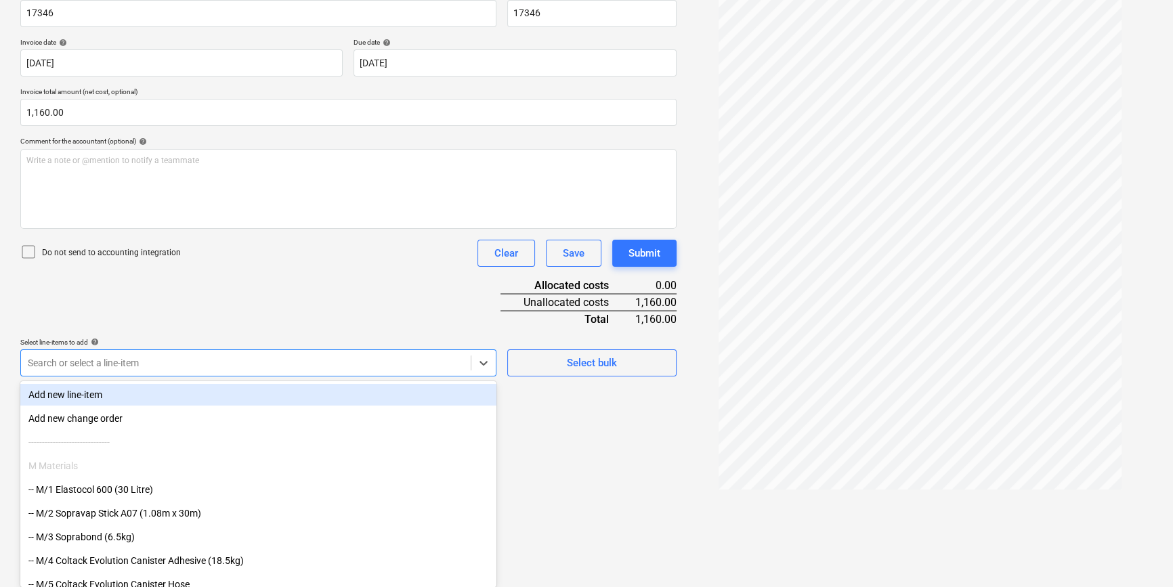
click at [217, 365] on body "Projects Contacts Company Consolidated Invoices 3 Inbox 3 format_size keyboard_…" at bounding box center [586, 71] width 1173 height 587
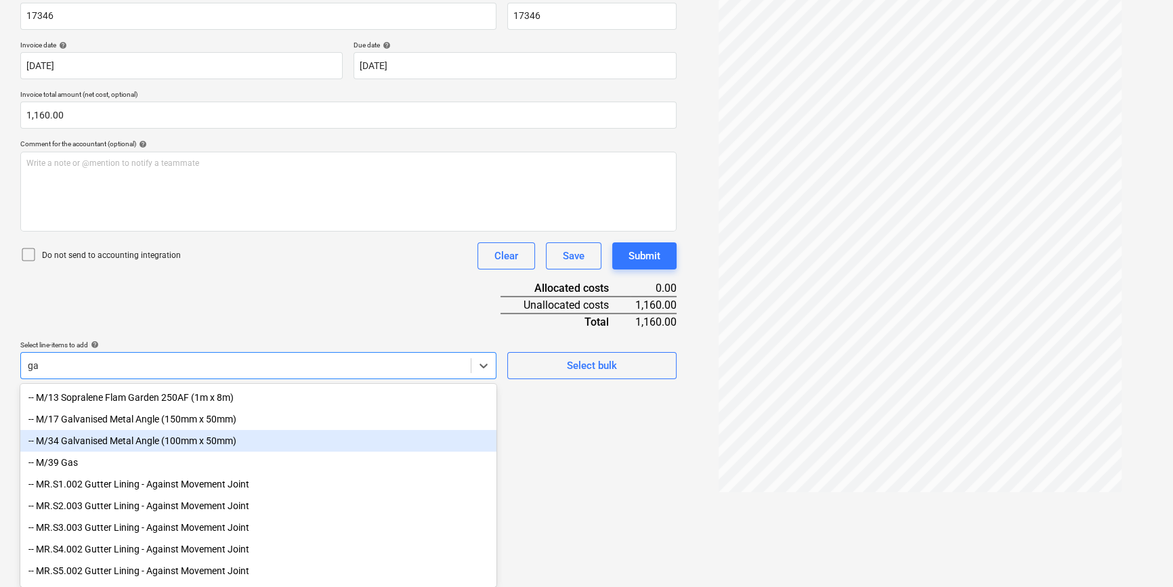
type input "gas"
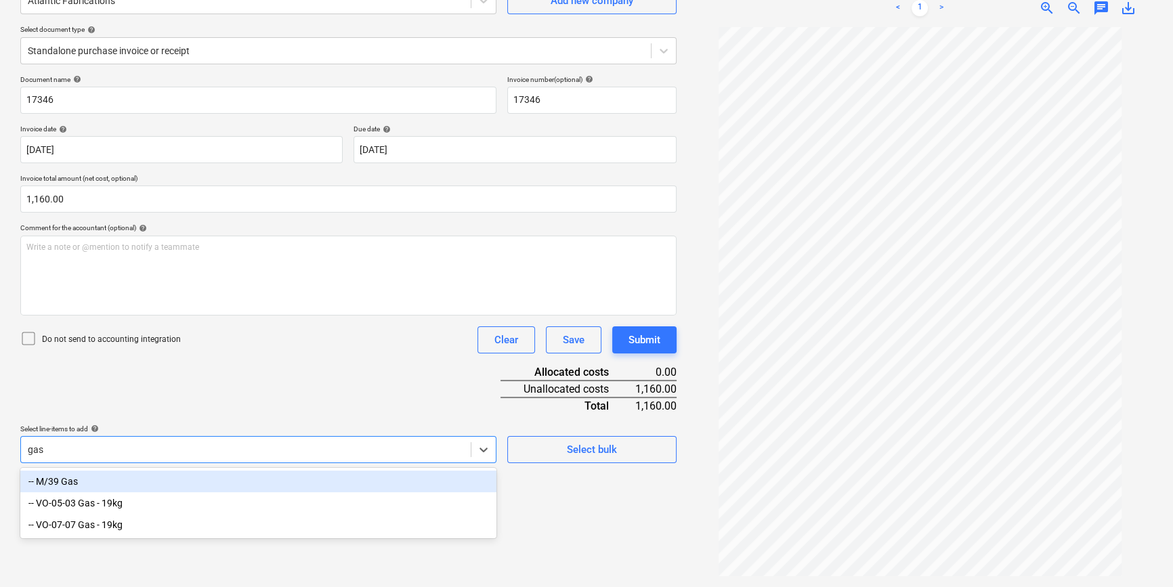
click at [168, 482] on div "-- M/39 Gas" at bounding box center [258, 482] width 476 height 22
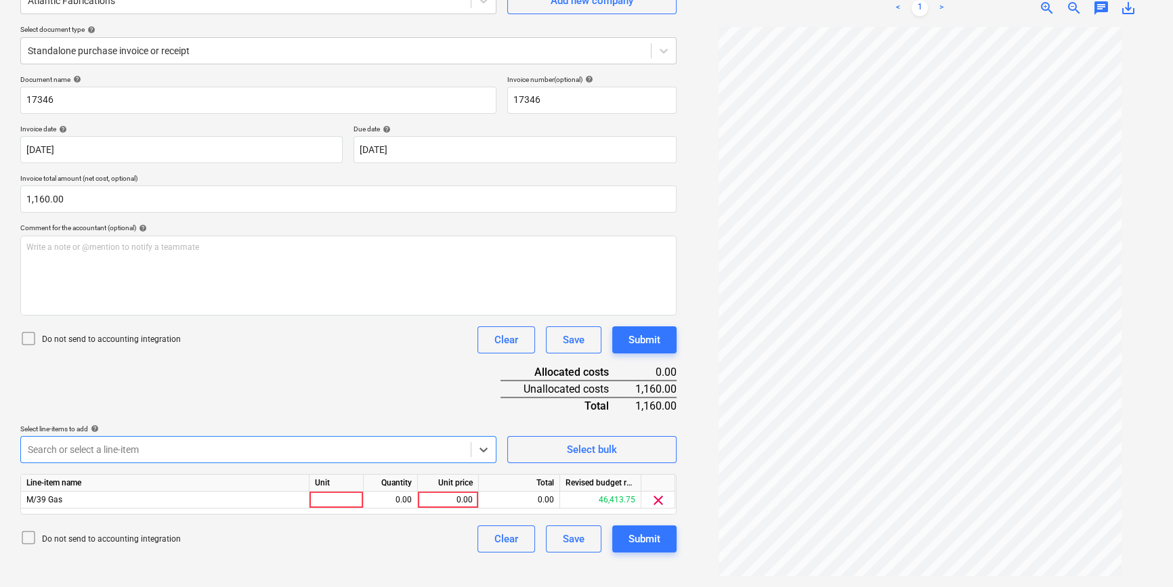
click at [210, 448] on div at bounding box center [246, 450] width 436 height 14
click at [651, 500] on span "clear" at bounding box center [658, 500] width 16 height 16
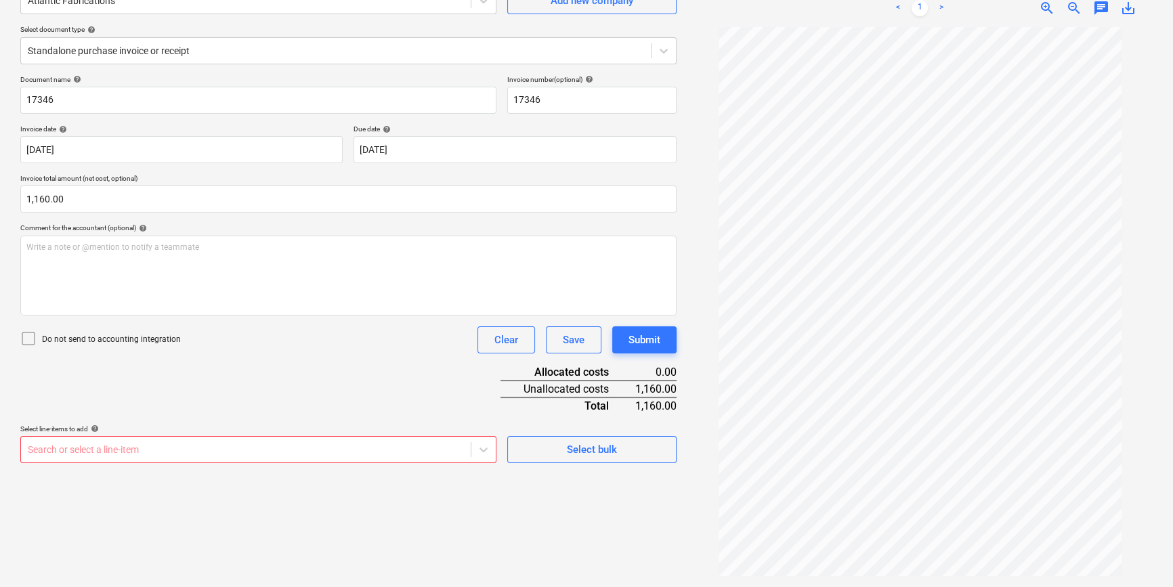
scroll to position [222, 0]
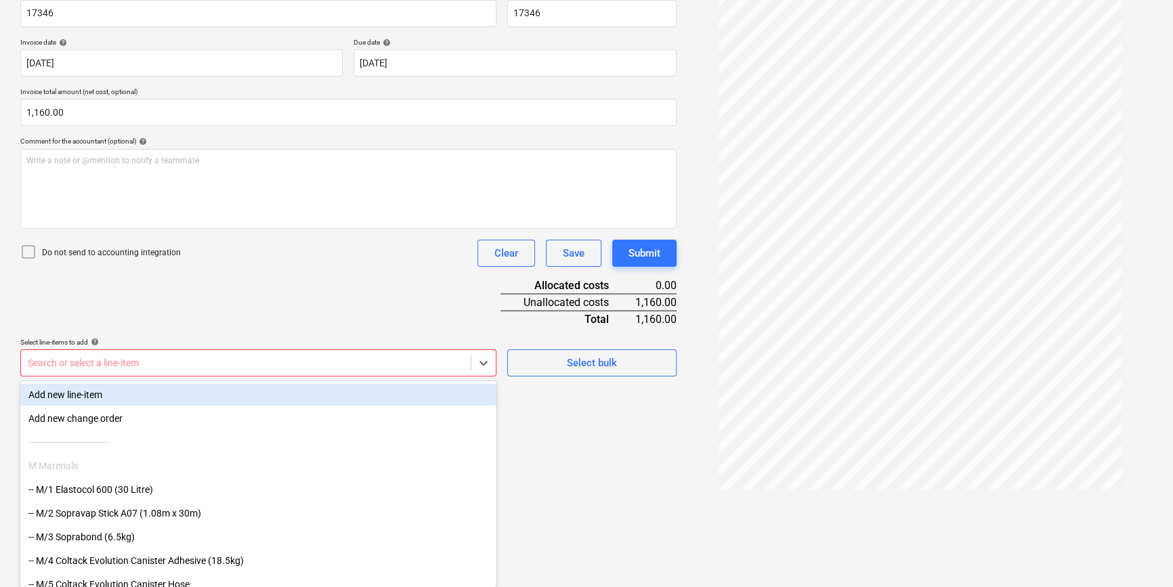
click at [396, 365] on body "Projects Contacts Company Consolidated Invoices 3 Inbox 3 format_size keyboard_…" at bounding box center [586, 71] width 1173 height 587
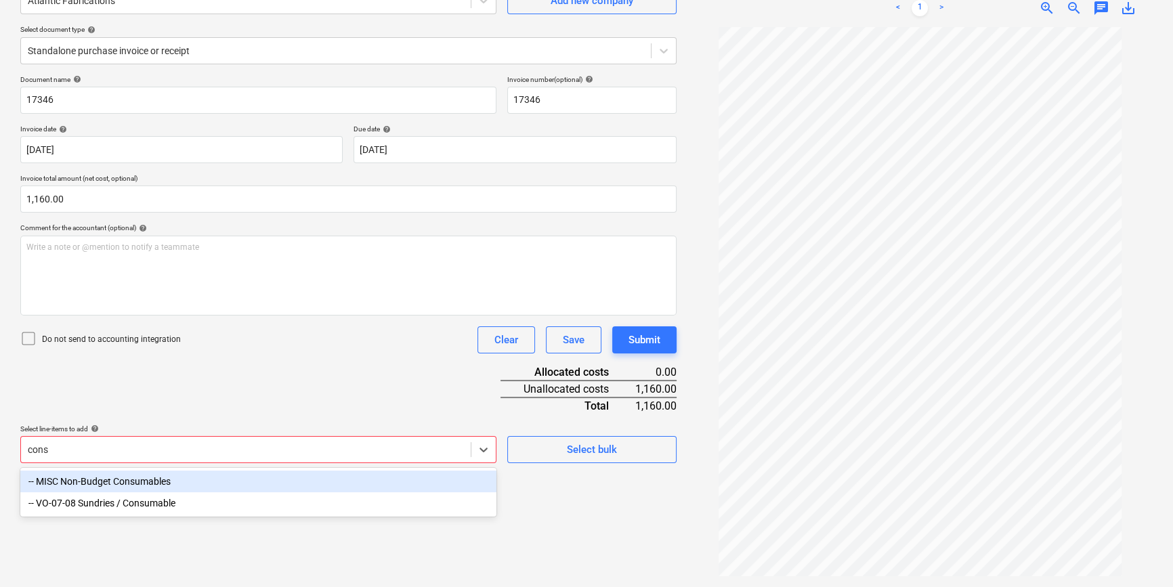
scroll to position [135, 0]
type input "consu"
click at [296, 476] on div "-- MISC Non-Budget Consumables" at bounding box center [258, 482] width 476 height 22
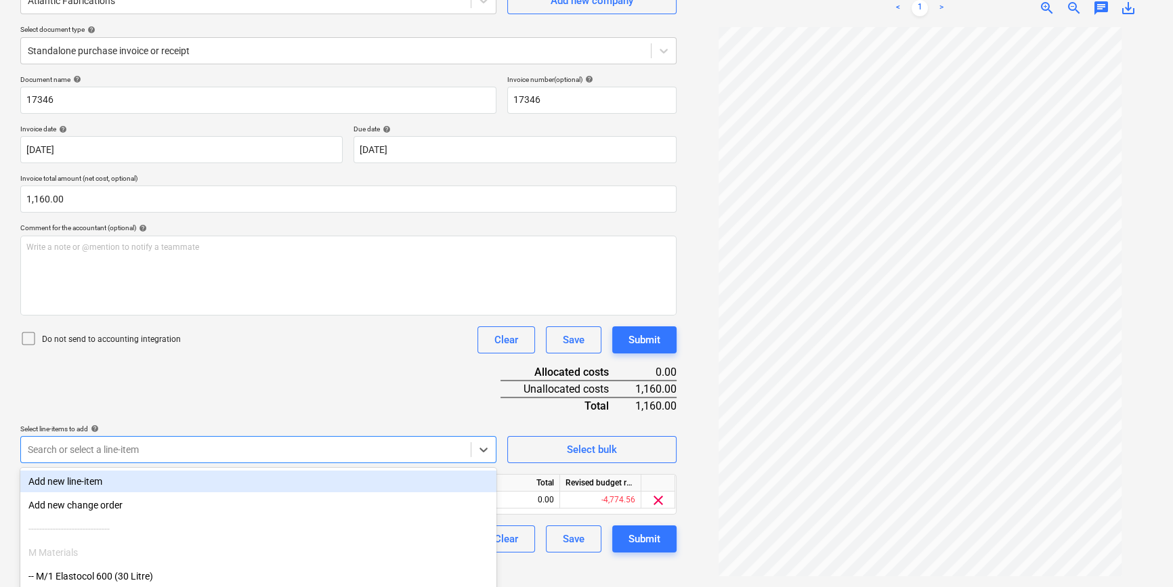
click at [313, 387] on div "Document name help 17346 Invoice number (optional) help 17346 Invoice date help…" at bounding box center [348, 313] width 656 height 477
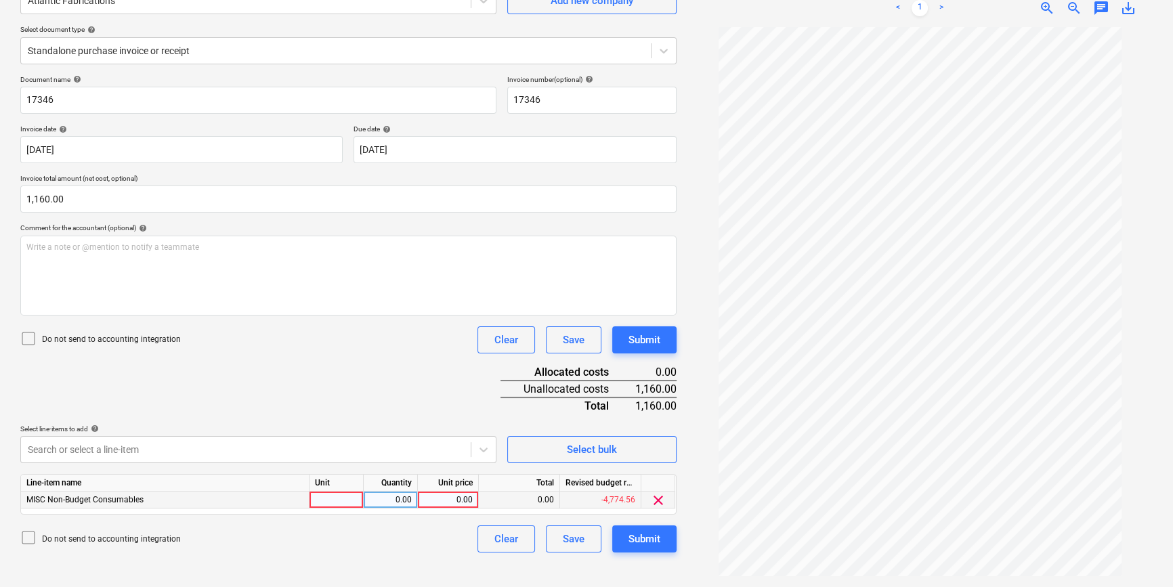
click at [352, 500] on div at bounding box center [336, 500] width 54 height 17
type input "pcs"
click at [401, 492] on div "0.00" at bounding box center [390, 500] width 43 height 17
type input "1"
click at [462, 498] on div "0.00" at bounding box center [447, 500] width 49 height 17
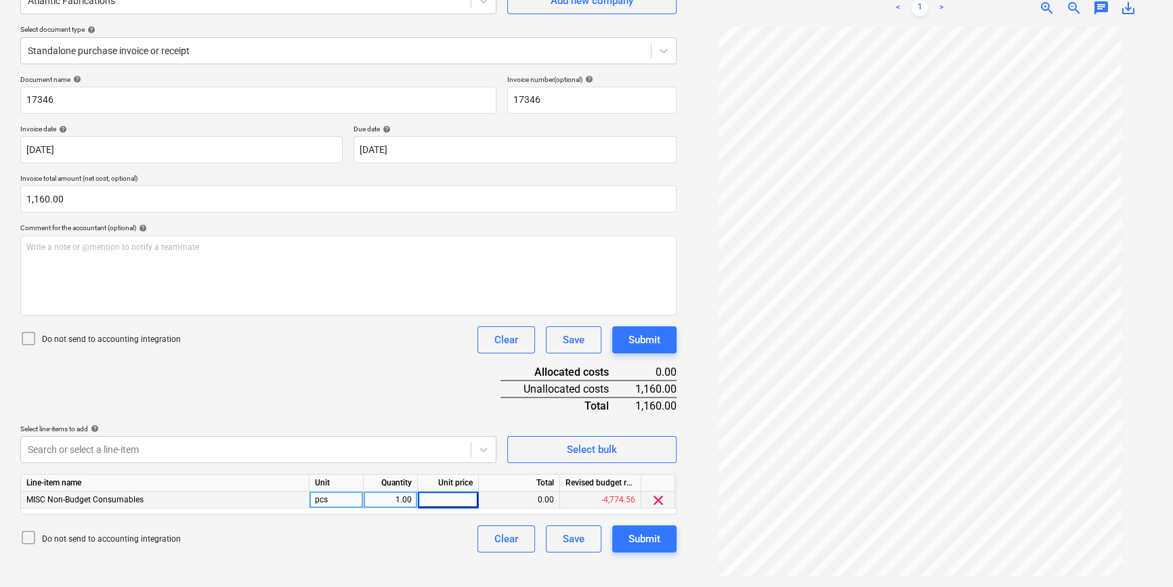
type input "1"
type input "940"
click at [428, 542] on div "Do not send to accounting integration Clear Save Submit" at bounding box center [348, 538] width 656 height 27
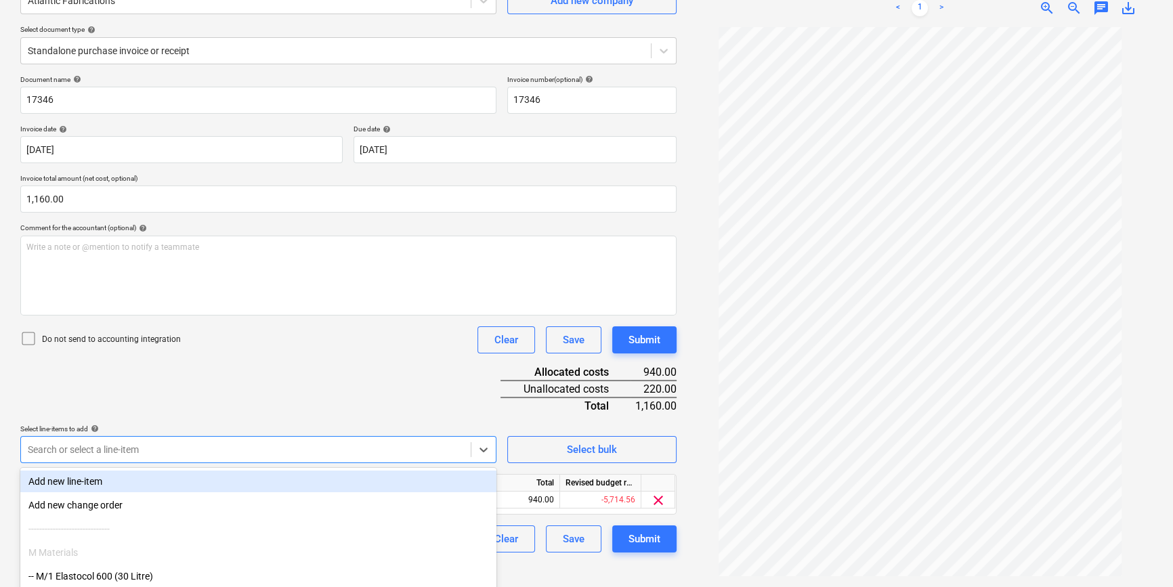
scroll to position [222, 0]
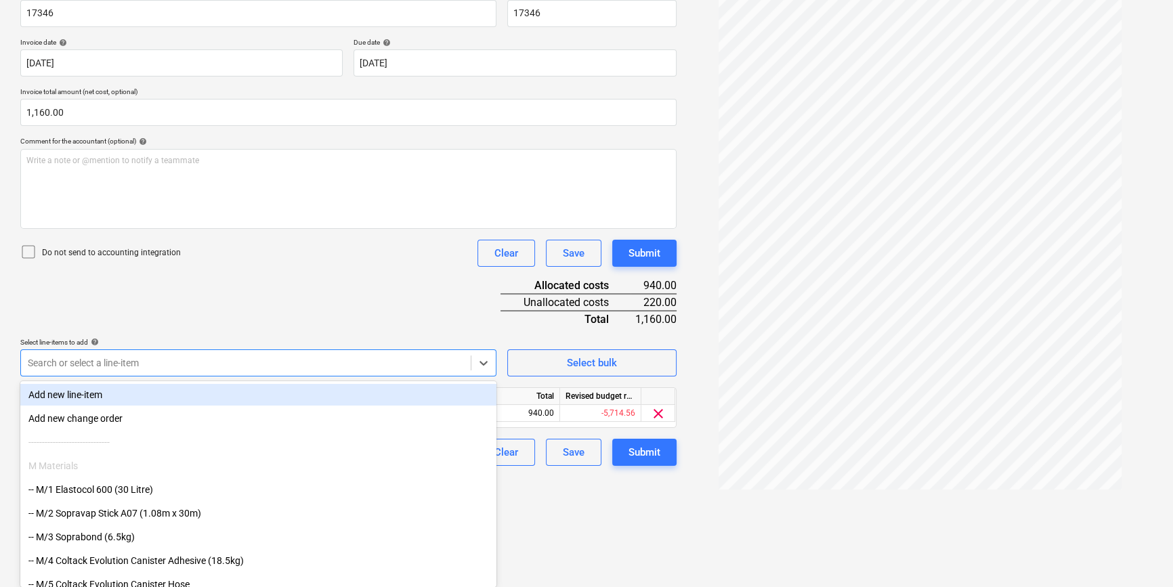
click at [140, 365] on body "Projects Contacts Company Consolidated Invoices 3 Inbox 3 format_size keyboard_…" at bounding box center [586, 71] width 1173 height 587
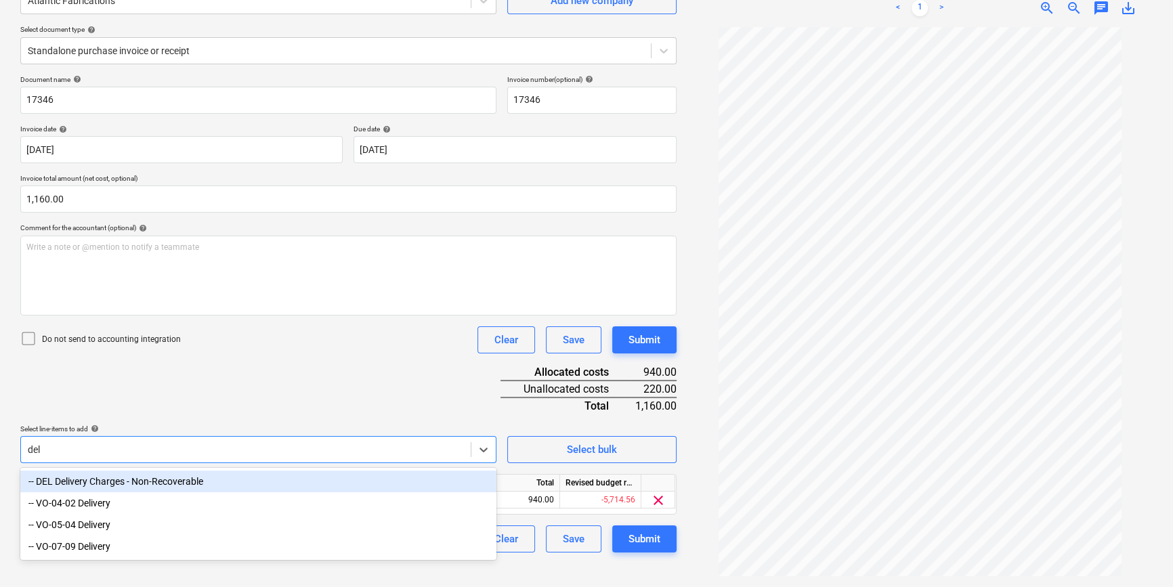
scroll to position [135, 0]
type input "deli"
click at [137, 486] on div "-- DEL Delivery Charges - Non-Recoverable" at bounding box center [258, 482] width 476 height 22
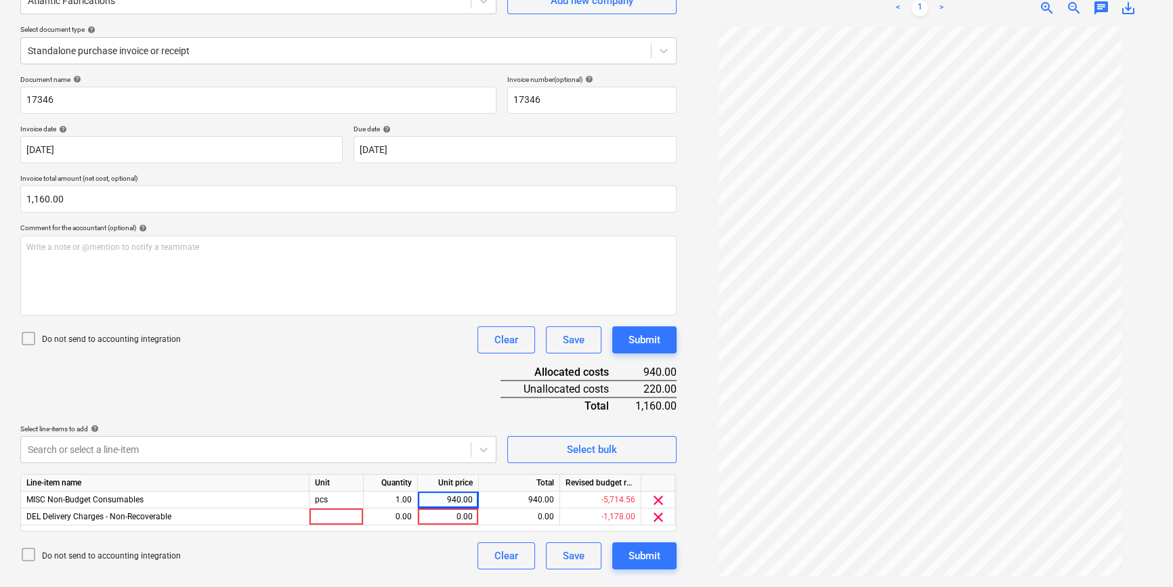
click at [537, 452] on html "Projects Contacts Company Consolidated Invoices 3 Inbox 3 format_size keyboard_…" at bounding box center [586, 158] width 1173 height 587
click at [343, 521] on div at bounding box center [336, 517] width 54 height 17
type input "pcs"
click at [399, 515] on div "0.00" at bounding box center [390, 517] width 43 height 17
type input "1"
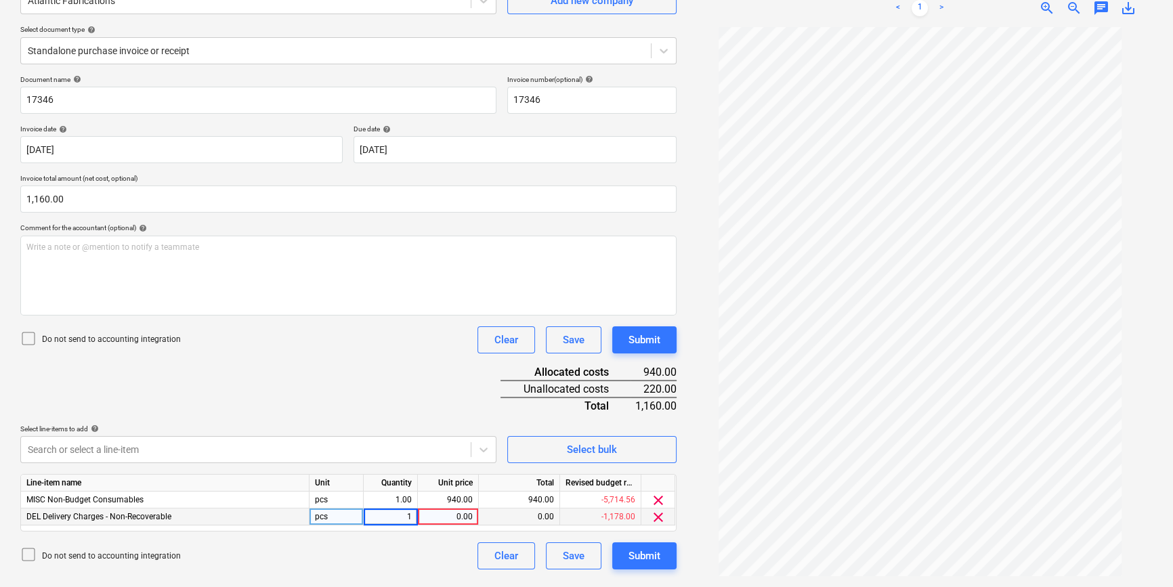
click at [425, 515] on div "0.00" at bounding box center [447, 517] width 49 height 17
type input "220"
click at [412, 565] on div "Do not send to accounting integration Clear Save Submit" at bounding box center [348, 555] width 656 height 27
click at [622, 552] on button "Submit" at bounding box center [644, 555] width 64 height 27
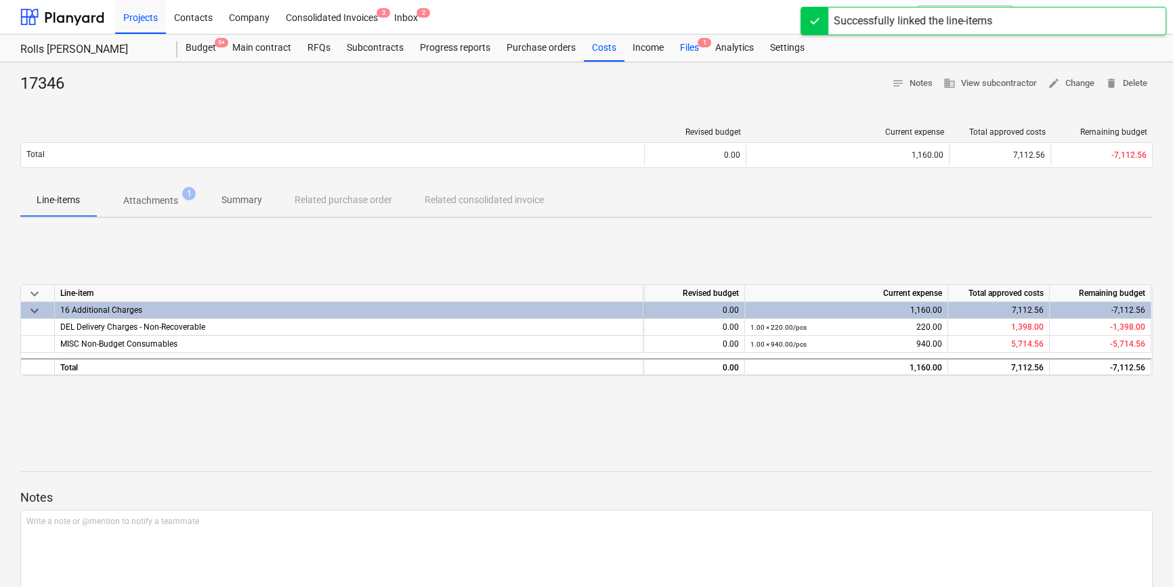
click at [691, 49] on div "Files 1" at bounding box center [689, 48] width 35 height 27
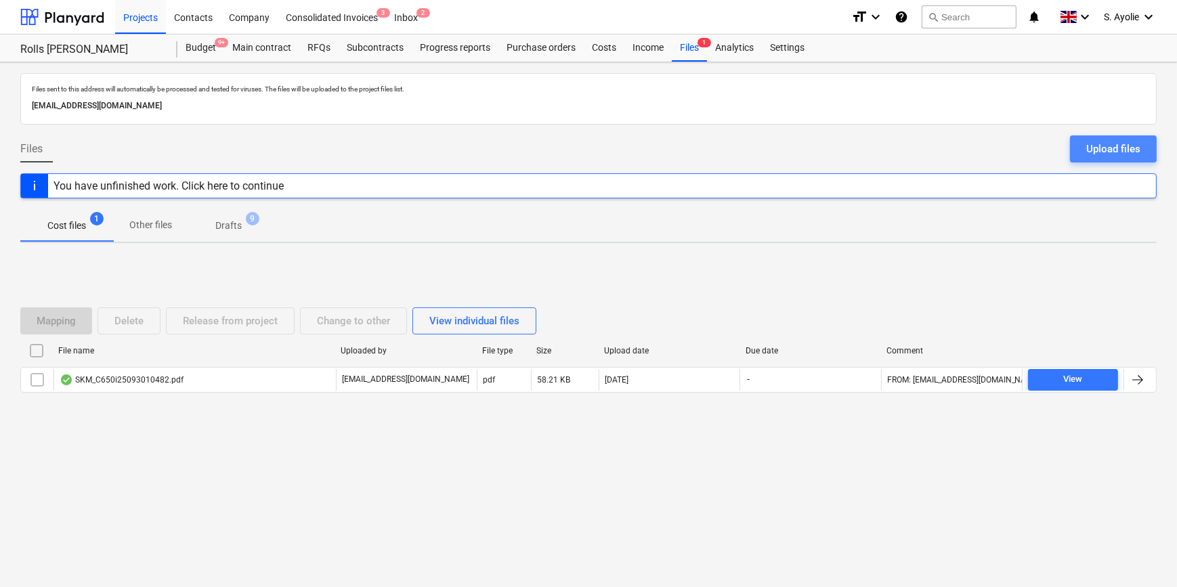
click at [1090, 142] on div "Upload files" at bounding box center [1113, 149] width 54 height 18
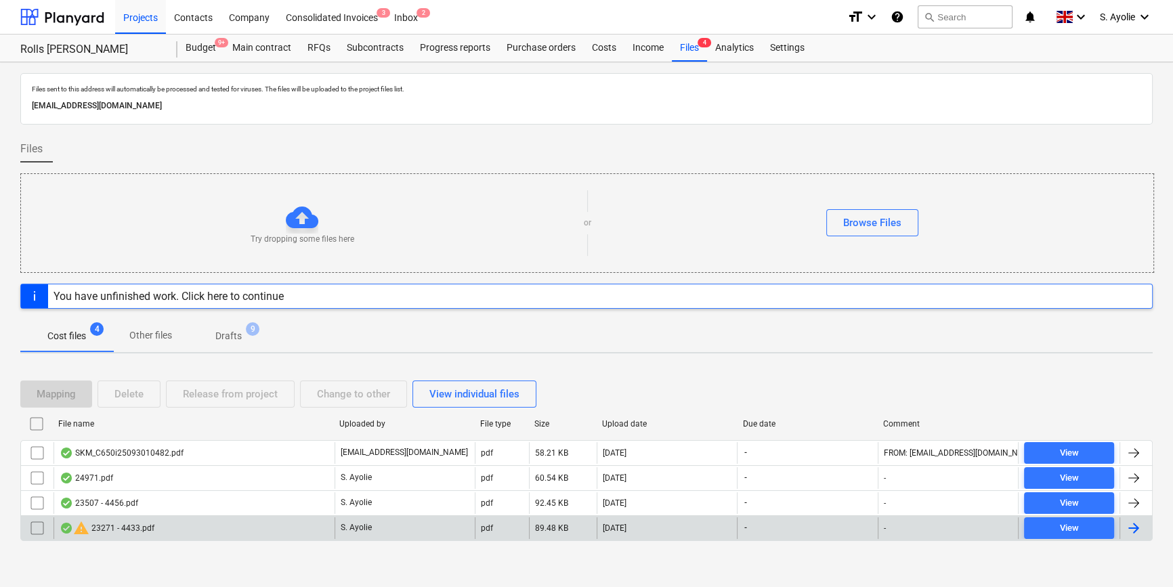
click at [132, 529] on div "warning 23271 - 4433.pdf" at bounding box center [107, 528] width 95 height 16
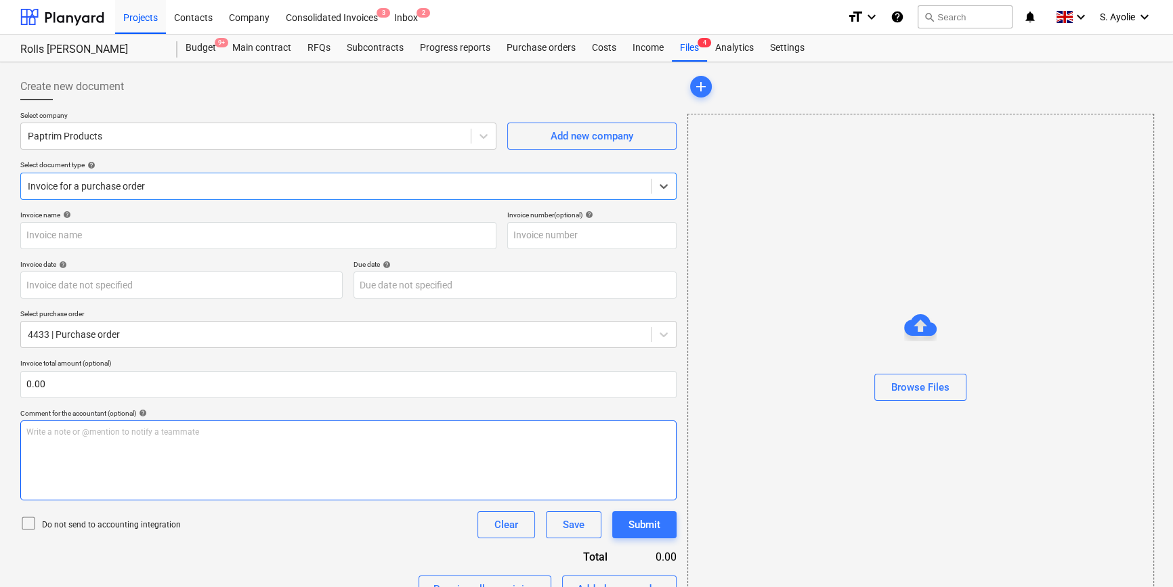
type input "1"
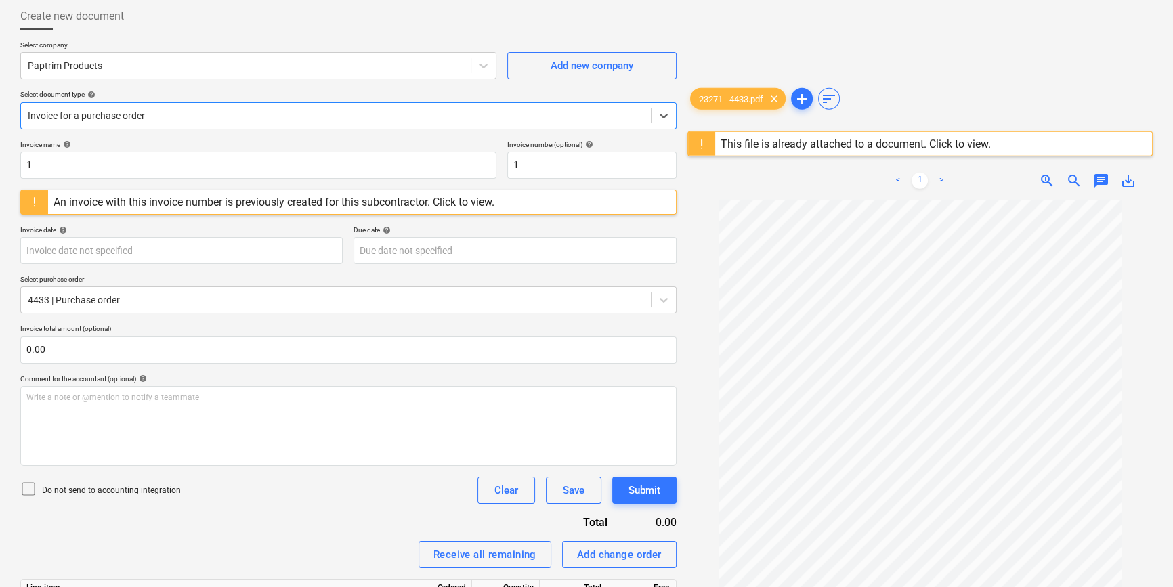
scroll to position [58, 0]
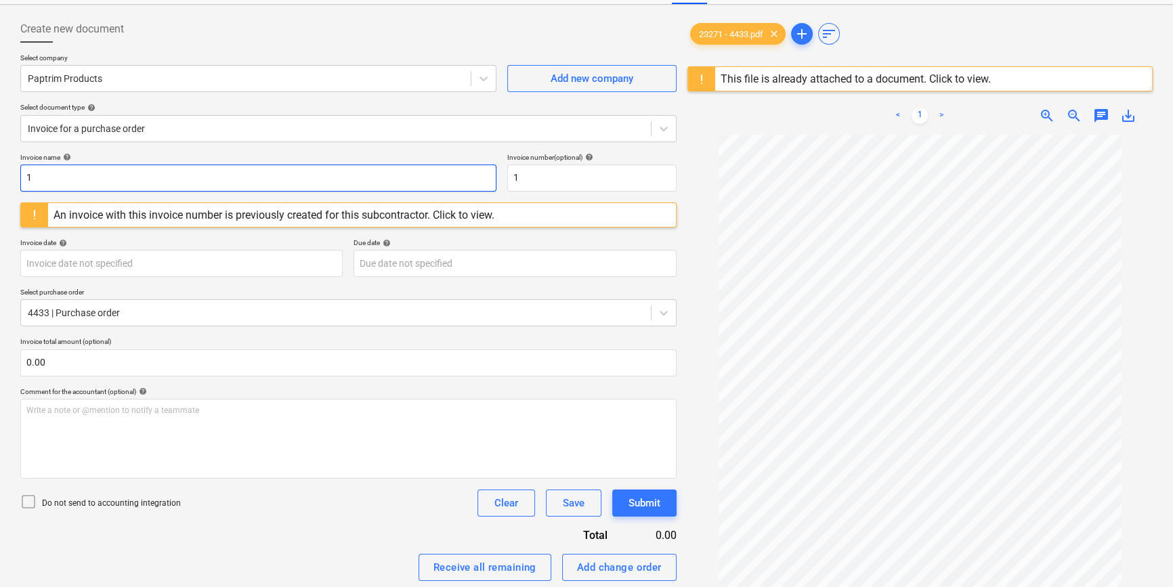
click at [203, 177] on input "1" at bounding box center [258, 178] width 476 height 27
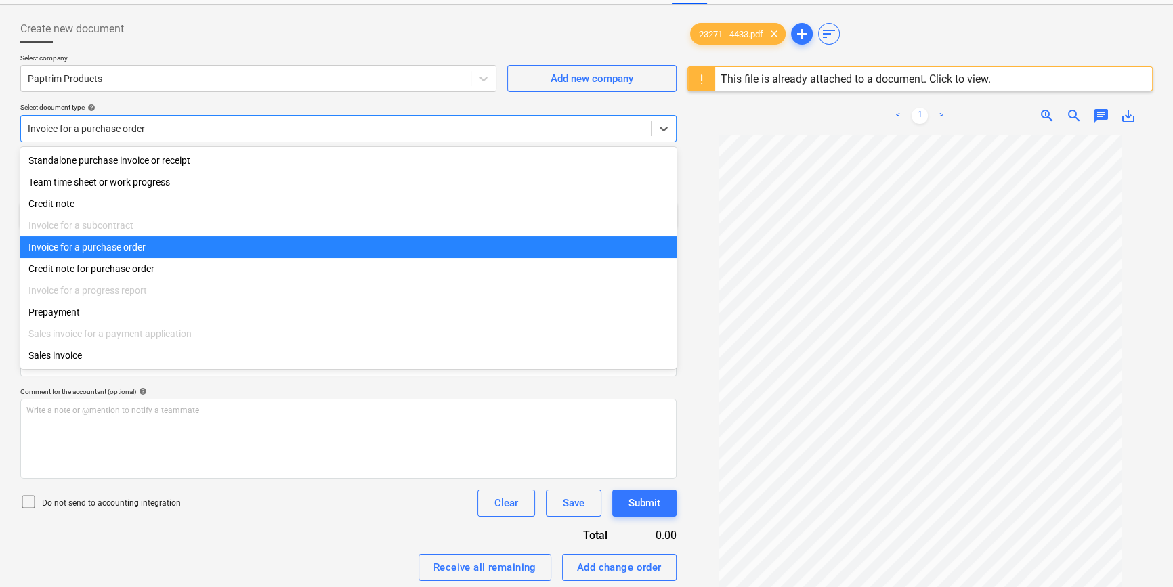
click at [192, 129] on div at bounding box center [336, 129] width 616 height 14
click at [165, 251] on div "Invoice for a purchase order" at bounding box center [348, 247] width 656 height 22
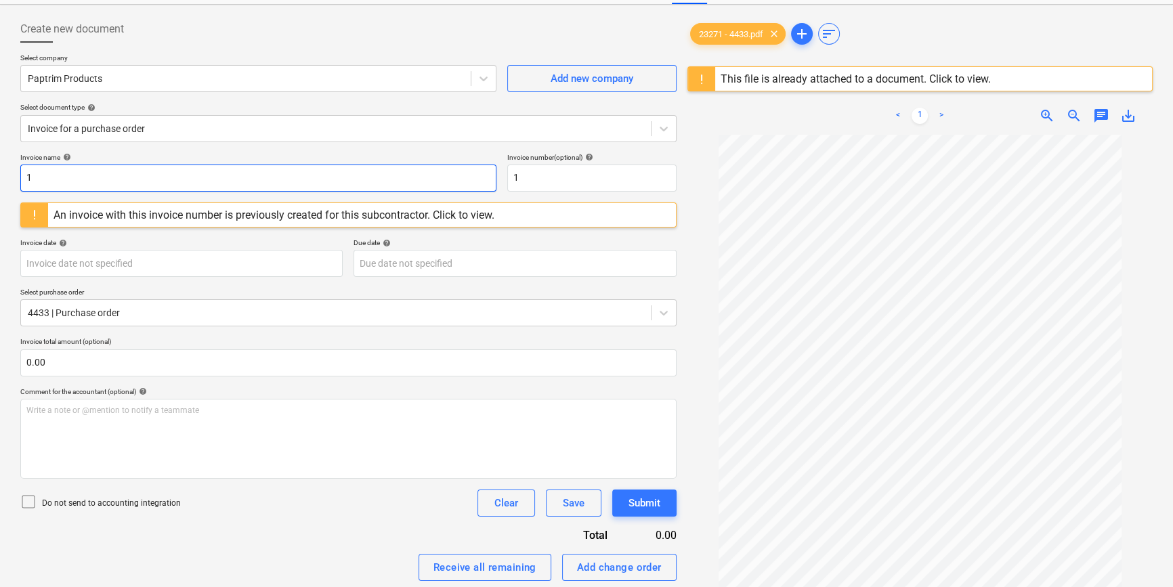
click at [174, 184] on input "1" at bounding box center [258, 178] width 476 height 27
drag, startPoint x: 168, startPoint y: 184, endPoint x: -181, endPoint y: 148, distance: 350.6
click at [0, 148] on html "Projects Contacts Company Consolidated Invoices 3 Inbox 2 format_size keyboard_…" at bounding box center [586, 235] width 1173 height 587
type input "23271"
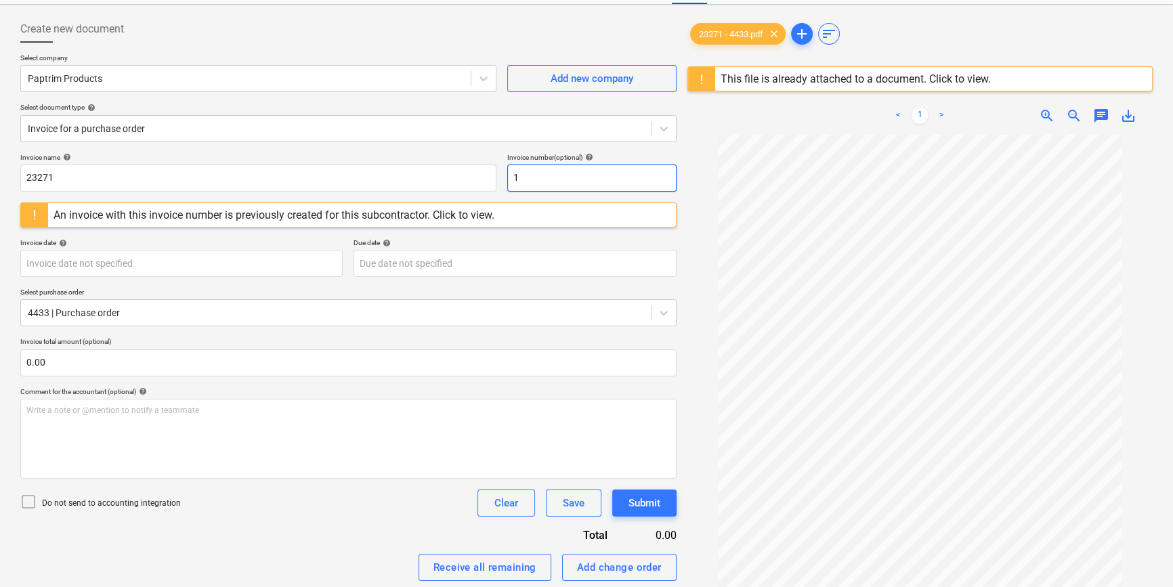
click at [528, 175] on input "1" at bounding box center [591, 178] width 169 height 27
click at [318, 238] on div "Invoice date help" at bounding box center [181, 242] width 322 height 9
click at [899, 87] on div "This file is already attached to a document. Click to view." at bounding box center [855, 79] width 281 height 24
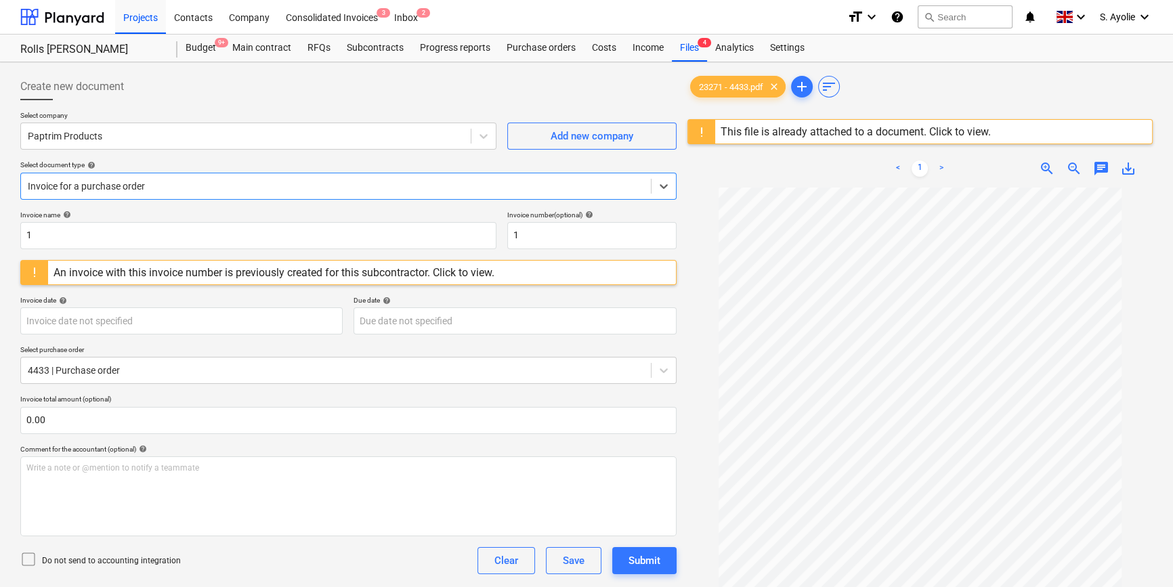
scroll to position [22, 0]
click at [683, 58] on div "Files 4" at bounding box center [689, 48] width 35 height 27
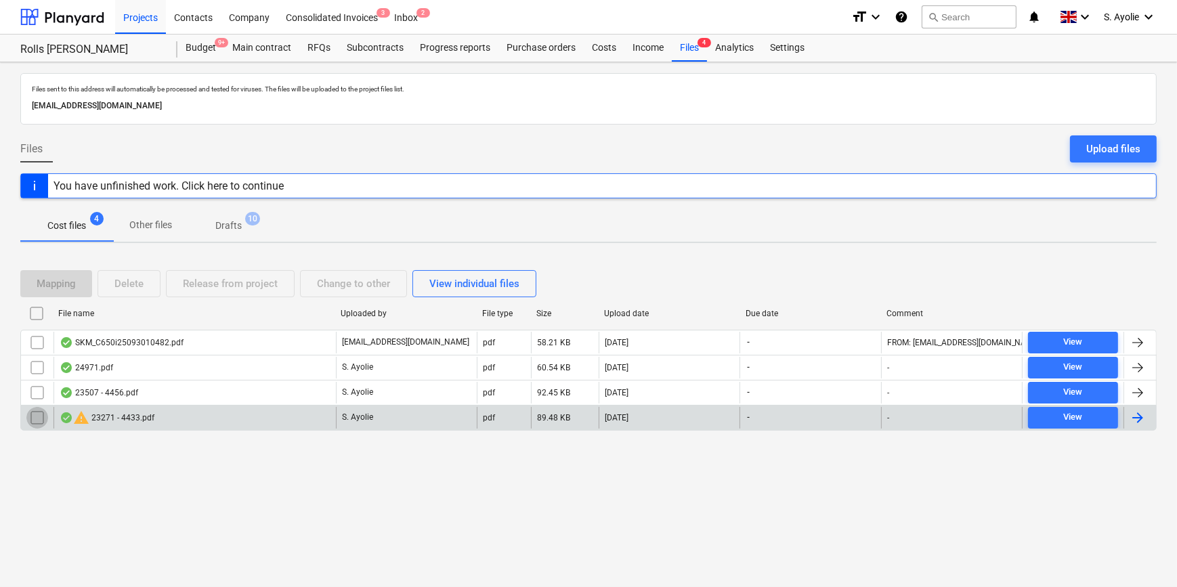
click at [35, 417] on input "checkbox" at bounding box center [37, 418] width 22 height 22
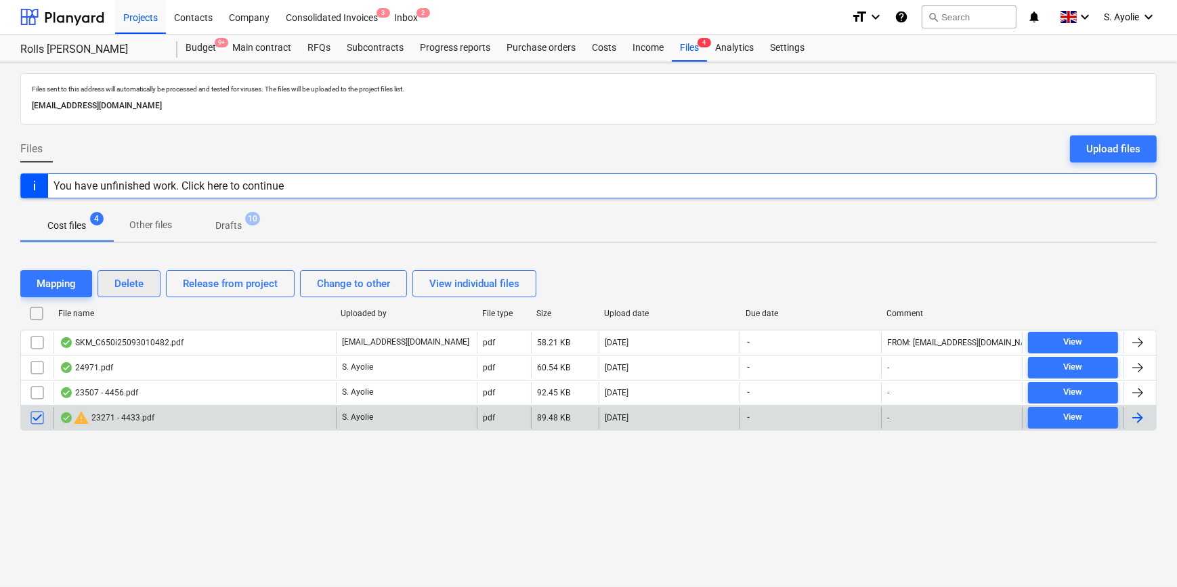
click at [131, 282] on div "Delete" at bounding box center [128, 284] width 29 height 18
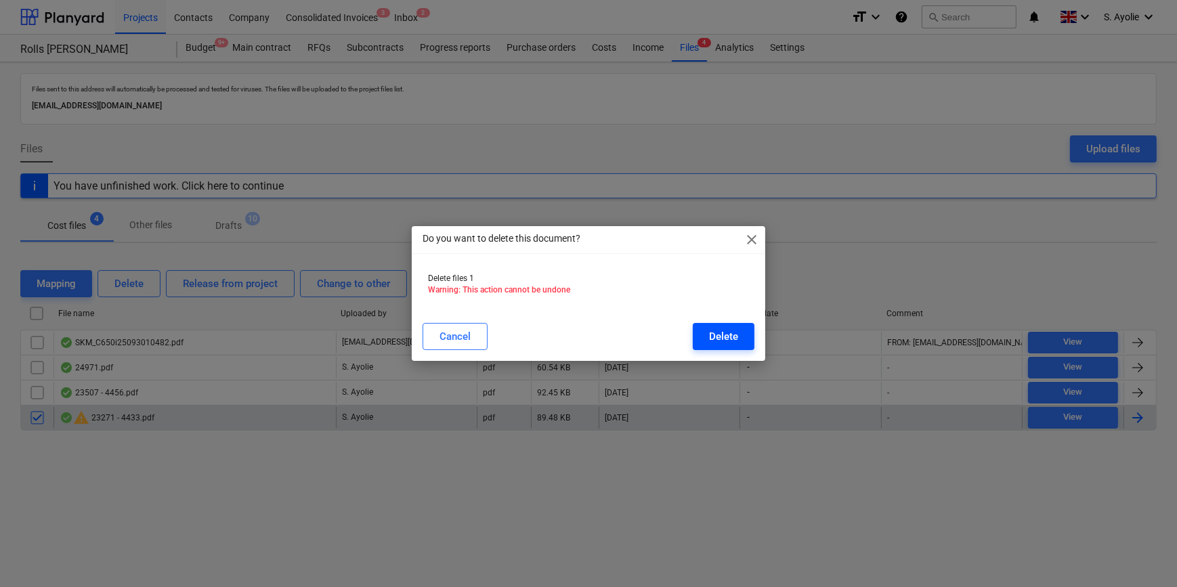
click at [742, 339] on button "Delete" at bounding box center [724, 336] width 62 height 27
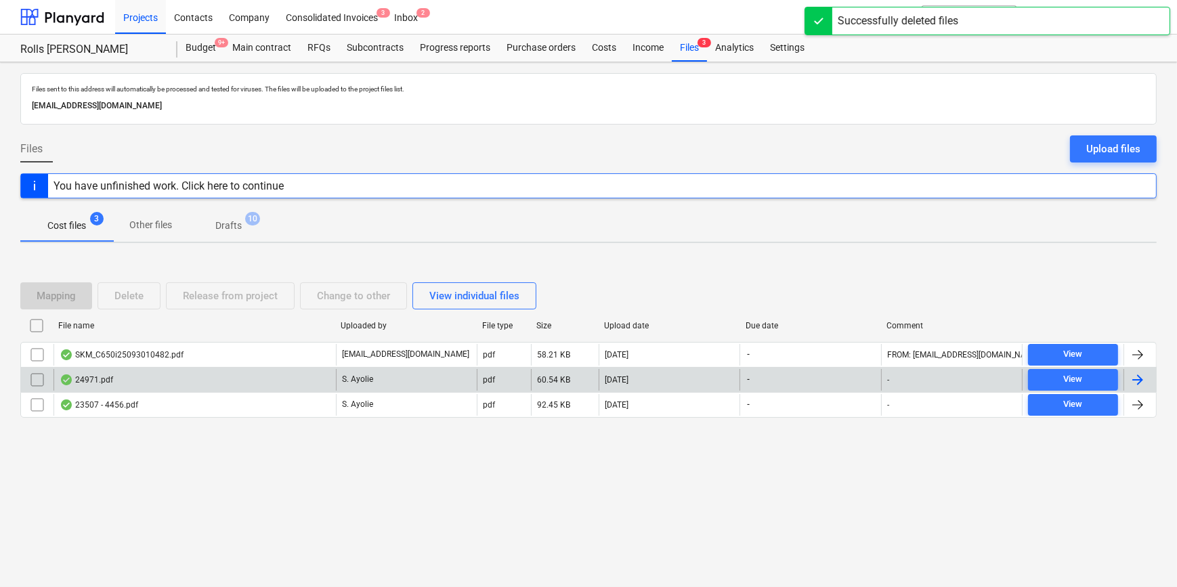
click at [140, 374] on div "24971.pdf" at bounding box center [194, 380] width 282 height 22
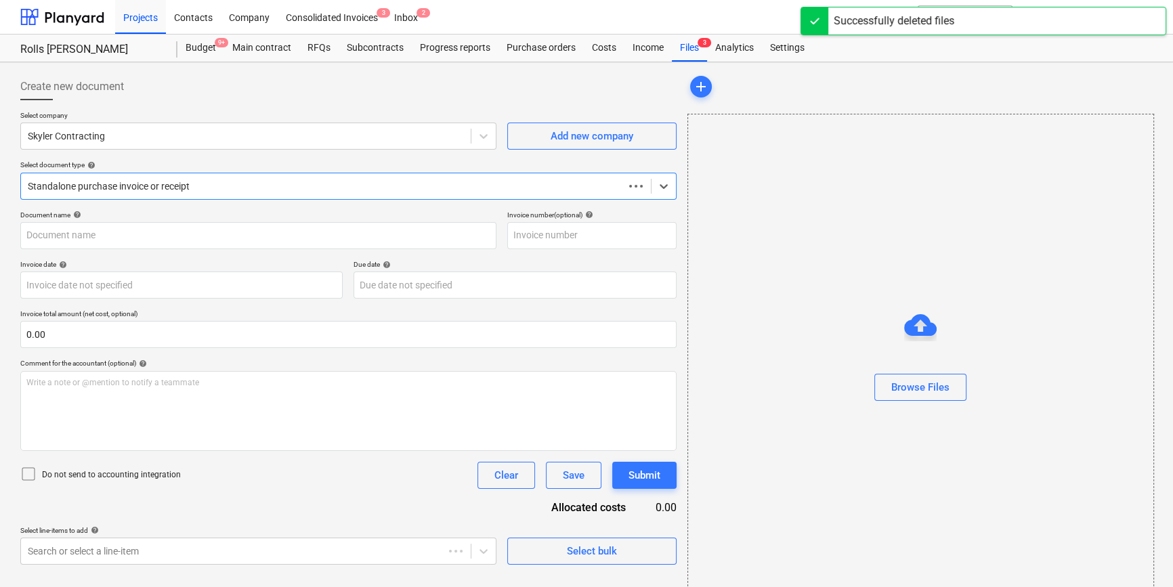
type input "24971"
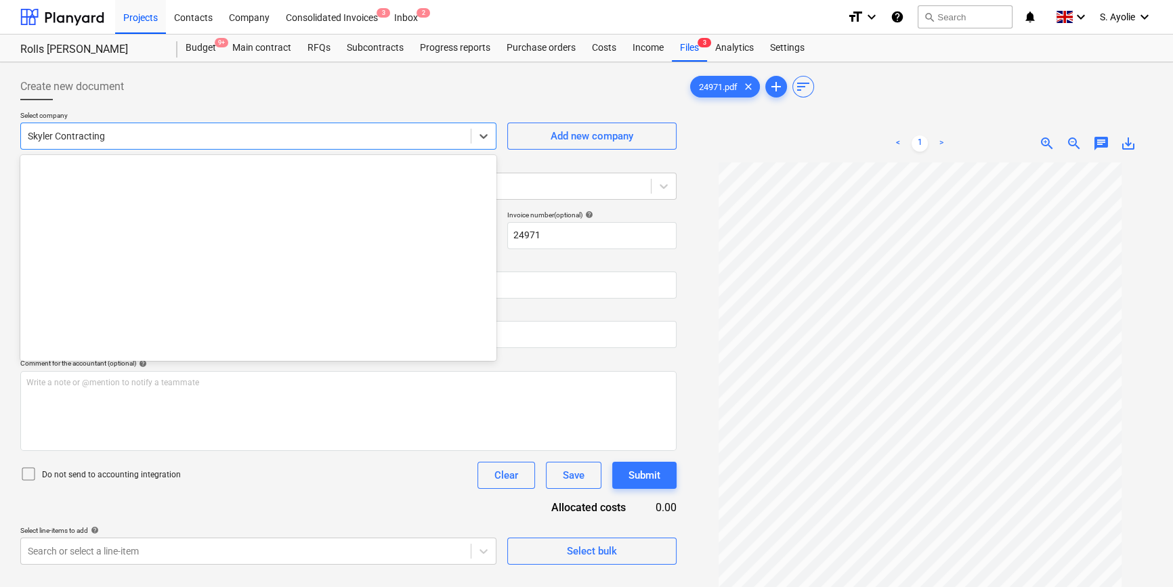
click at [258, 142] on div at bounding box center [246, 136] width 436 height 14
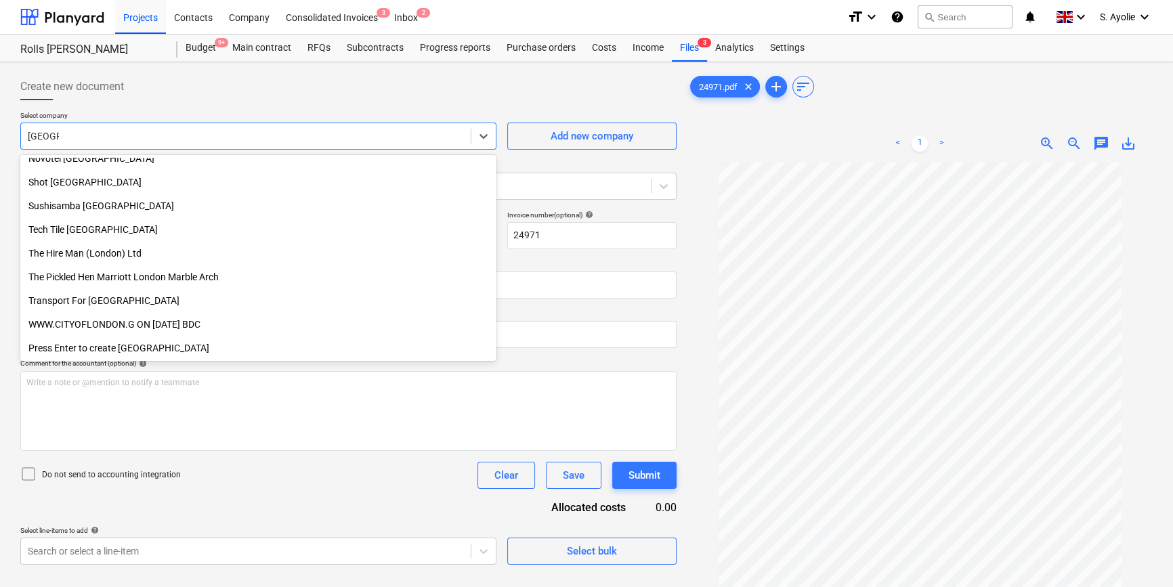
scroll to position [437, 0]
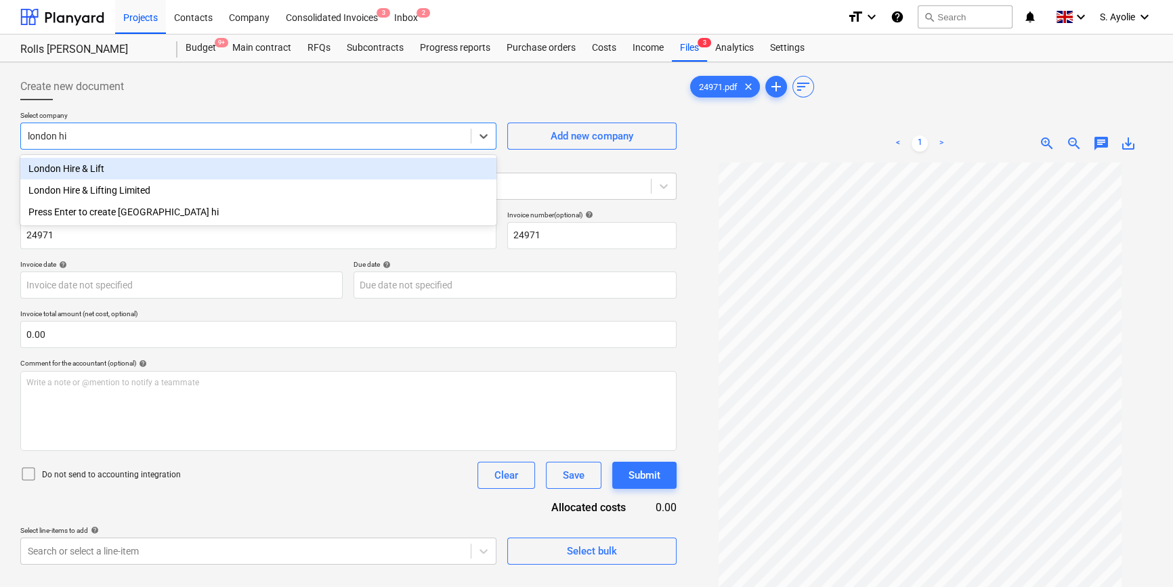
type input "london hir"
click at [139, 169] on div "London Hire & Lift" at bounding box center [258, 169] width 476 height 22
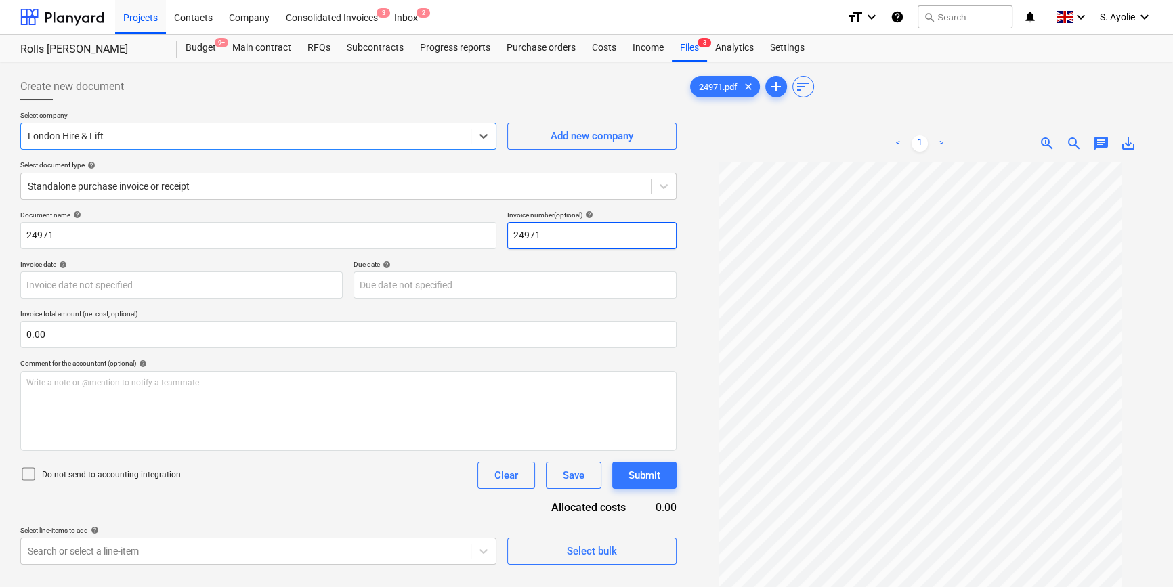
click at [559, 240] on input "24971" at bounding box center [591, 235] width 169 height 27
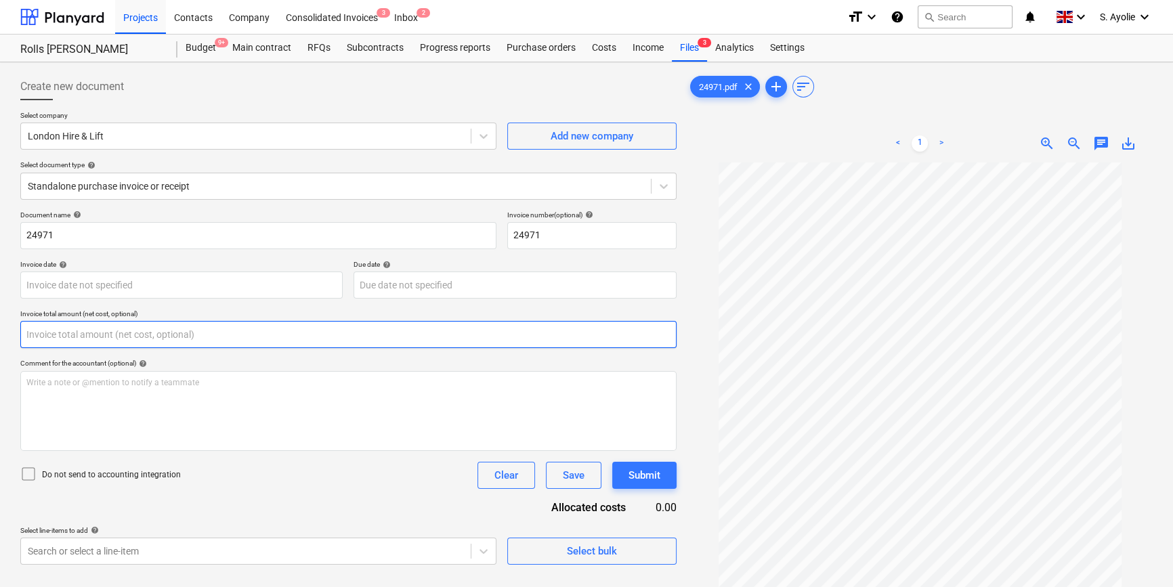
click at [308, 337] on input "text" at bounding box center [348, 334] width 656 height 27
type input "0.00"
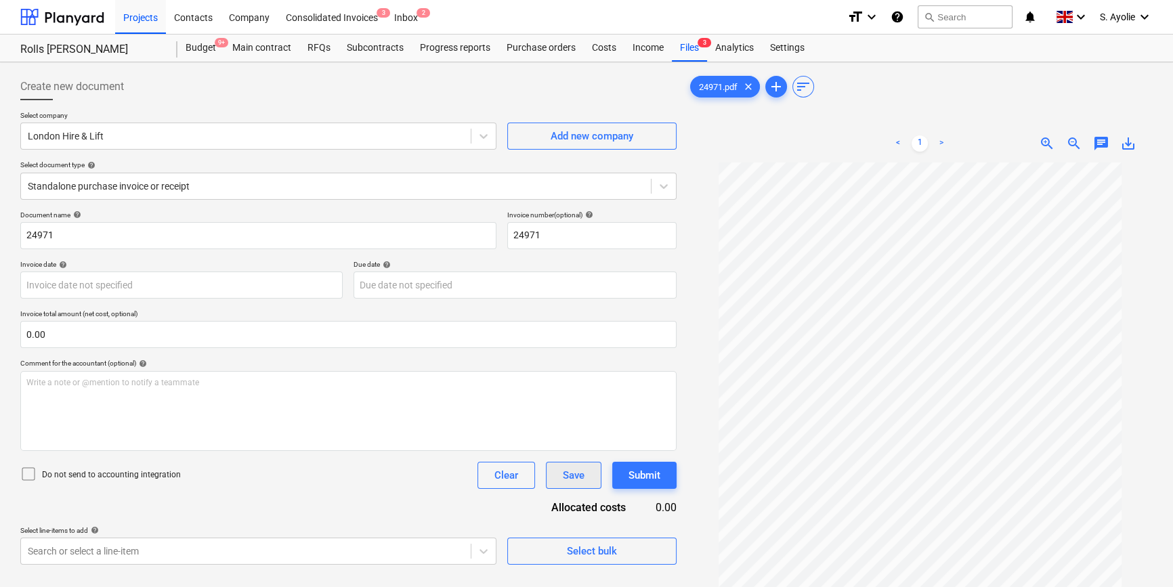
click at [571, 475] on div "Save" at bounding box center [574, 476] width 22 height 18
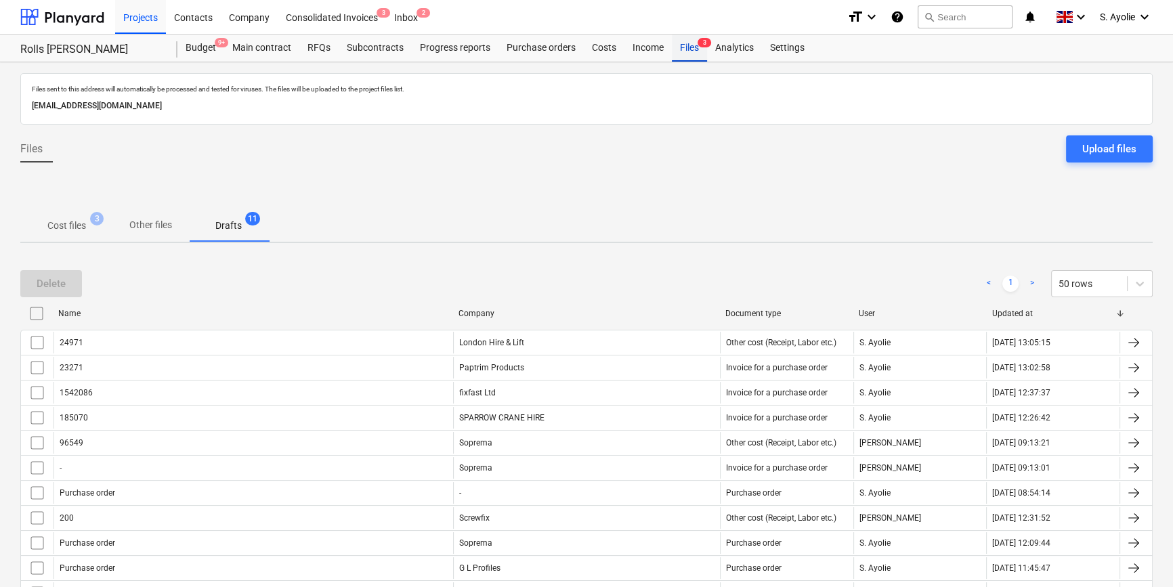
click at [701, 54] on div "Files 3" at bounding box center [689, 48] width 35 height 27
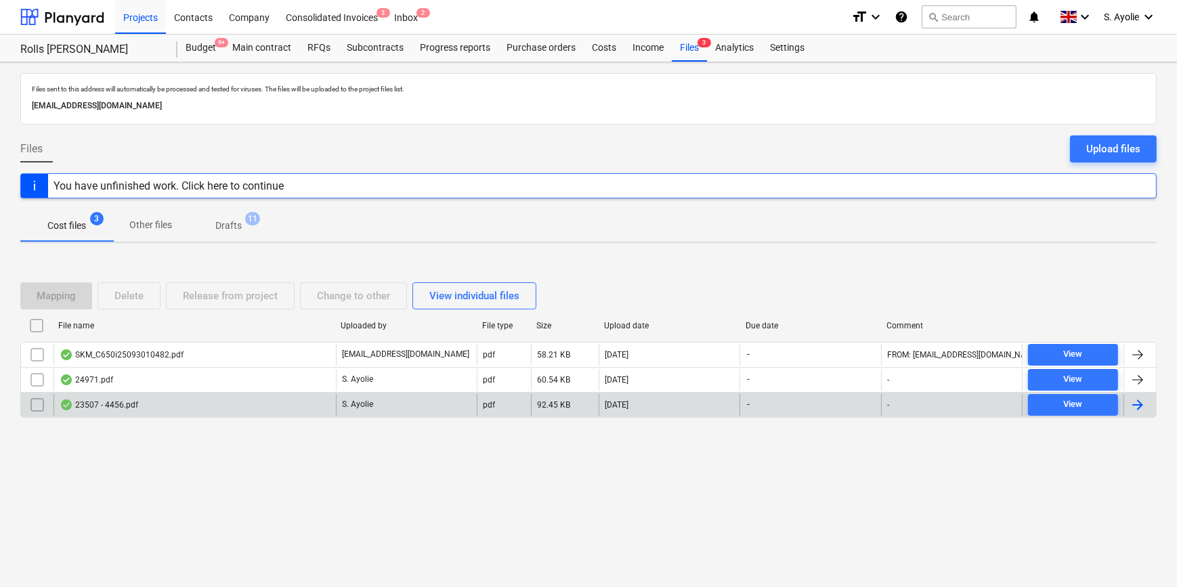
click at [229, 407] on div "23507 - 4456.pdf" at bounding box center [194, 405] width 282 height 22
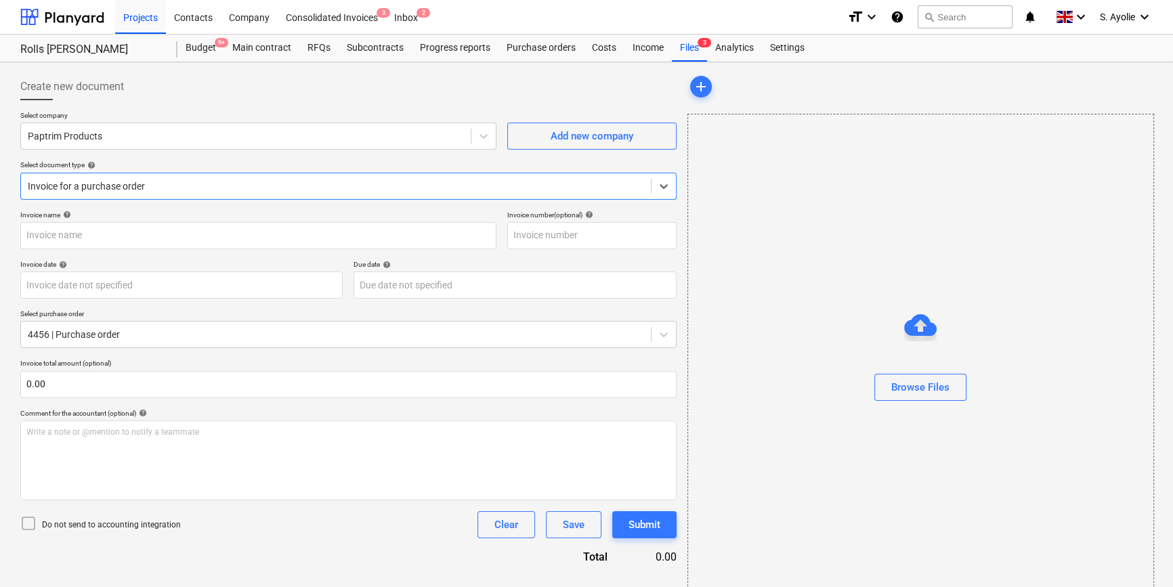
type input "23507"
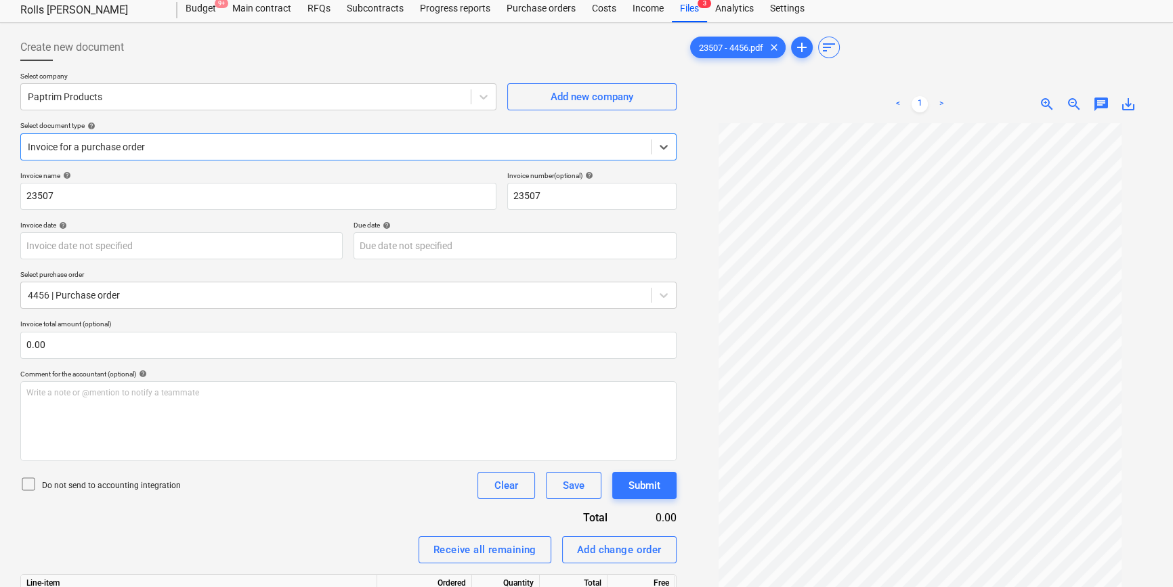
scroll to position [22, 0]
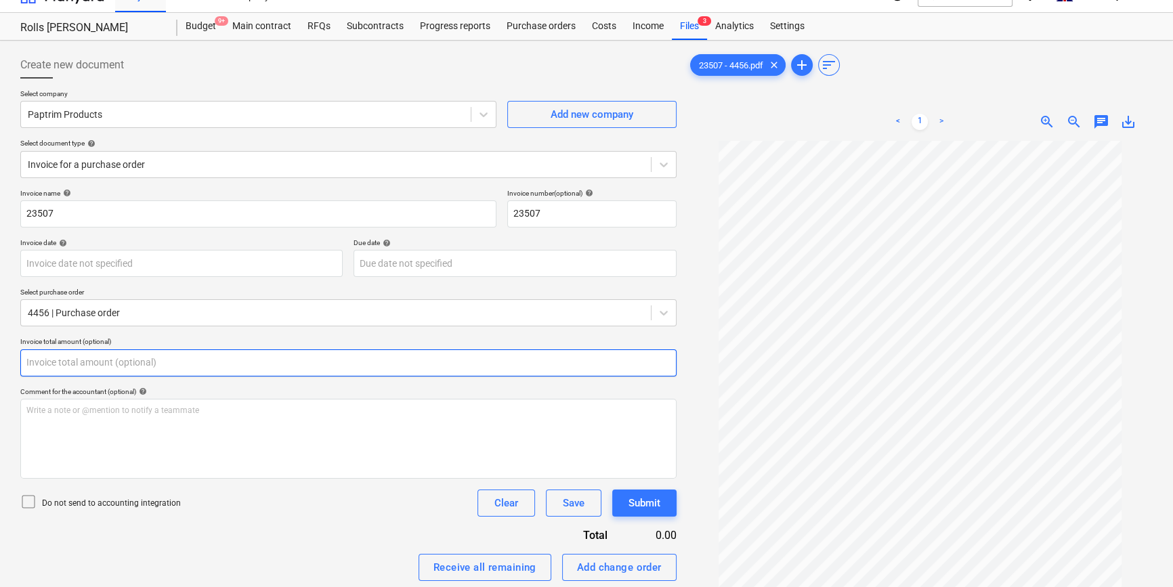
click at [276, 363] on input "text" at bounding box center [348, 362] width 656 height 27
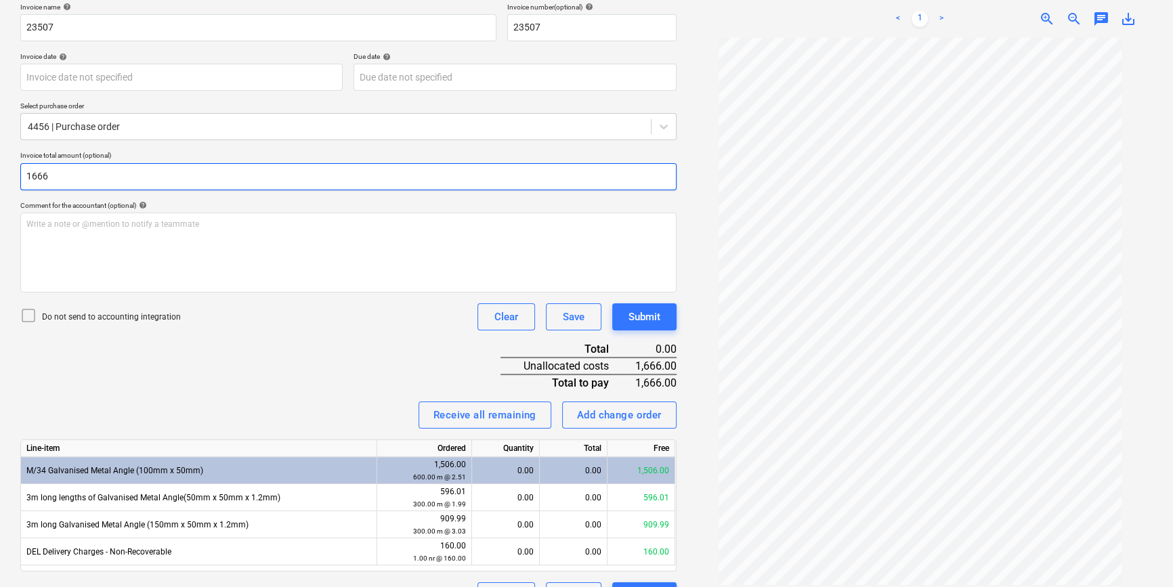
scroll to position [240, 0]
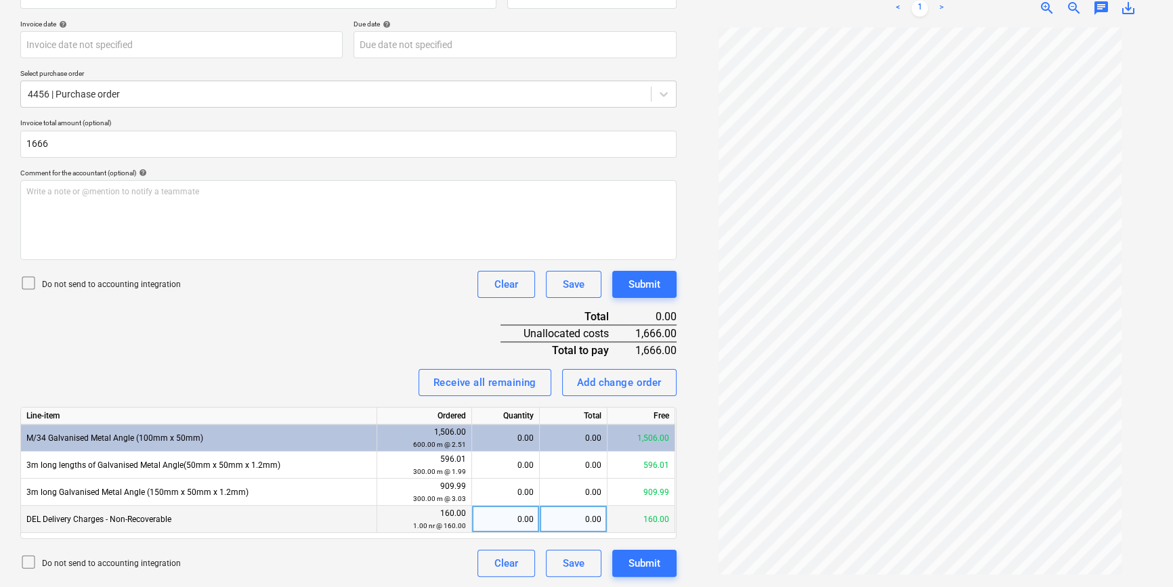
type input "1,666.00"
click at [529, 517] on div "0.00" at bounding box center [505, 519] width 56 height 27
type input "1"
click at [586, 518] on div "160.00" at bounding box center [574, 519] width 68 height 27
type input "160"
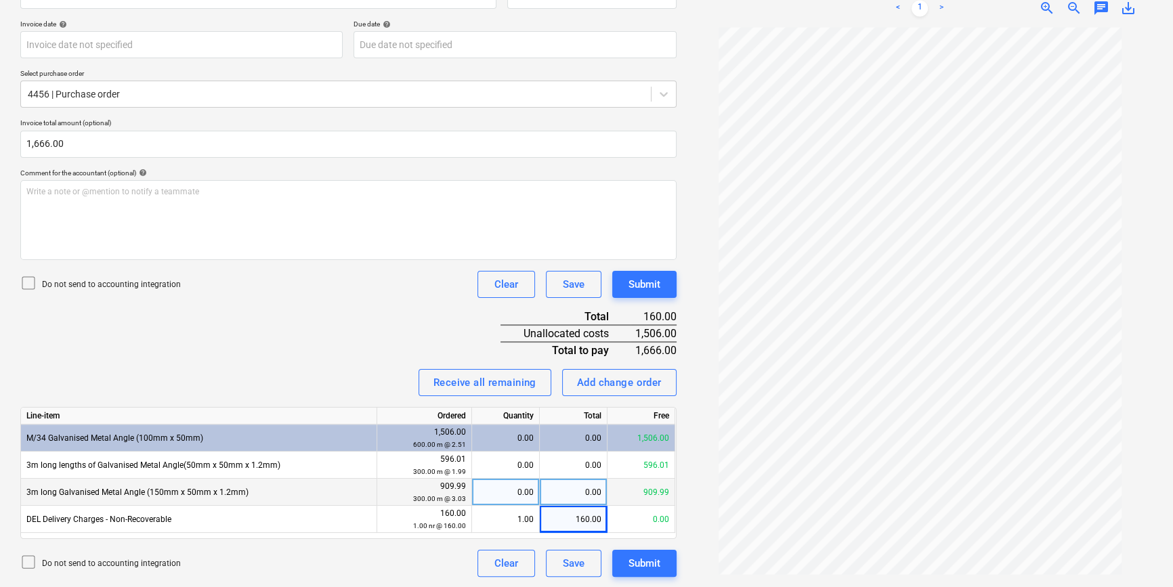
click at [525, 494] on div "0.00" at bounding box center [505, 492] width 56 height 27
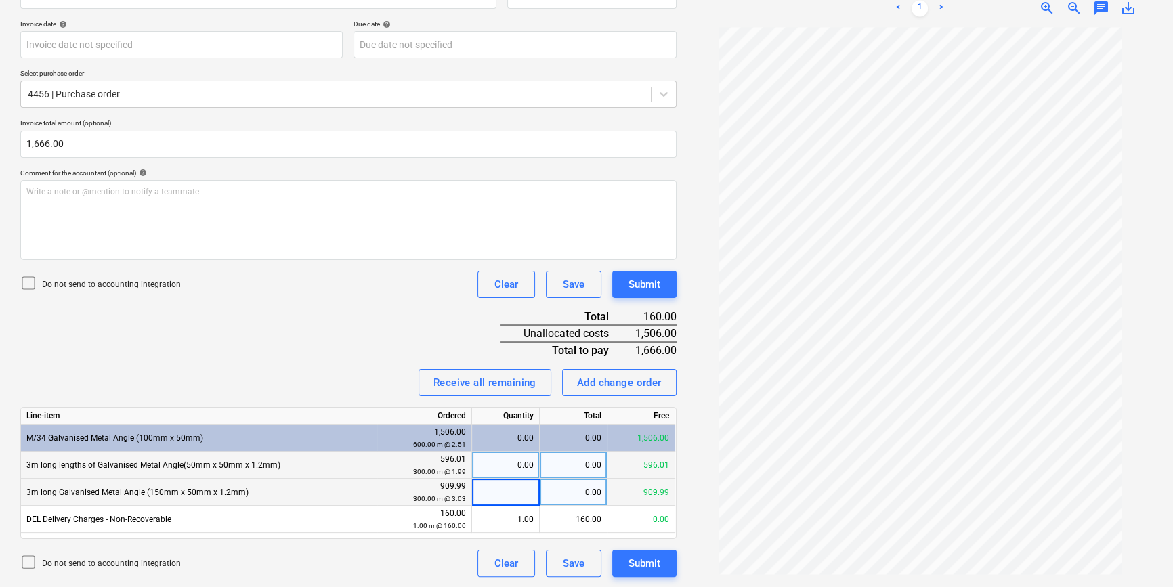
click at [516, 467] on div "0.00" at bounding box center [505, 465] width 56 height 27
type input "100"
click at [591, 469] on div "0.00" at bounding box center [574, 465] width 68 height 27
type input "596"
click at [607, 481] on div "909.99" at bounding box center [641, 492] width 68 height 27
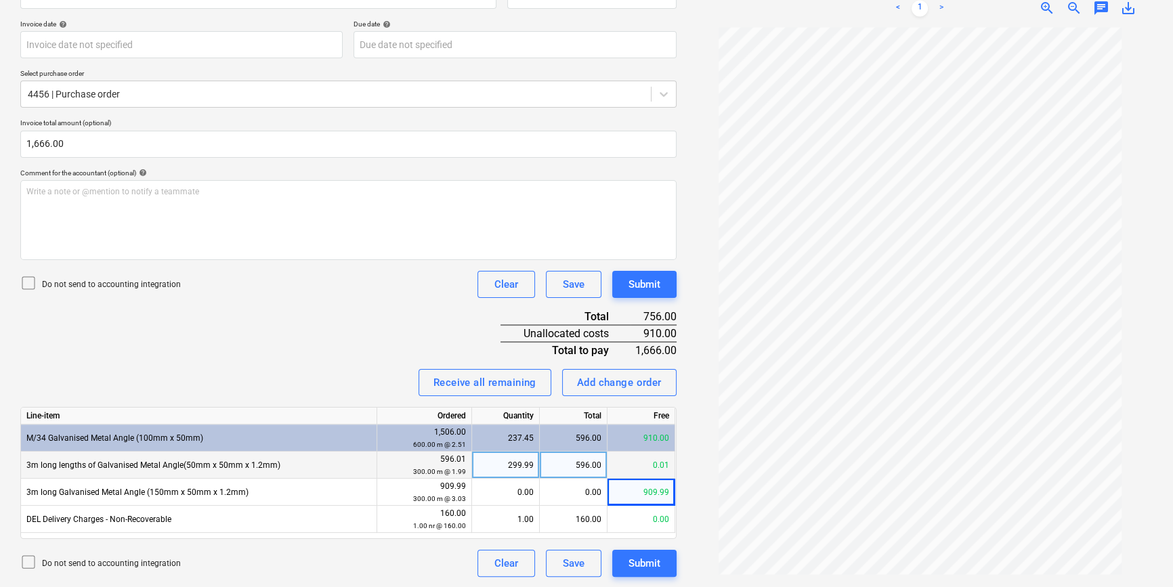
click at [502, 458] on div "299.99" at bounding box center [505, 465] width 56 height 27
click at [517, 567] on button "Clear" at bounding box center [506, 563] width 58 height 27
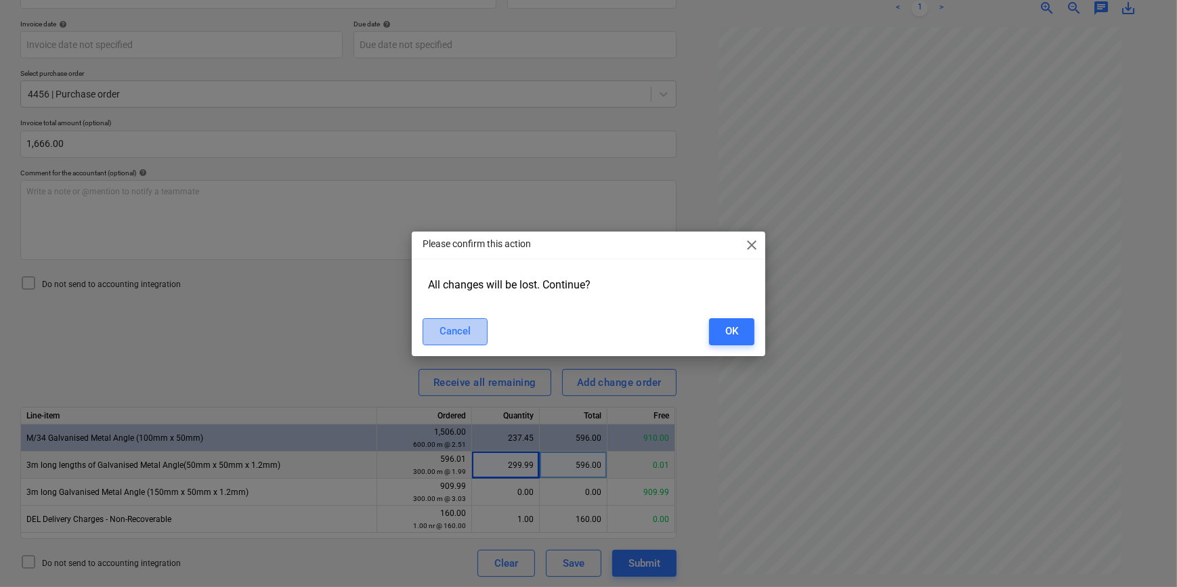
click at [464, 338] on div "Cancel" at bounding box center [454, 331] width 31 height 18
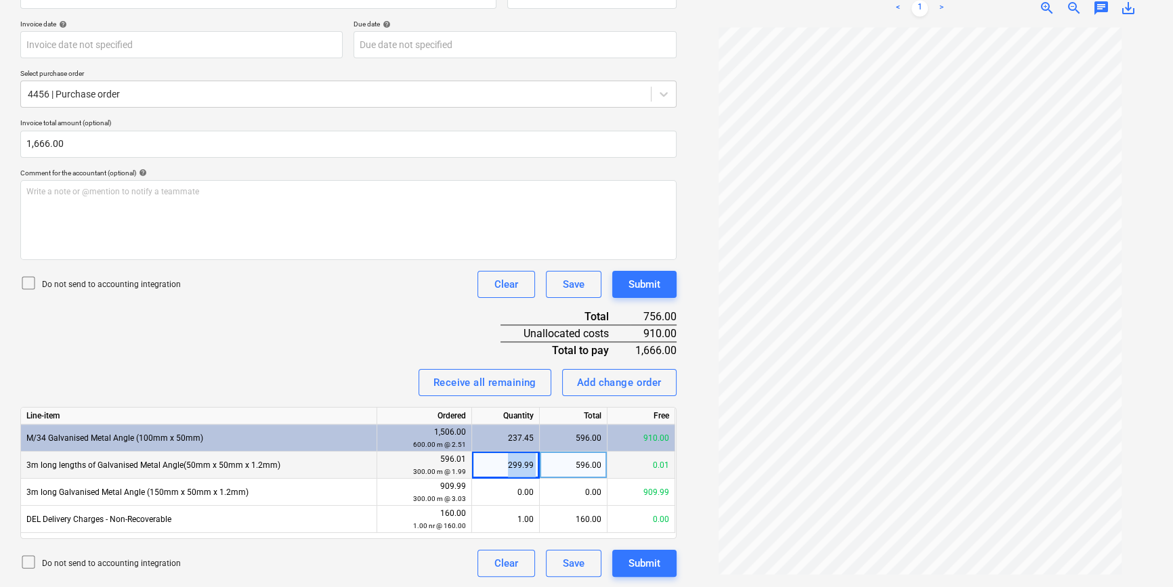
drag, startPoint x: 509, startPoint y: 467, endPoint x: 553, endPoint y: 467, distance: 44.0
click at [0, 0] on div "3m long lengths of Galvanised Metal Angle(50mm x 50mm x 1.2mm) 596.01 300.00 m …" at bounding box center [0, 0] width 0 height 0
drag, startPoint x: 553, startPoint y: 467, endPoint x: 531, endPoint y: 459, distance: 23.8
click at [531, 459] on div "299.99" at bounding box center [505, 465] width 56 height 27
click at [571, 465] on div "596.00" at bounding box center [574, 465] width 68 height 27
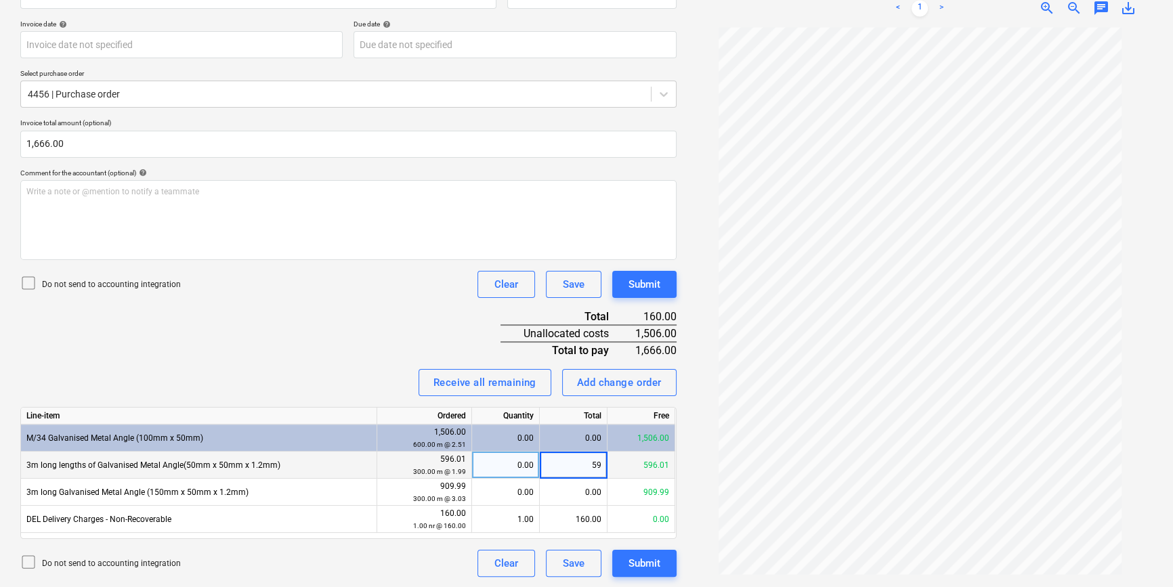
type input "596"
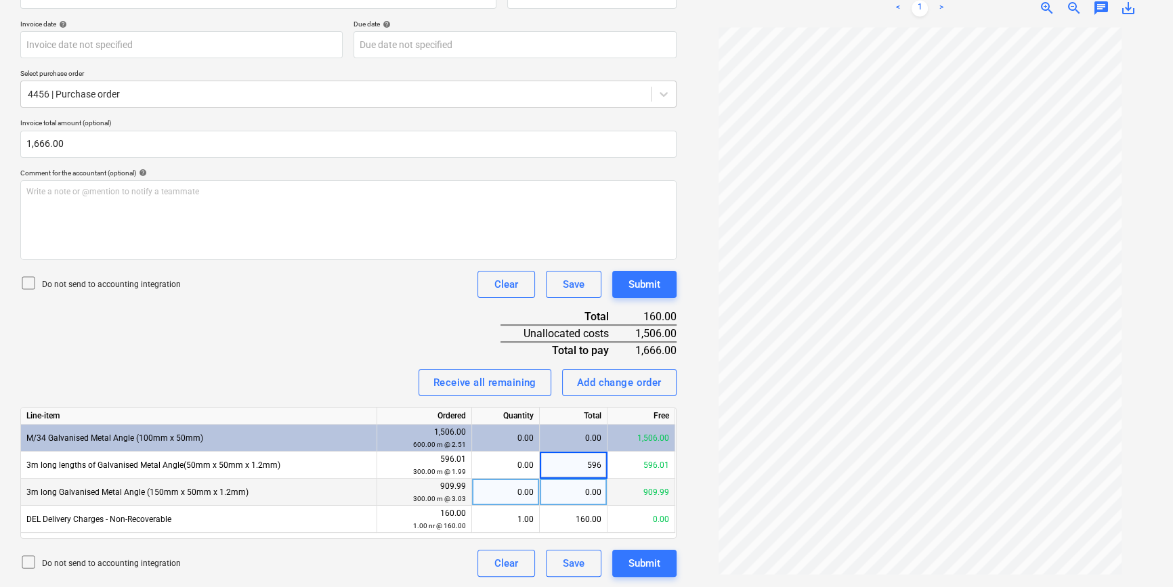
click at [584, 482] on div "0.00" at bounding box center [574, 492] width 68 height 27
click at [513, 494] on div "0.00" at bounding box center [505, 492] width 56 height 27
click at [582, 497] on div "0.00" at bounding box center [574, 492] width 68 height 27
type input "910."
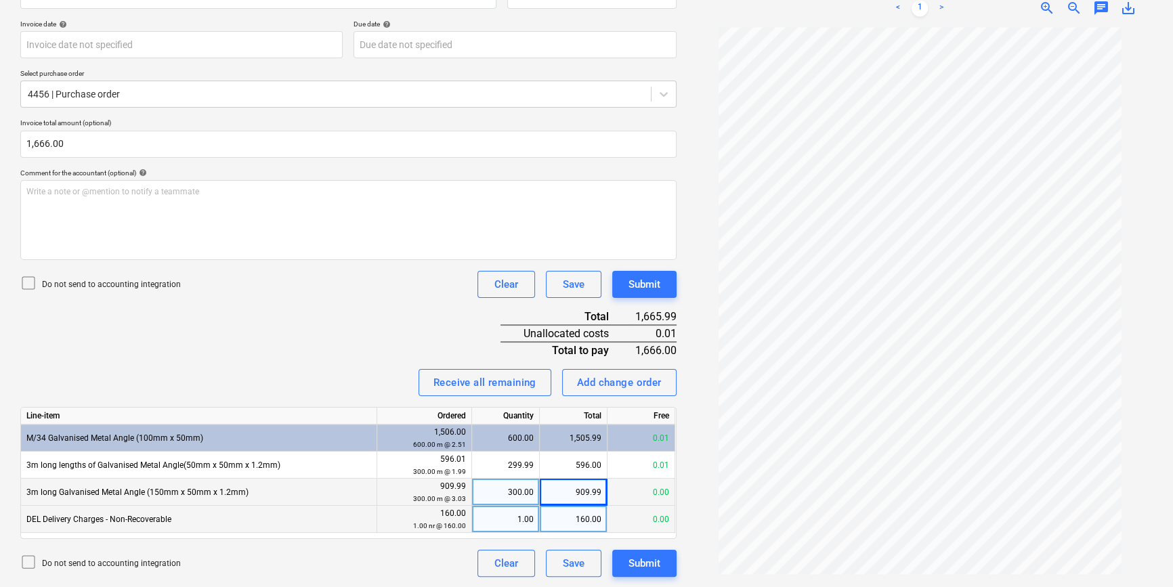
click at [582, 521] on div "160.00" at bounding box center [574, 519] width 68 height 27
click at [411, 576] on div "Create new document Select company Paptrim Products Add new company Select docu…" at bounding box center [348, 204] width 667 height 755
click at [588, 496] on div "909.99" at bounding box center [574, 492] width 68 height 27
click at [588, 493] on input "909.99" at bounding box center [573, 492] width 67 height 26
click at [602, 494] on input "909.99" at bounding box center [573, 492] width 67 height 26
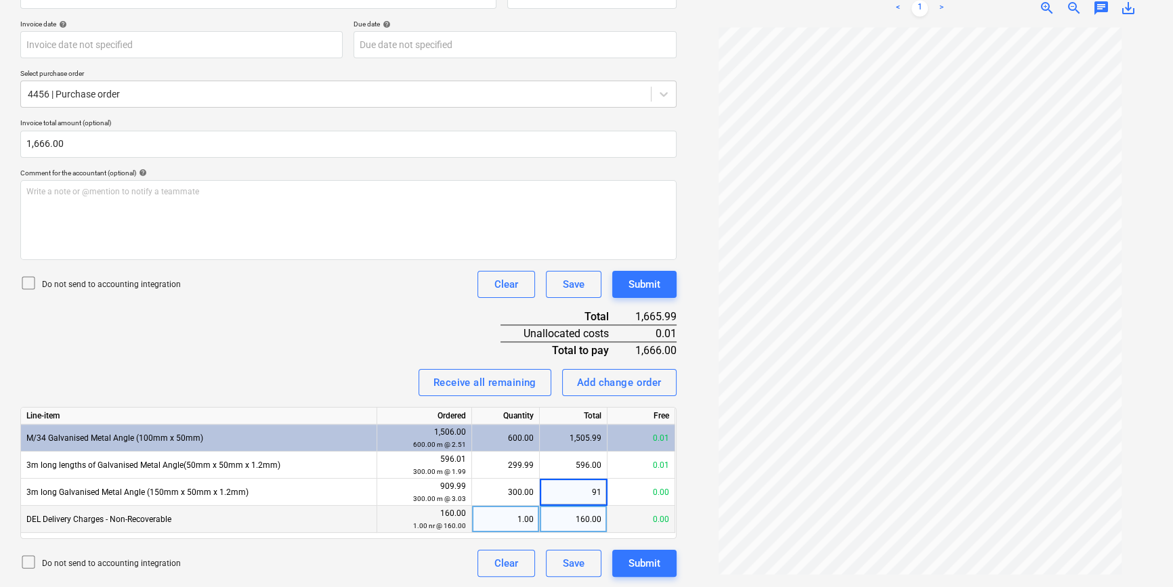
type input "910"
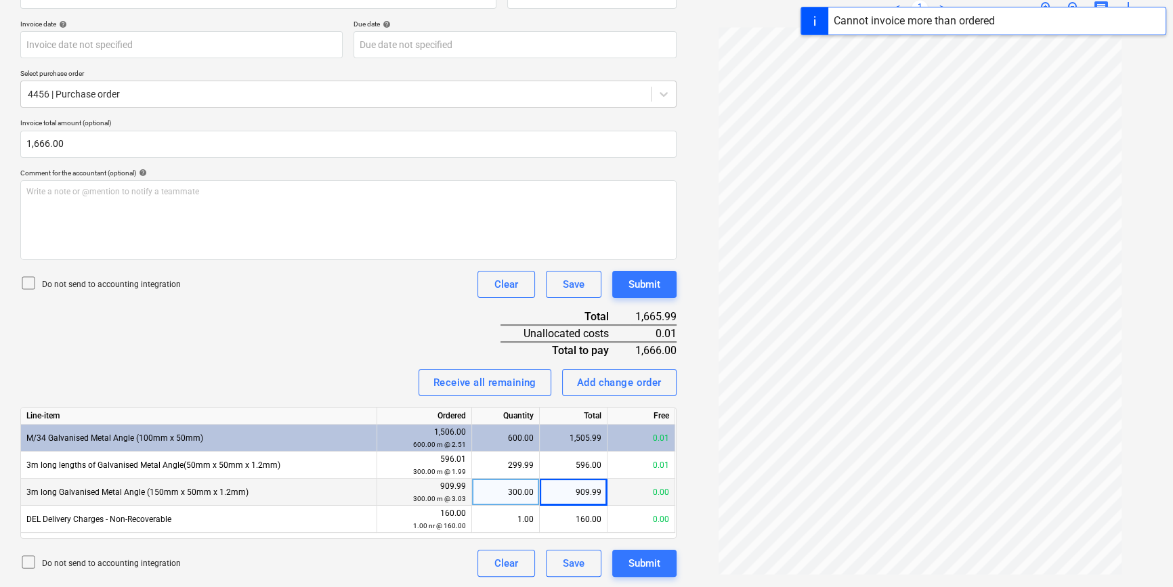
click at [534, 496] on div "300.00" at bounding box center [505, 492] width 56 height 27
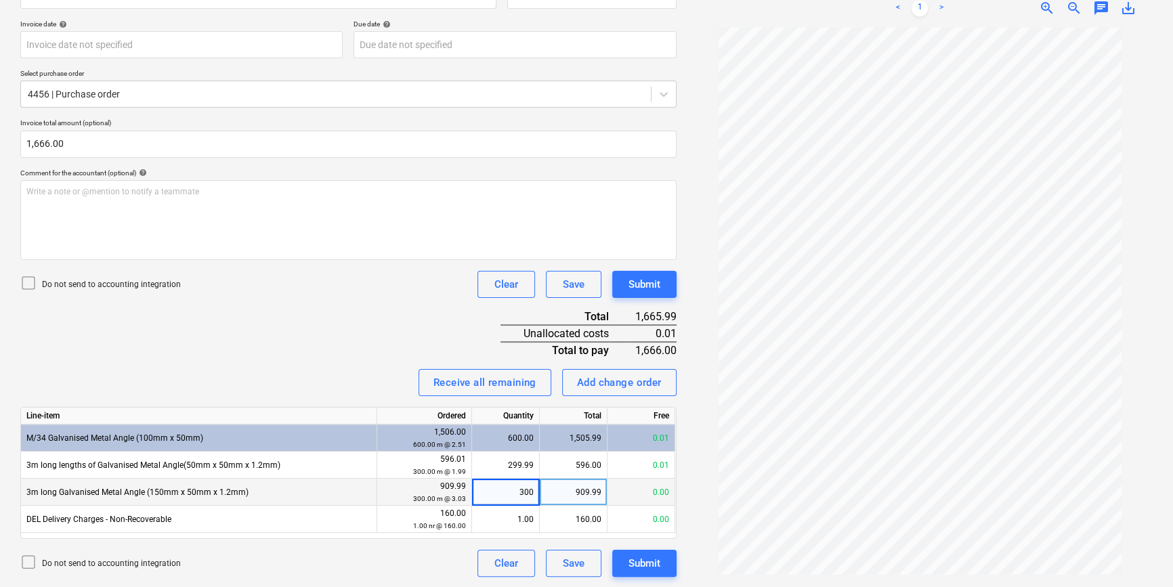
click at [532, 491] on input "300" at bounding box center [505, 492] width 67 height 26
type input "3"
type input "299.9999"
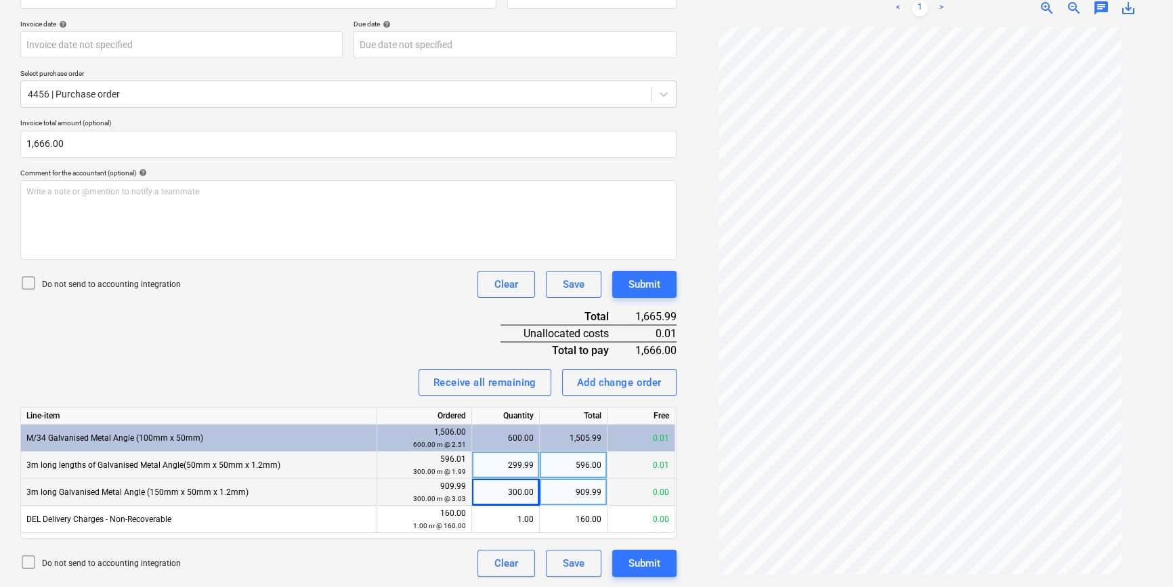
click at [589, 467] on div "596.00" at bounding box center [574, 465] width 68 height 27
click at [601, 439] on div "1,505.99" at bounding box center [574, 438] width 68 height 27
click at [595, 438] on div "1,505.99" at bounding box center [574, 438] width 68 height 27
click at [599, 494] on div "909.99" at bounding box center [574, 492] width 68 height 27
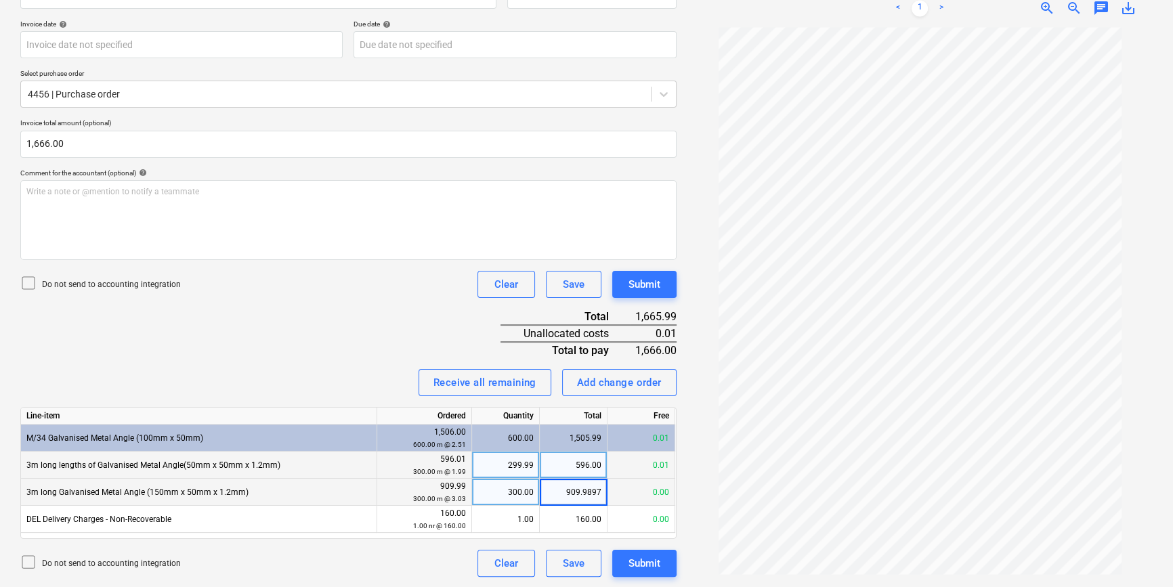
click at [601, 492] on input "909.9897" at bounding box center [573, 492] width 67 height 26
type input "909.98"
click at [601, 494] on div "909.98" at bounding box center [574, 492] width 68 height 27
type input "910"
click at [685, 202] on div "23507 - 4456.pdf clear add sort < 1 > zoom_in zoom_out chat 0 save_alt" at bounding box center [920, 204] width 476 height 755
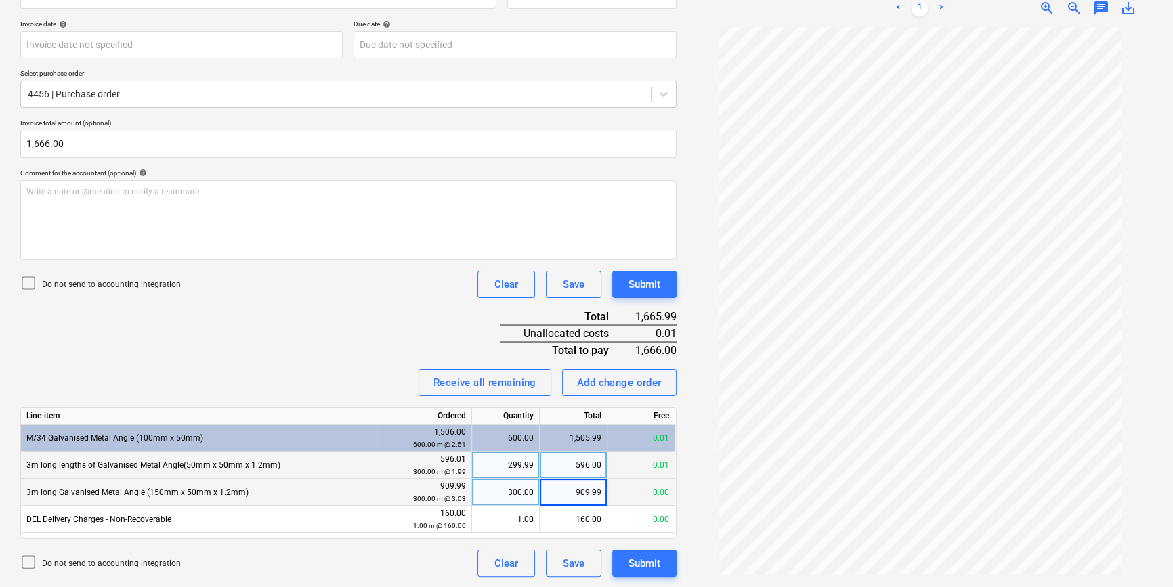
drag, startPoint x: 571, startPoint y: 569, endPoint x: 571, endPoint y: 577, distance: 8.1
click at [571, 576] on div "Create new document Select company Paptrim Products Add new company Select docu…" at bounding box center [348, 204] width 667 height 755
click at [571, 567] on div "Save" at bounding box center [574, 564] width 22 height 18
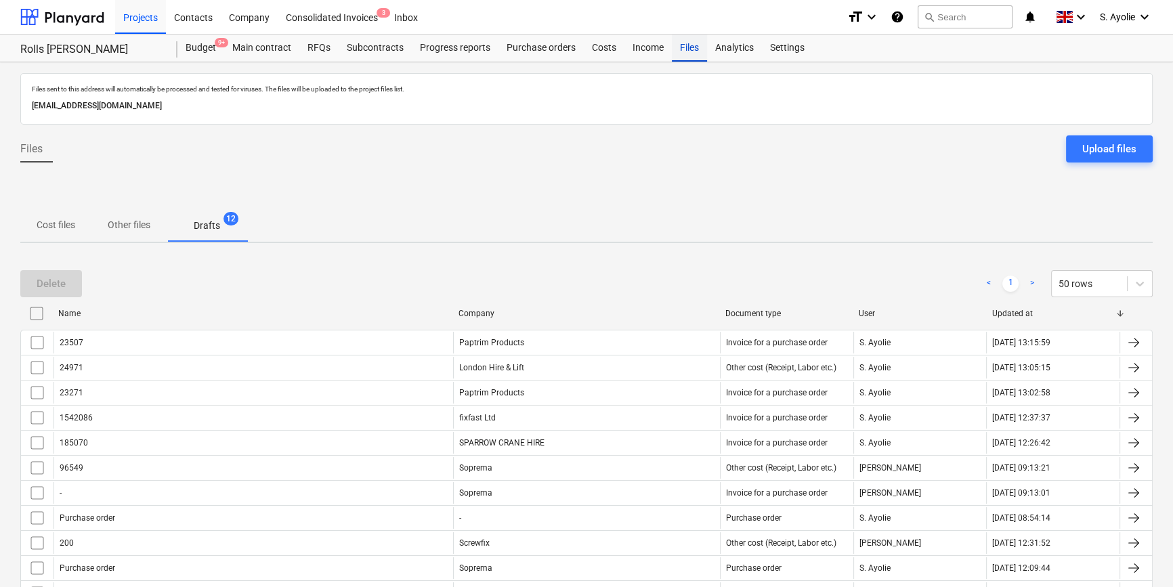
click at [696, 41] on div "Files" at bounding box center [689, 48] width 35 height 27
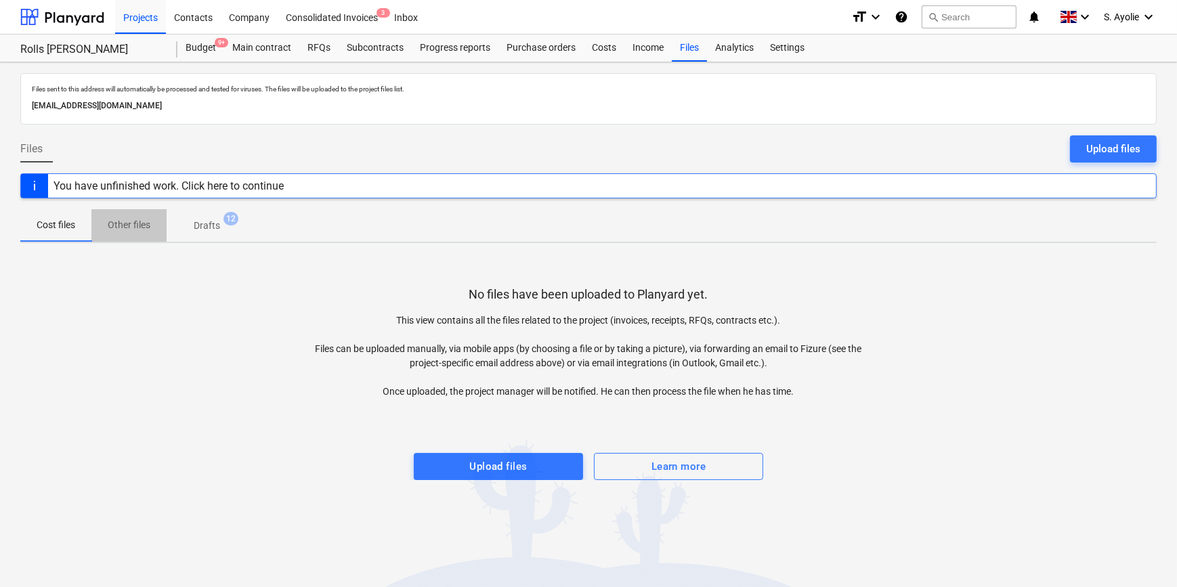
click at [127, 234] on span "Other files" at bounding box center [128, 225] width 75 height 22
click at [70, 226] on p "Cost files" at bounding box center [56, 225] width 39 height 14
click at [207, 223] on p "Drafts" at bounding box center [207, 226] width 26 height 14
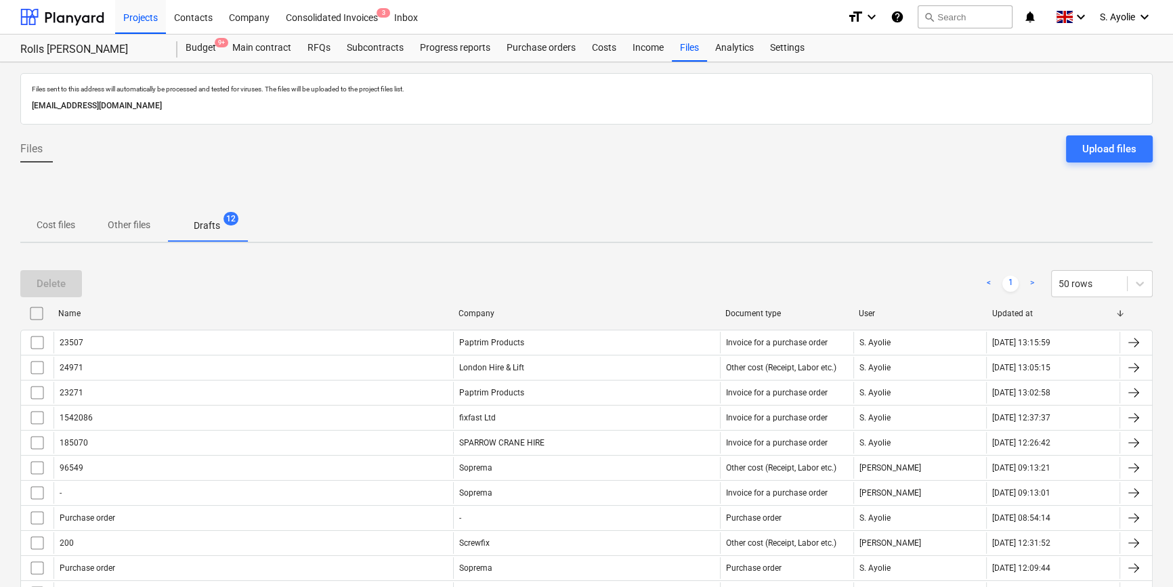
click at [131, 233] on span "Other files" at bounding box center [128, 225] width 75 height 22
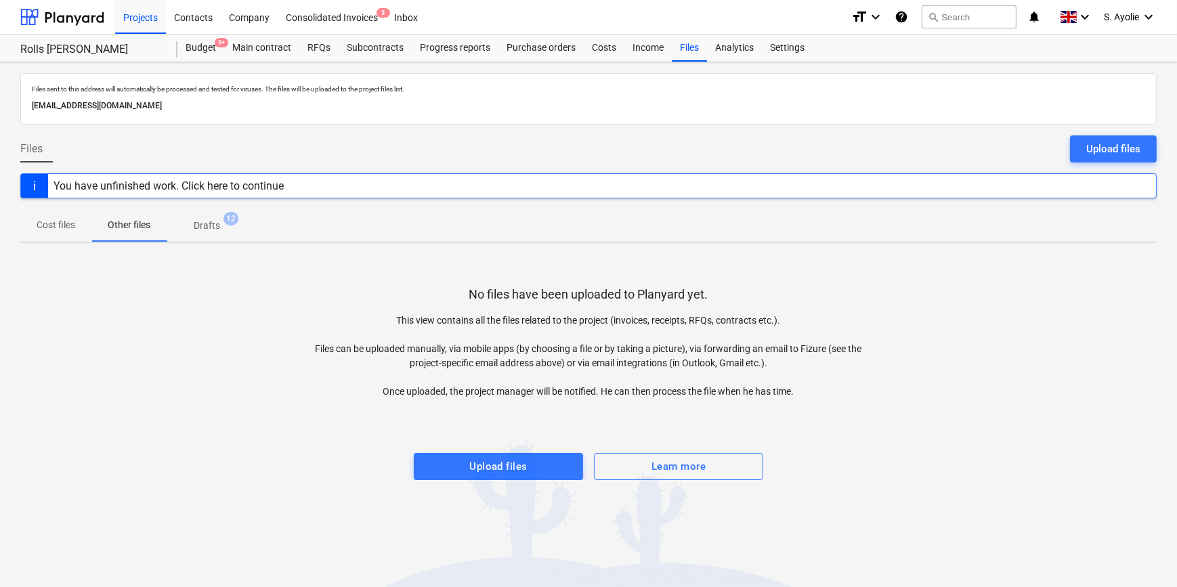
click at [58, 230] on p "Cost files" at bounding box center [56, 225] width 39 height 14
click at [1082, 146] on button "Upload files" at bounding box center [1113, 148] width 87 height 27
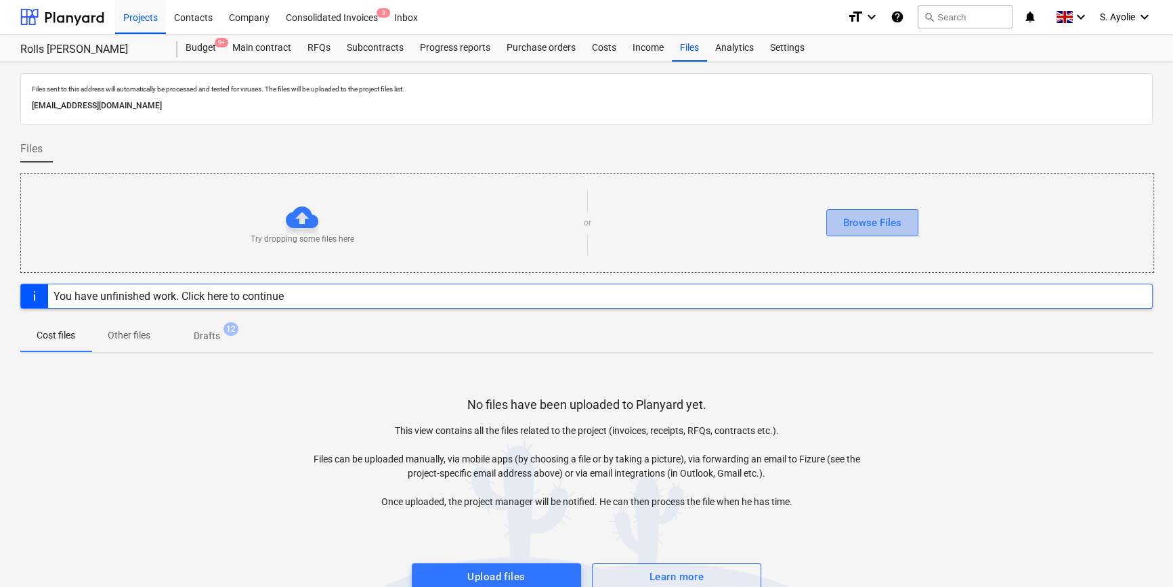
click at [865, 228] on div "Browse Files" at bounding box center [872, 223] width 58 height 18
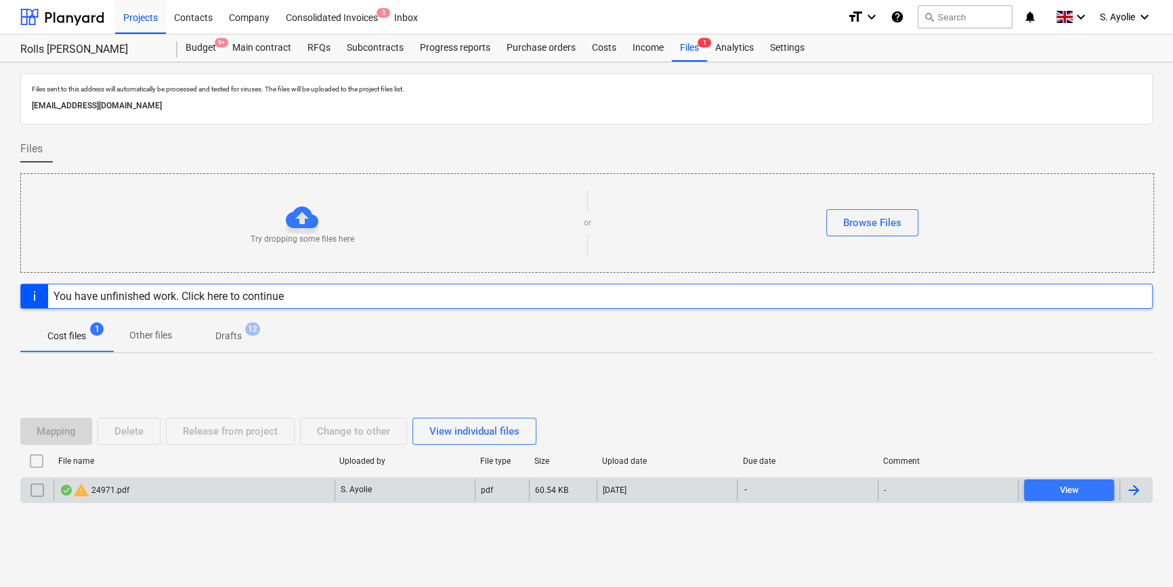
click at [146, 483] on div "warning 24971.pdf" at bounding box center [193, 490] width 281 height 22
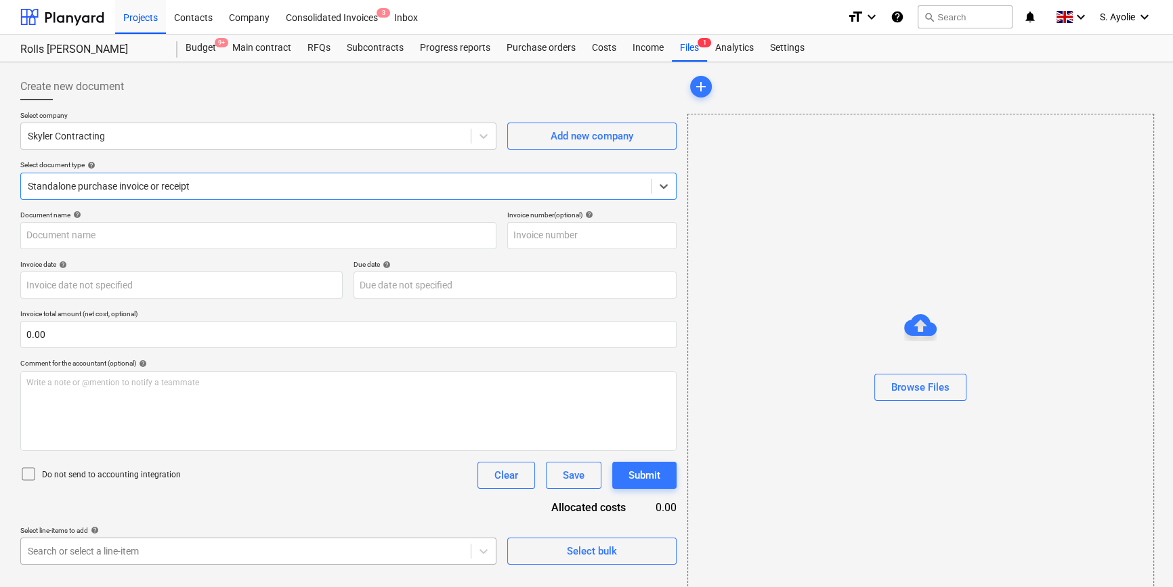
type input "24971"
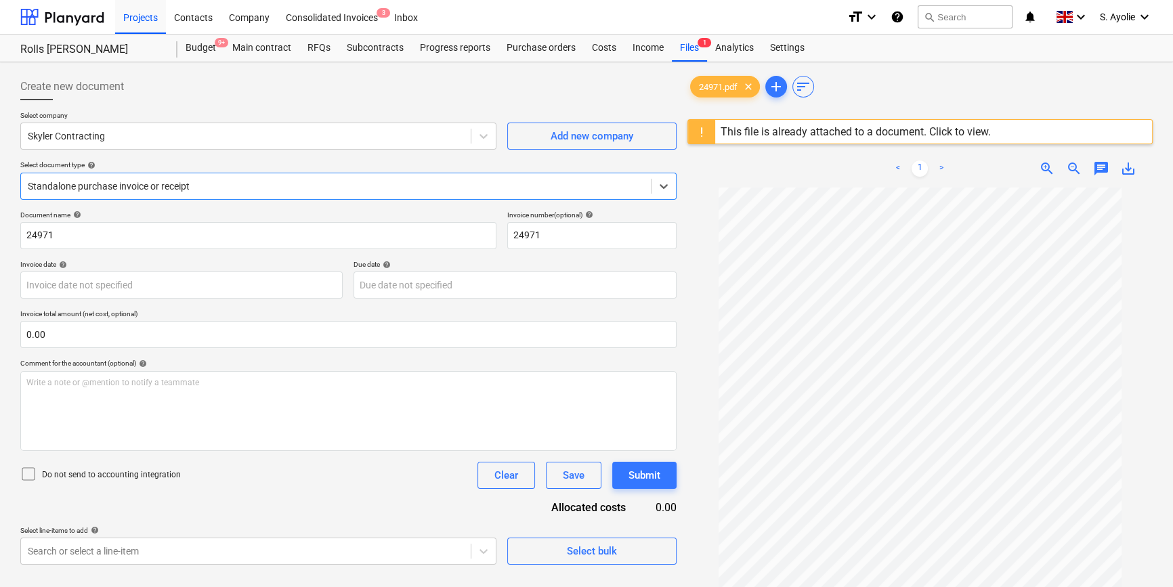
scroll to position [22, 0]
click at [771, 135] on div "This file is already attached to a document. Click to view." at bounding box center [855, 131] width 270 height 13
click at [846, 140] on div "This file is already attached to a document. Click to view." at bounding box center [855, 132] width 281 height 24
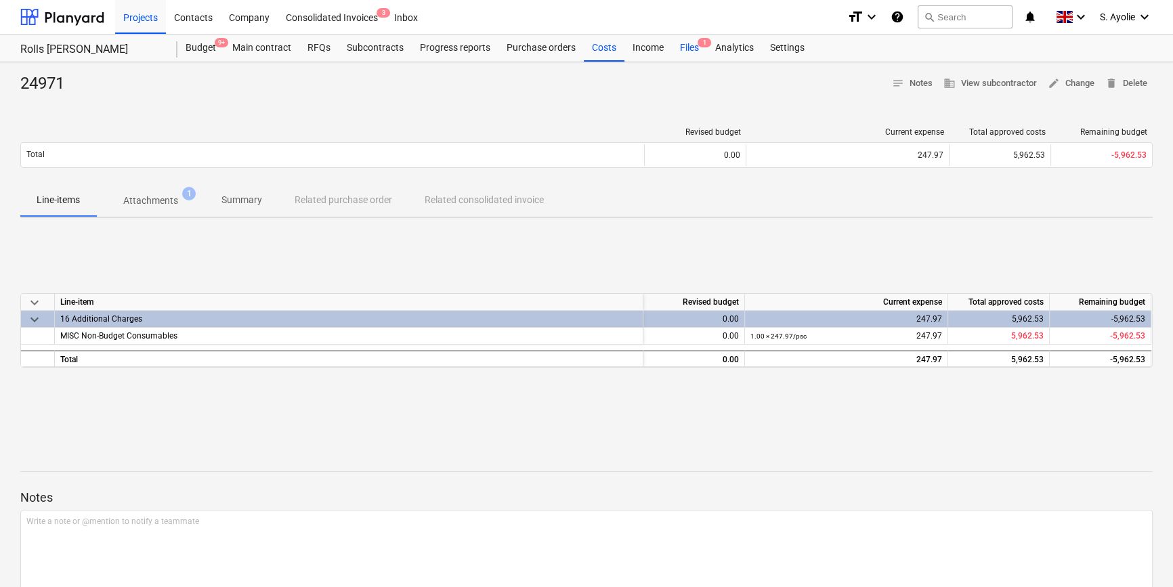
click at [695, 49] on div "Files 1" at bounding box center [689, 48] width 35 height 27
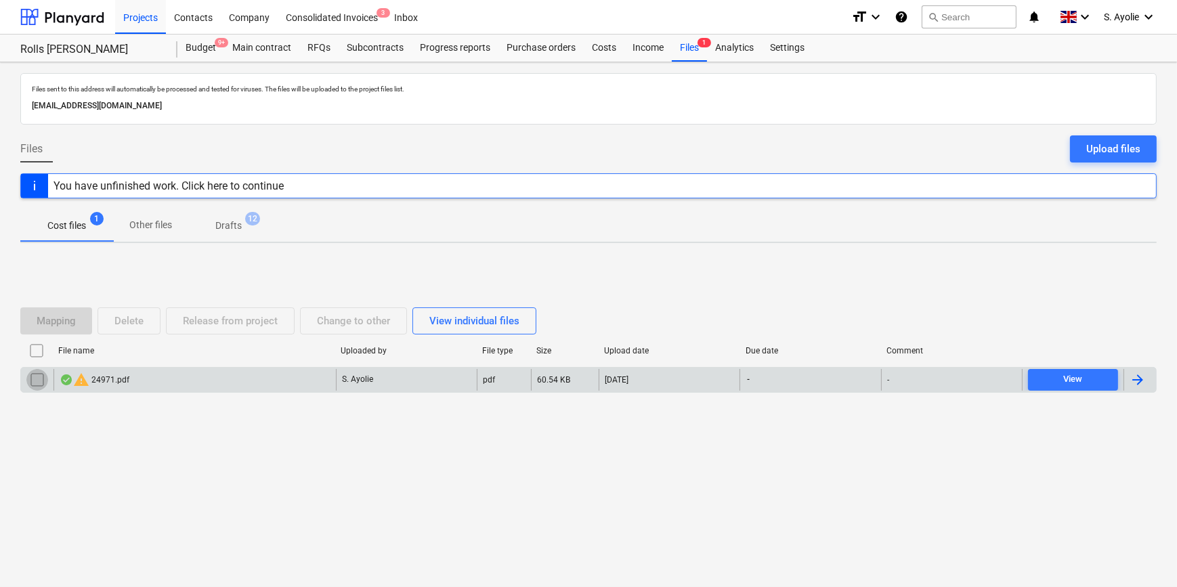
click at [30, 374] on input "checkbox" at bounding box center [37, 380] width 22 height 22
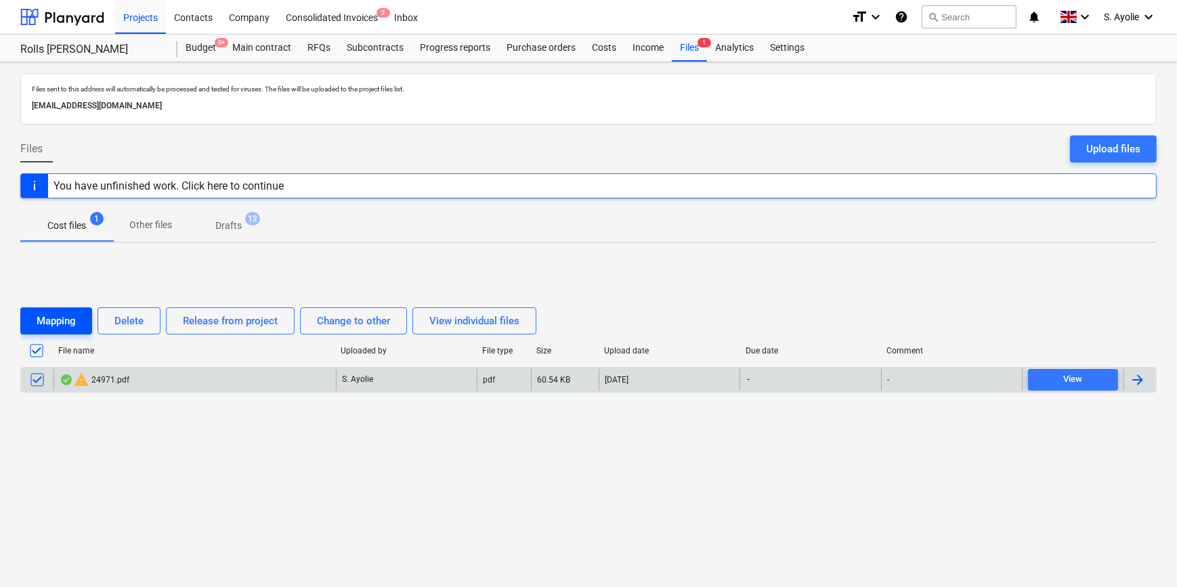
drag, startPoint x: 150, startPoint y: 325, endPoint x: 39, endPoint y: 330, distance: 110.5
click at [169, 329] on div "Mapping Delete Release from project Change to other View individual files" at bounding box center [280, 320] width 521 height 27
click at [127, 331] on button "Delete" at bounding box center [129, 320] width 63 height 27
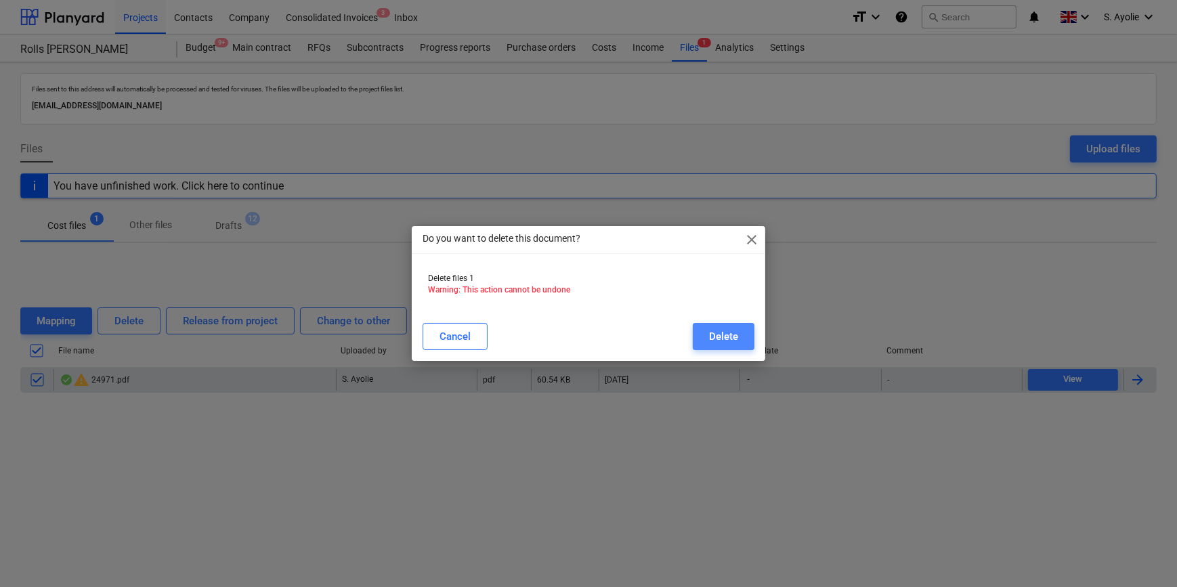
click at [715, 340] on div "Delete" at bounding box center [723, 337] width 29 height 18
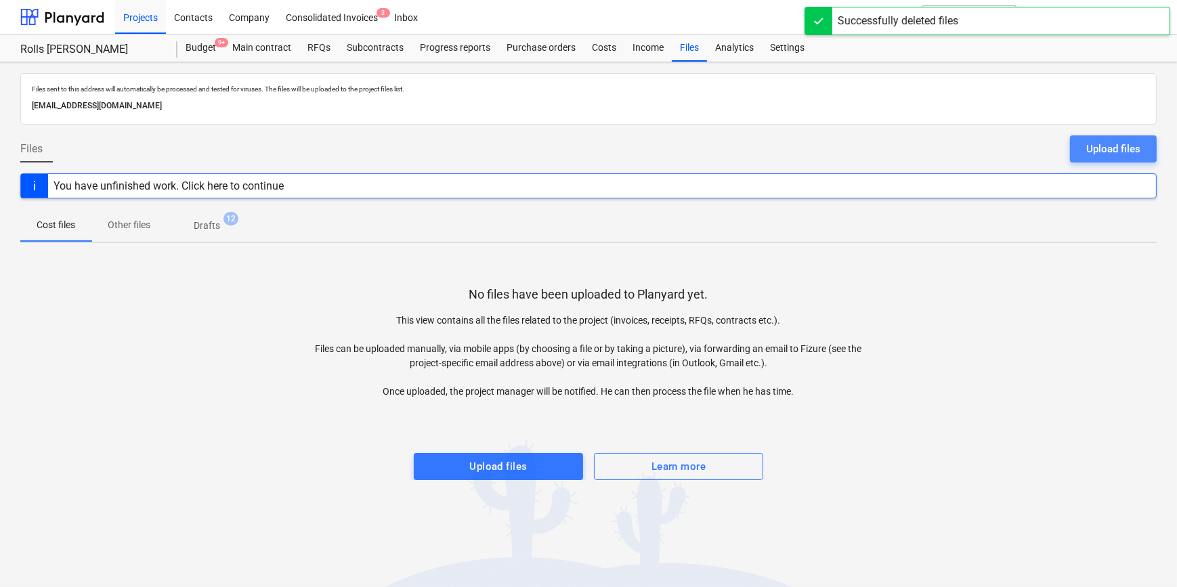
click at [1108, 152] on div "Upload files" at bounding box center [1113, 149] width 54 height 18
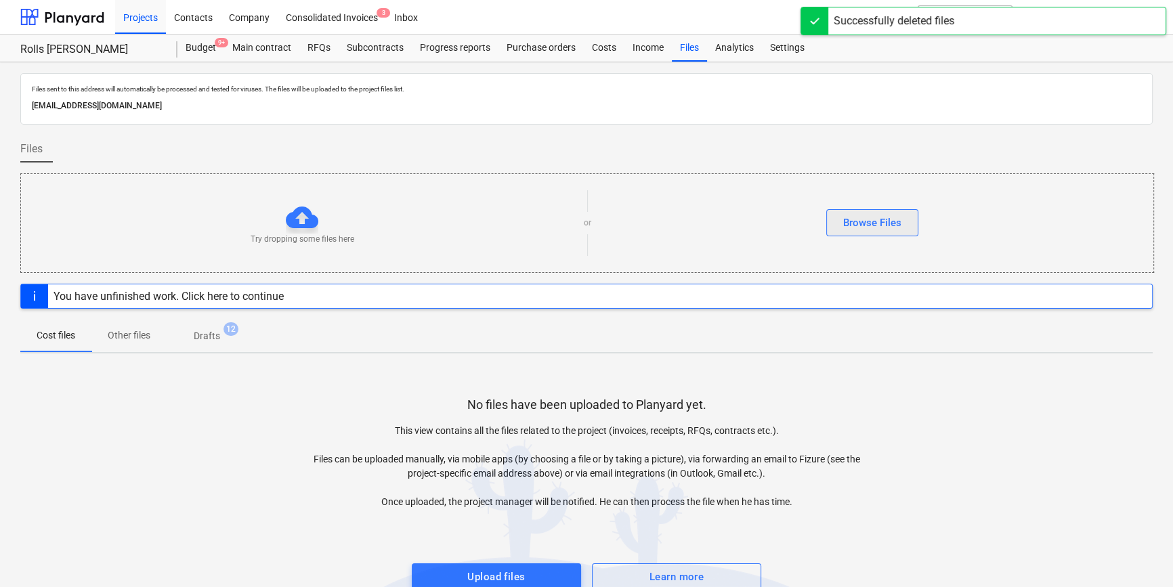
click at [862, 222] on div "Browse Files" at bounding box center [872, 223] width 58 height 18
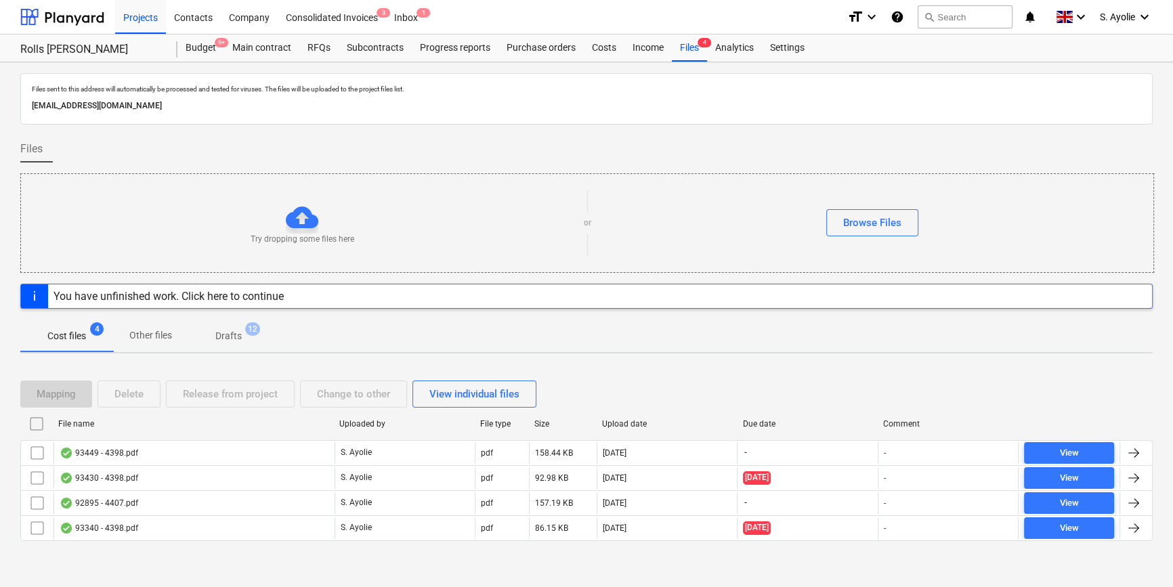
click at [293, 415] on div "File name" at bounding box center [193, 424] width 281 height 22
checkbox input "false"
